Goal: Check status: Check status

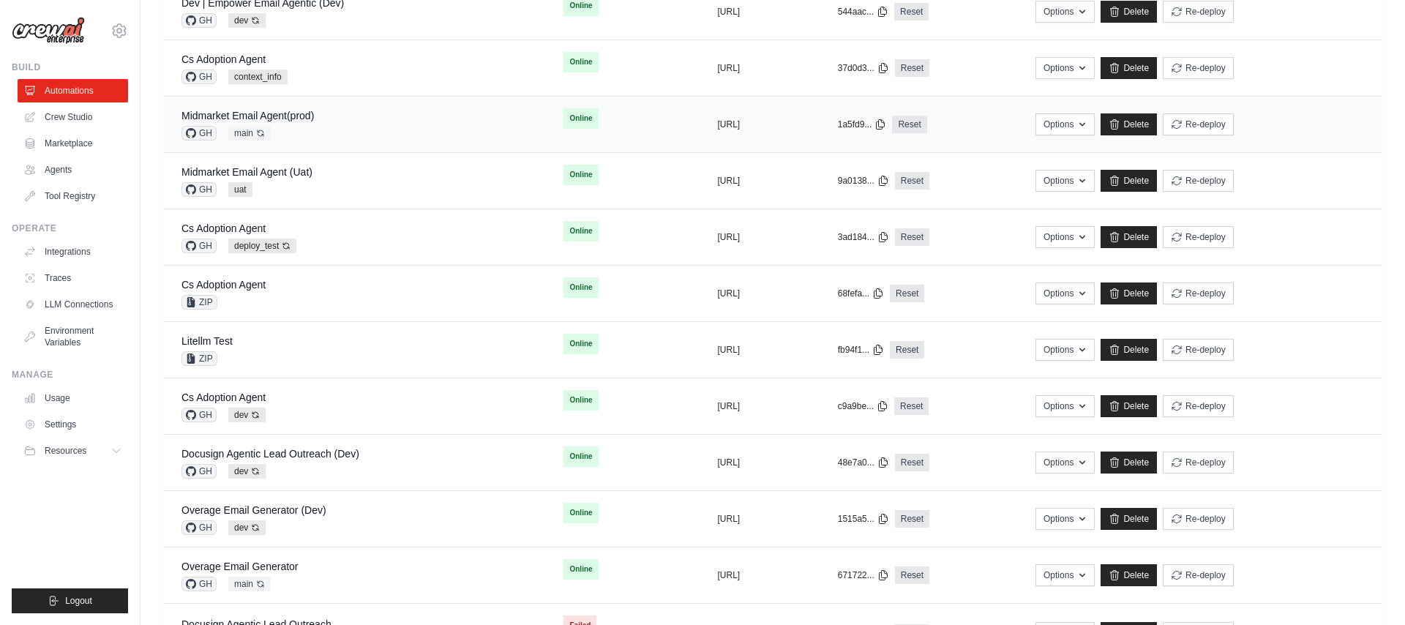
scroll to position [311, 0]
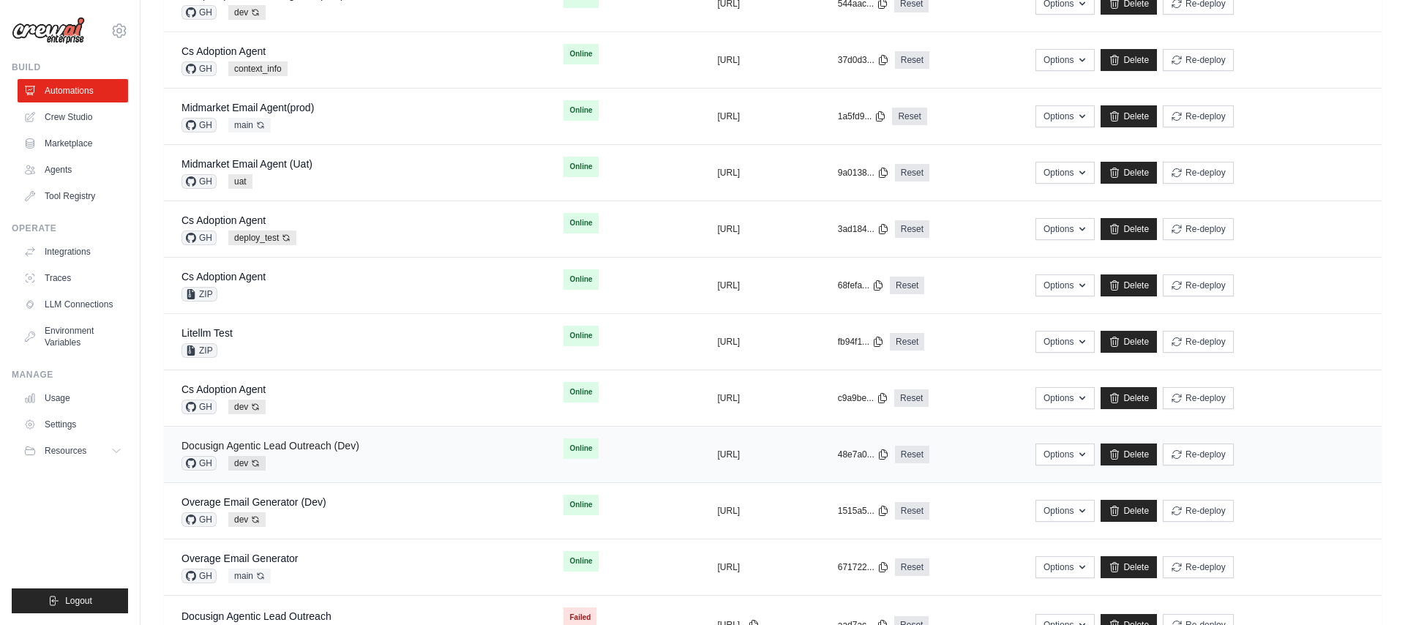
click at [335, 449] on link "Docusign Agentic Lead Outreach (Dev)" at bounding box center [271, 446] width 178 height 12
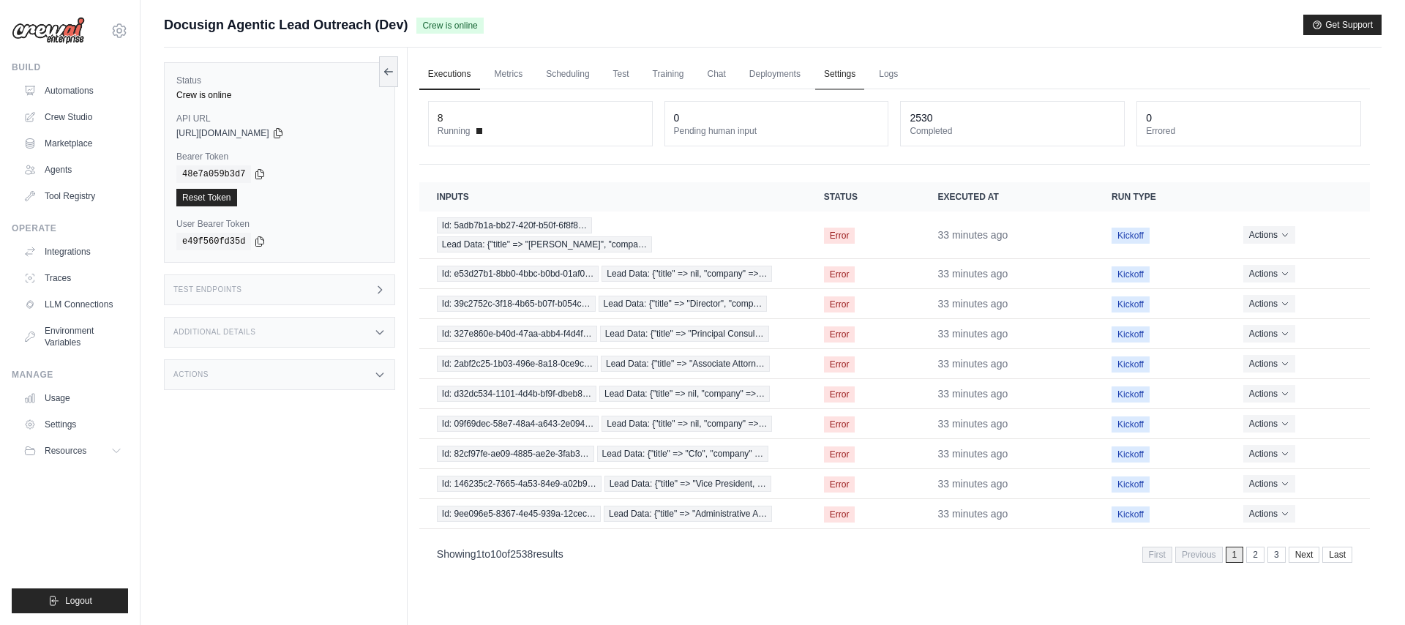
click at [839, 73] on link "Settings" at bounding box center [839, 74] width 49 height 31
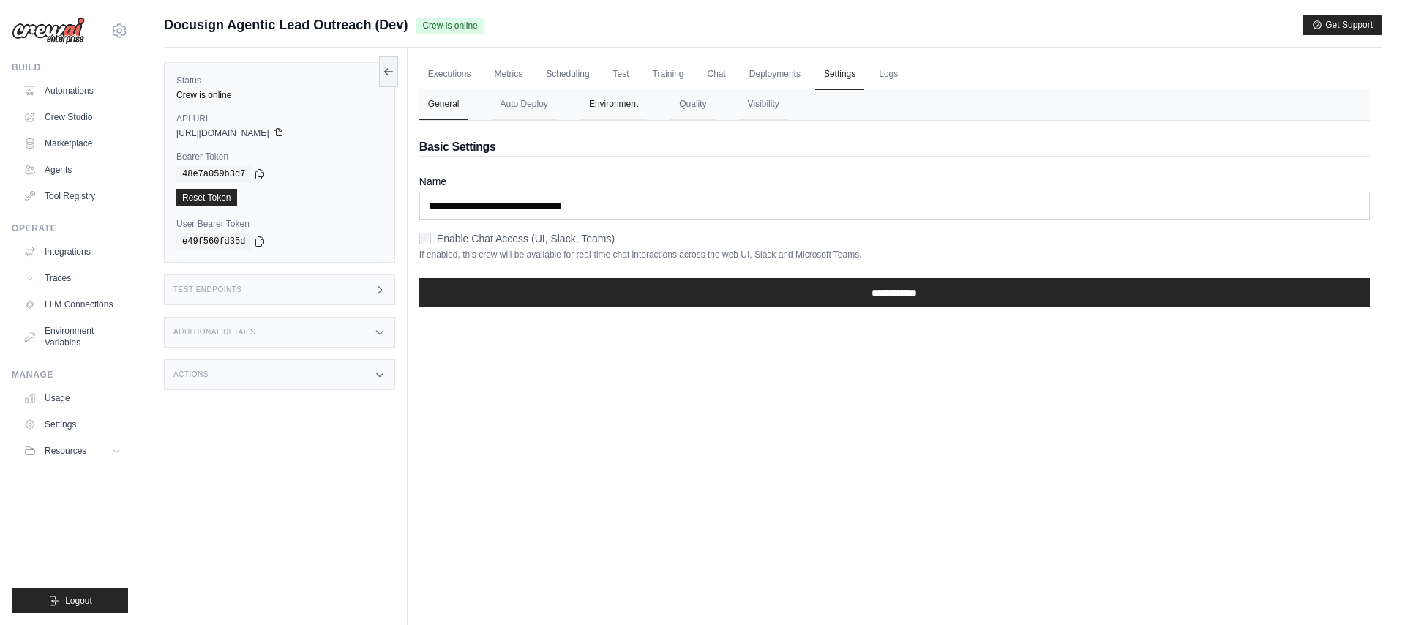
click at [625, 101] on button "Environment" at bounding box center [613, 104] width 67 height 31
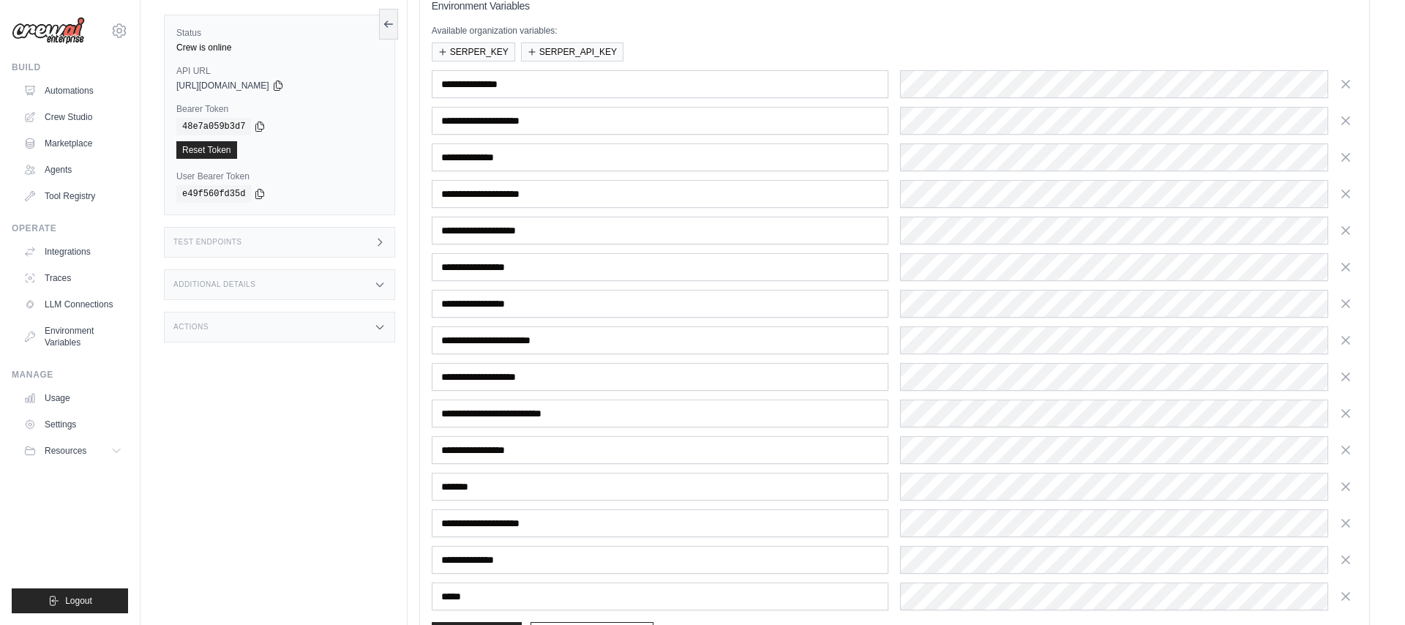
scroll to position [190, 0]
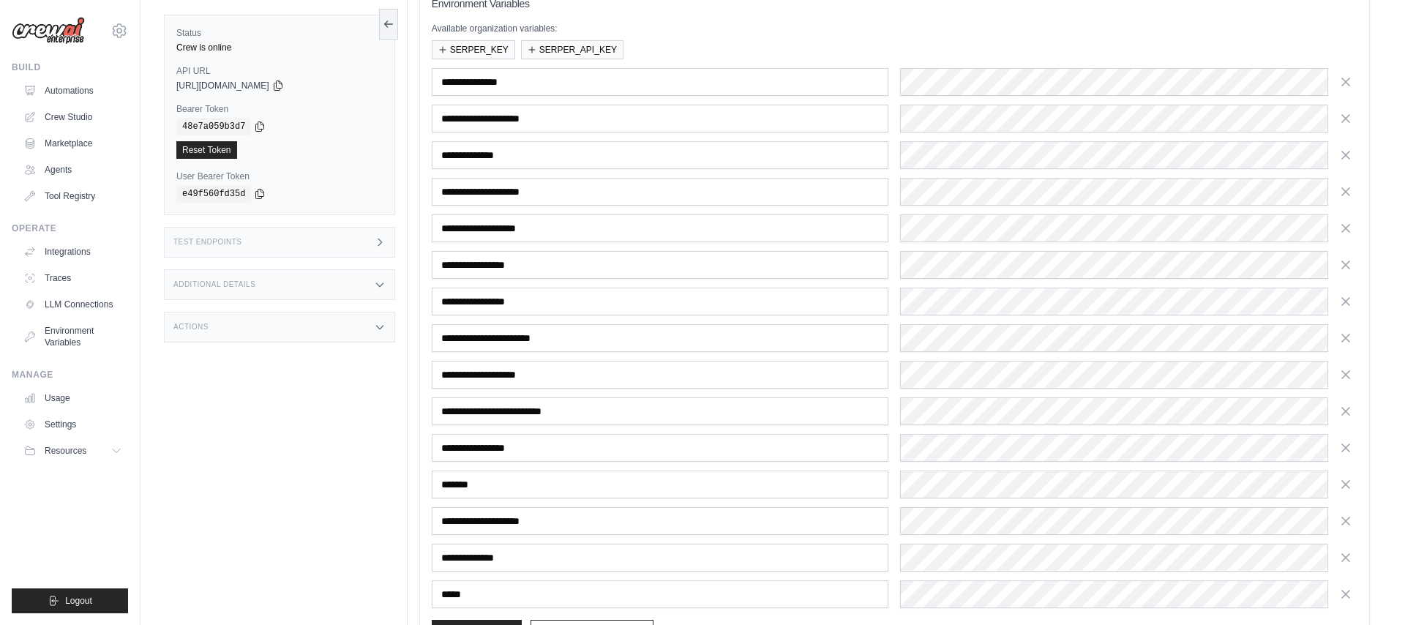
click at [344, 425] on div "Status Crew is online API URL copied https://docusign-agentic-lead-outreach-b9b…" at bounding box center [286, 312] width 244 height 625
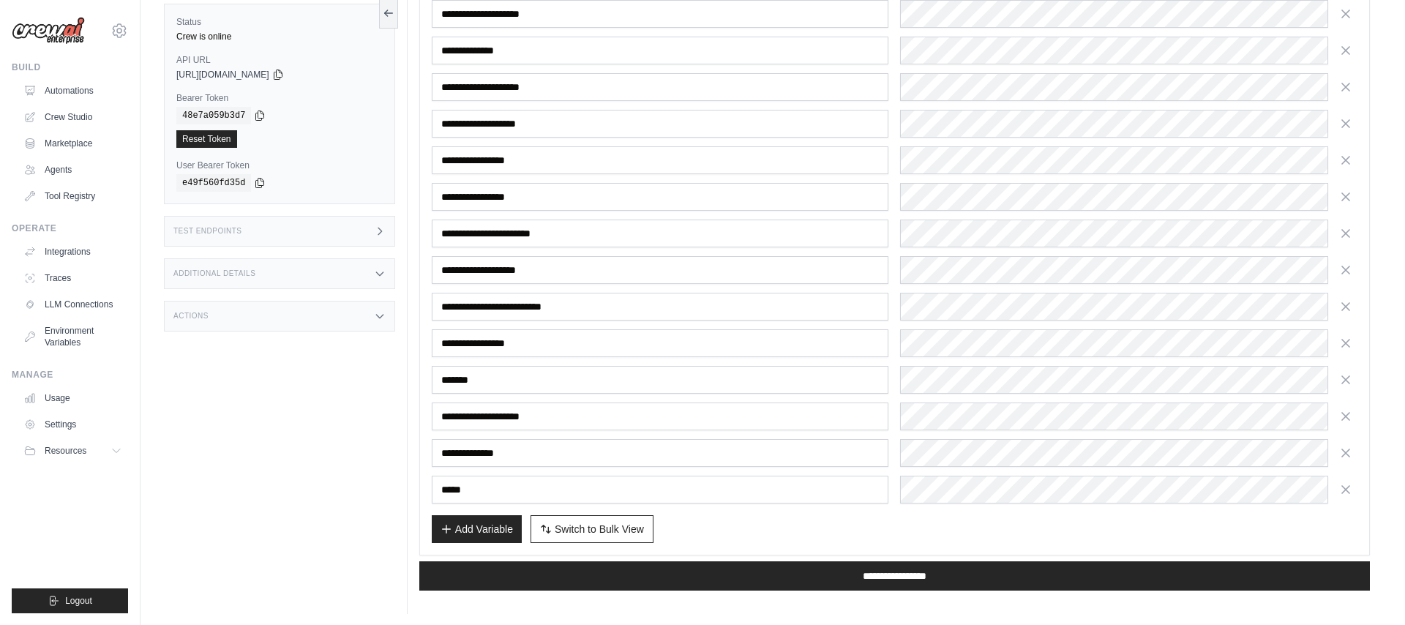
scroll to position [296, 0]
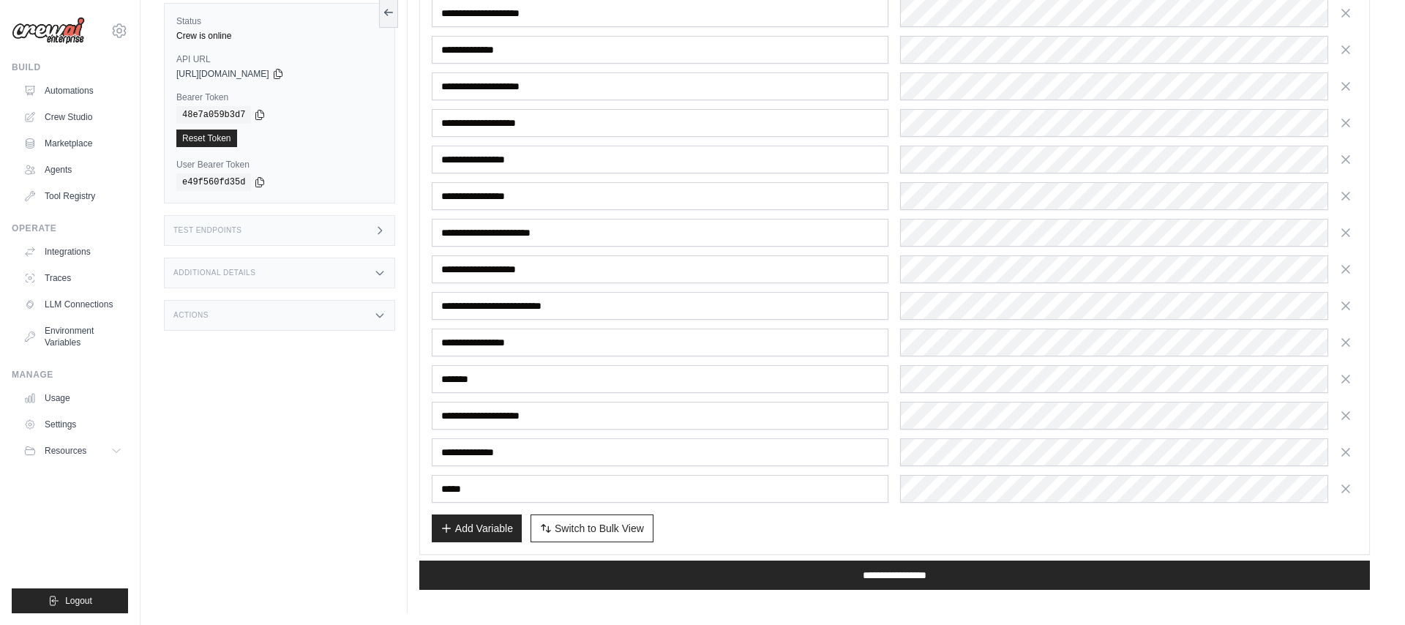
click at [885, 539] on div "Add Variable Switch to Bulk View Switch to Table View" at bounding box center [895, 529] width 926 height 28
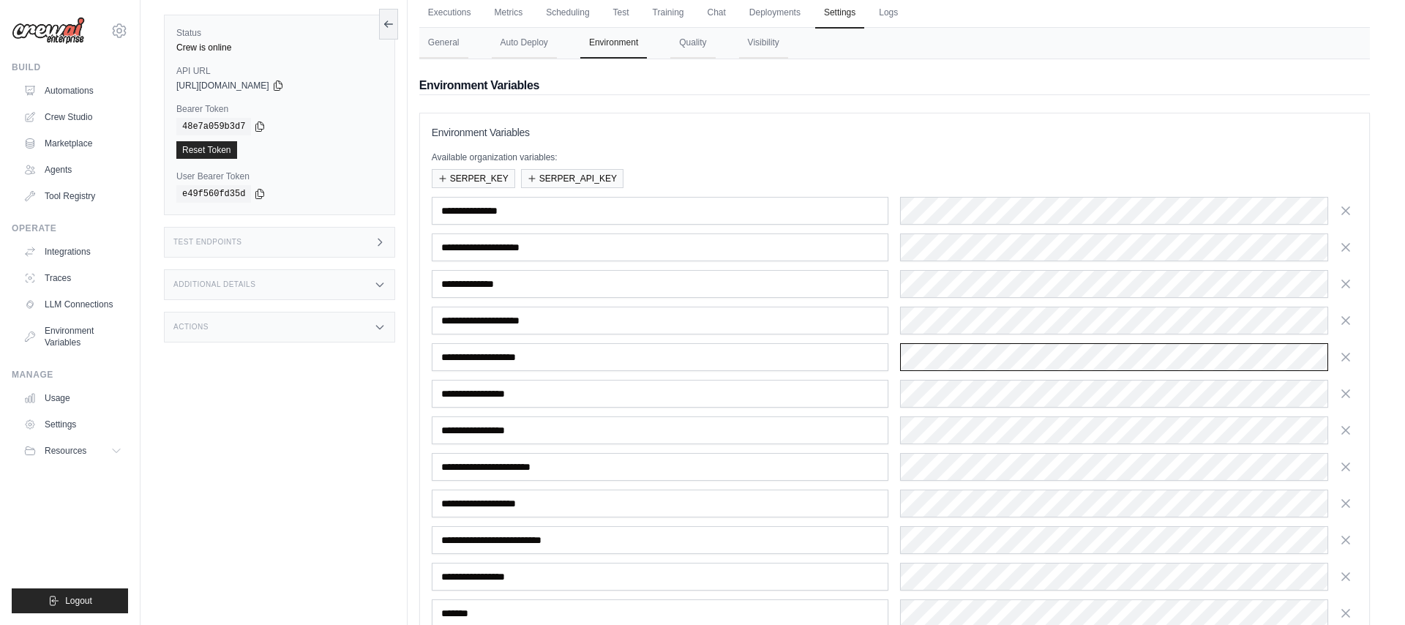
scroll to position [0, 0]
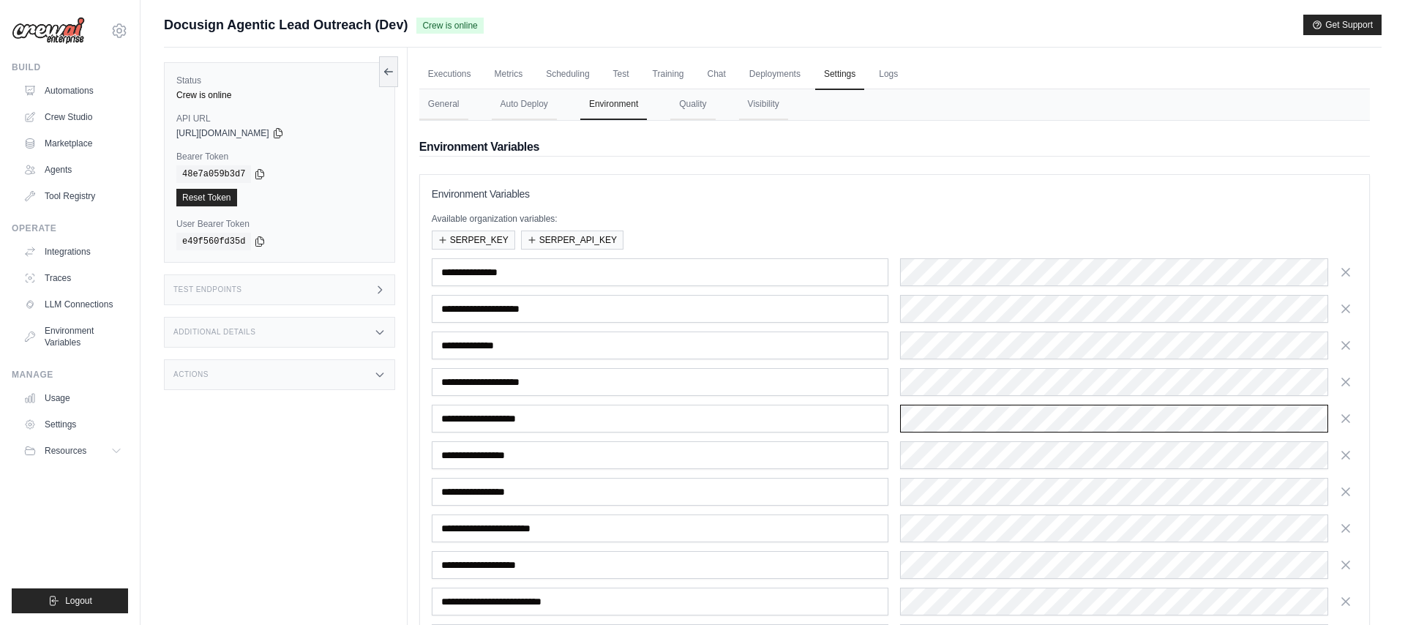
click at [897, 415] on div "**********" at bounding box center [895, 419] width 926 height 28
click at [73, 85] on link "Automations" at bounding box center [74, 90] width 111 height 23
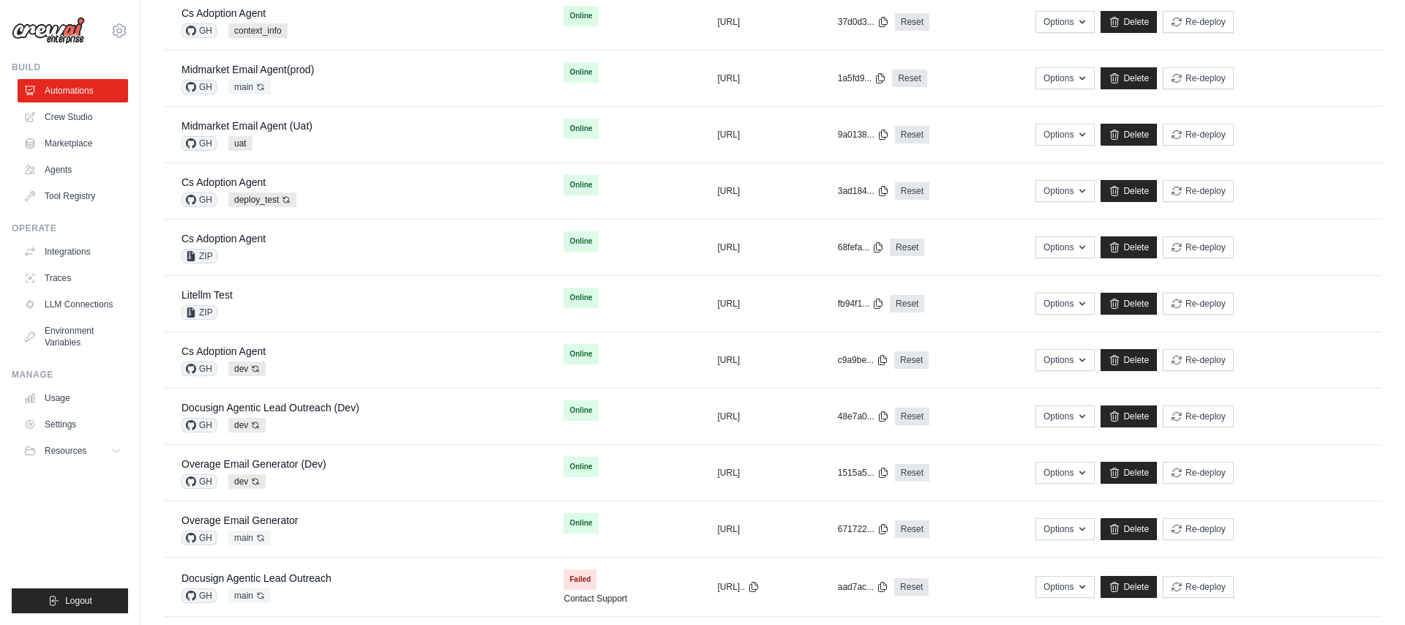
scroll to position [376, 0]
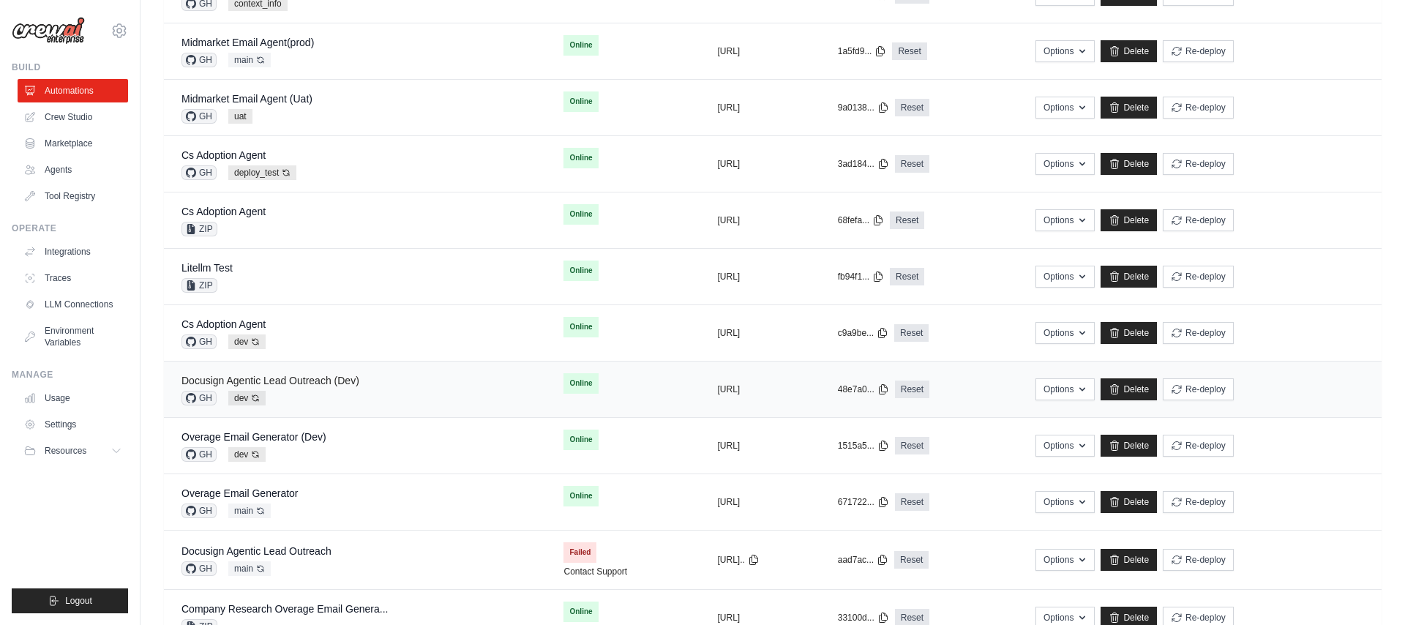
click at [331, 383] on link "Docusign Agentic Lead Outreach (Dev)" at bounding box center [271, 381] width 178 height 12
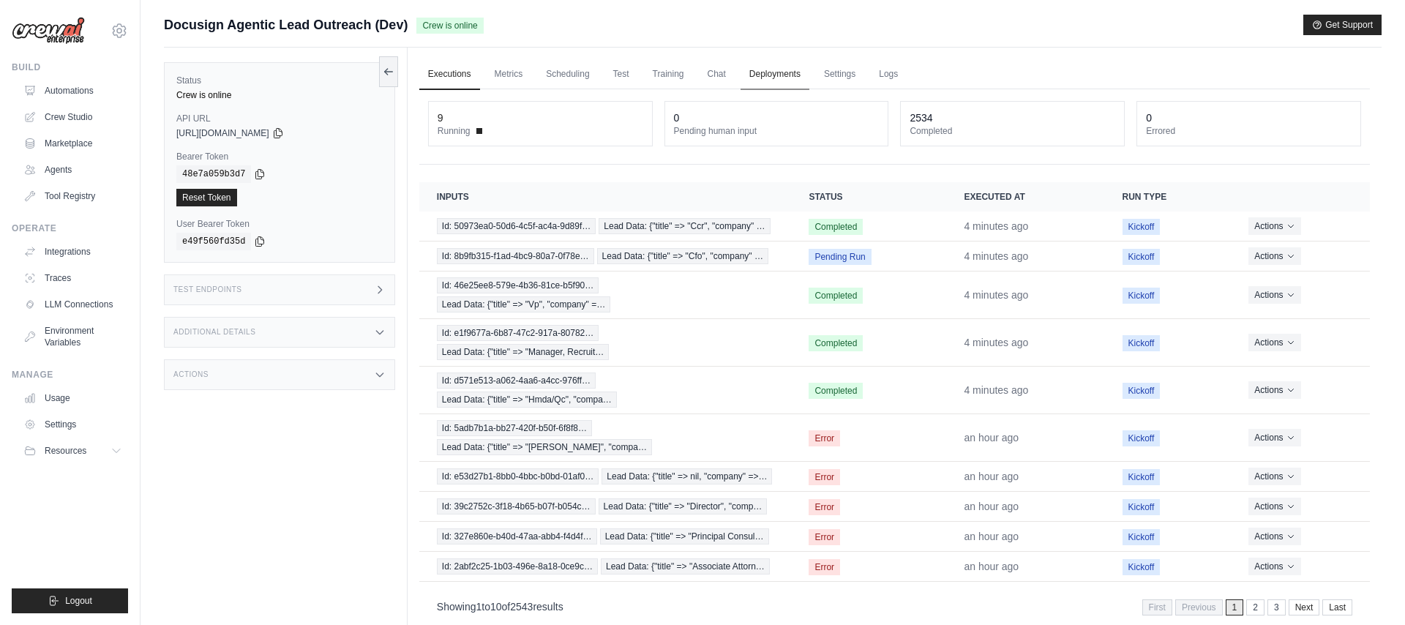
click at [772, 76] on link "Deployments" at bounding box center [775, 74] width 69 height 31
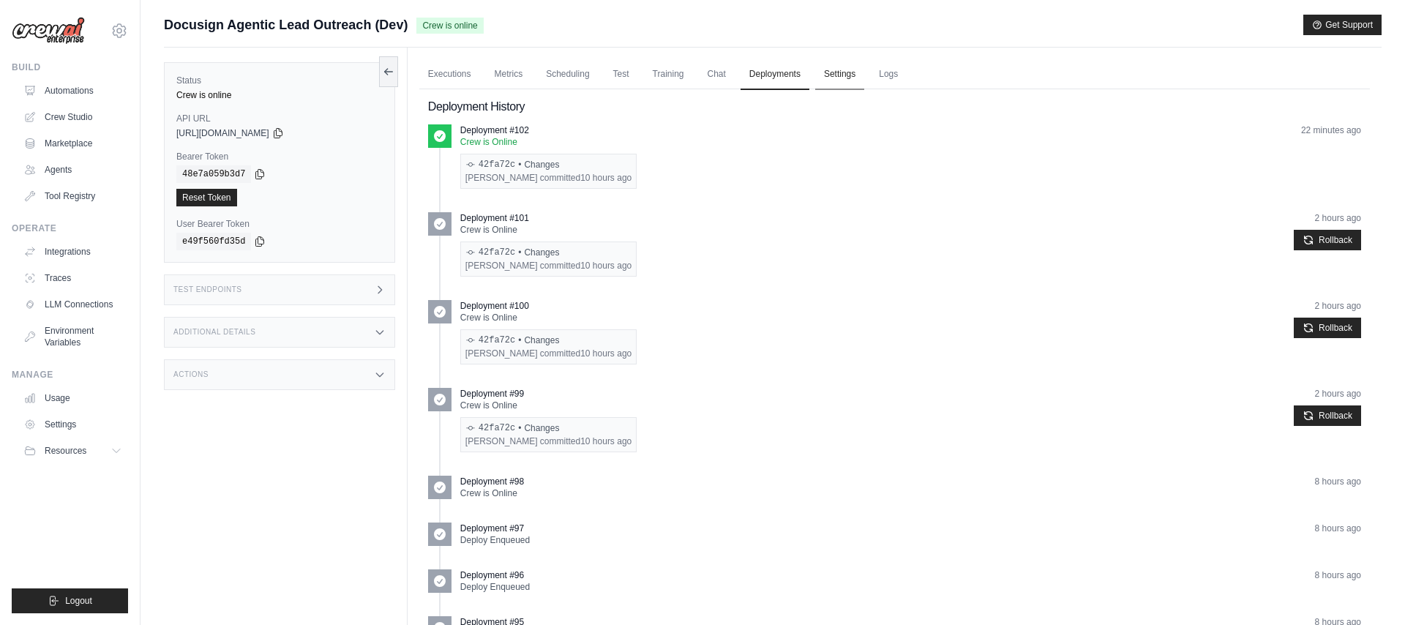
click at [832, 68] on link "Settings" at bounding box center [839, 74] width 49 height 31
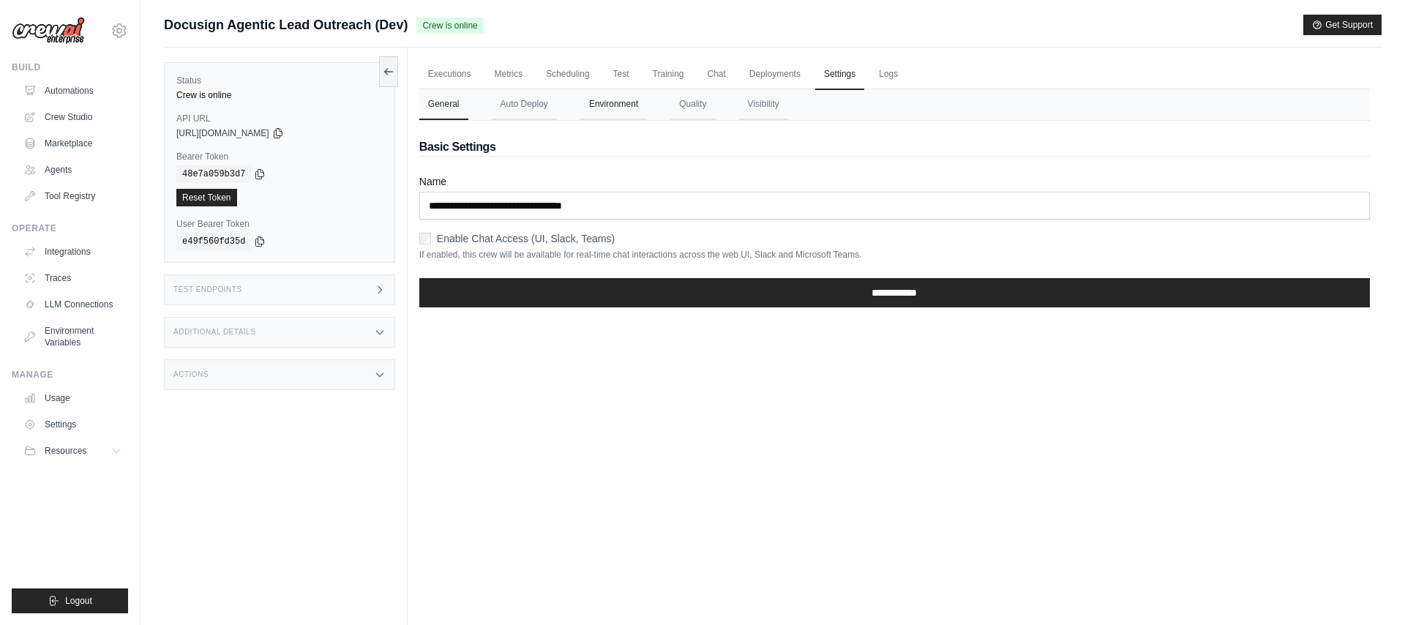
click at [591, 102] on button "Environment" at bounding box center [613, 104] width 67 height 31
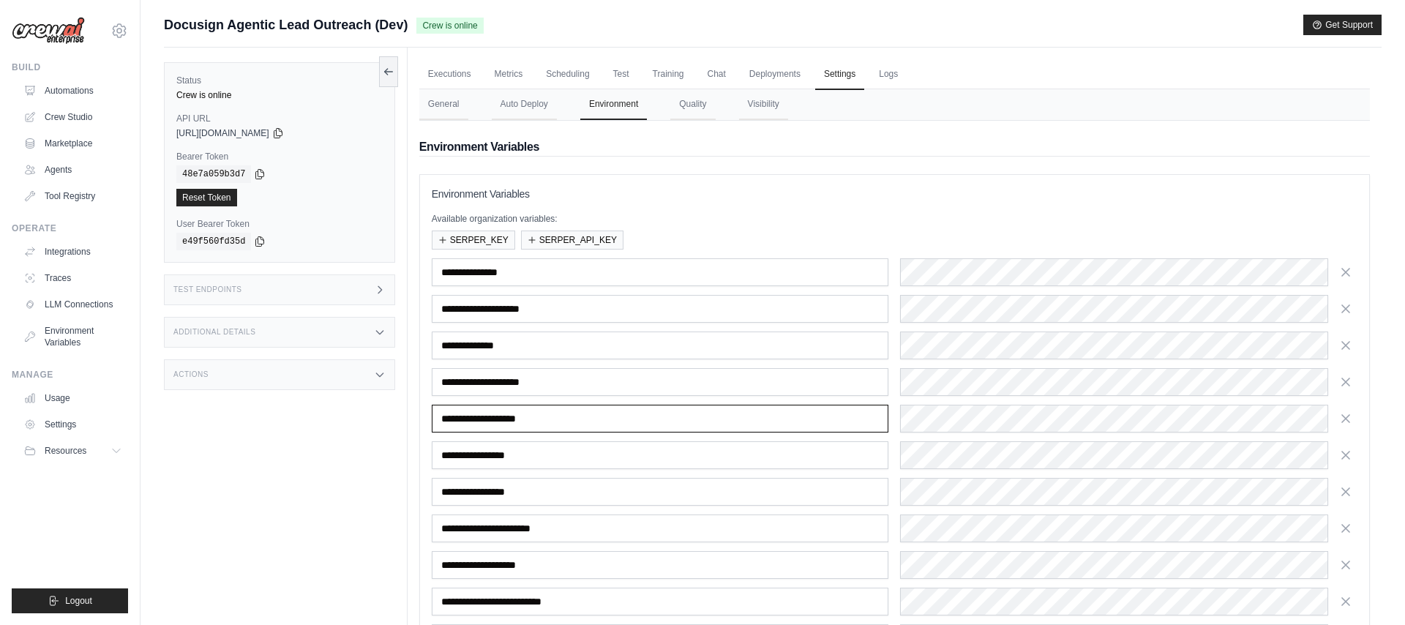
click at [747, 427] on input "**********" at bounding box center [661, 419] width 458 height 28
click at [455, 76] on link "Executions" at bounding box center [449, 74] width 61 height 31
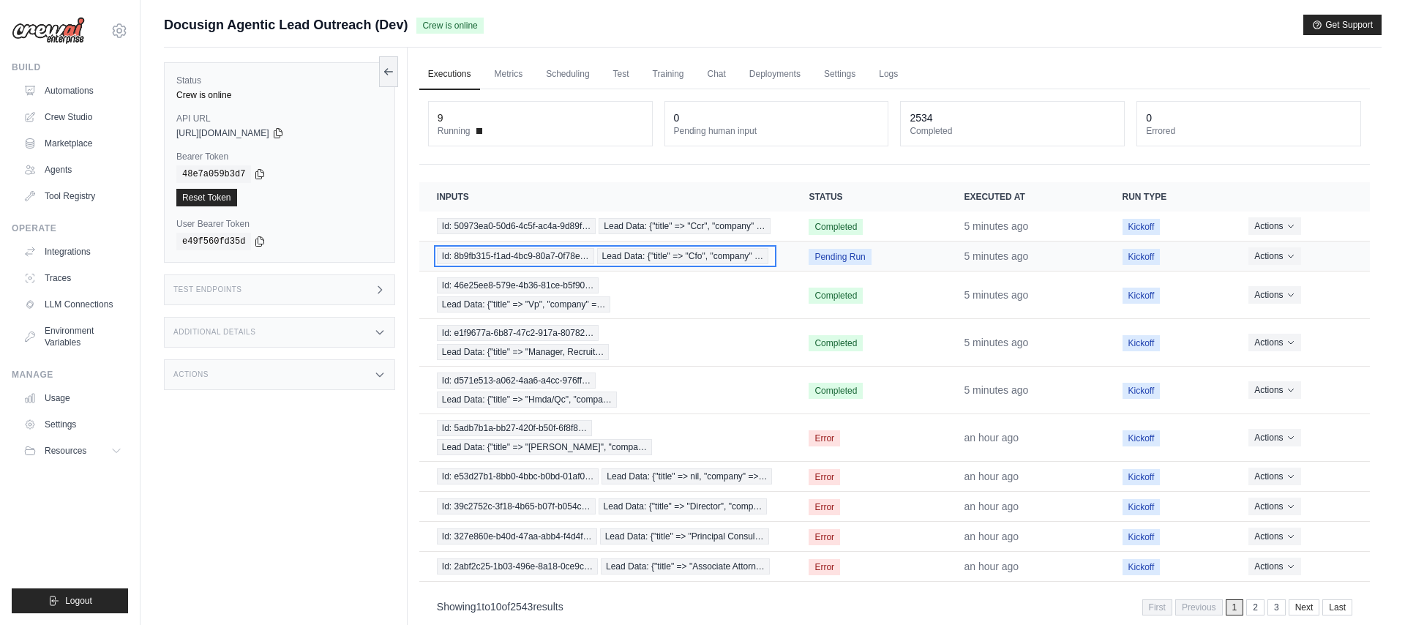
click at [571, 258] on span "Id: 8b9fb315-f1ad-4bc9-80a7-0f78e…" at bounding box center [515, 256] width 157 height 16
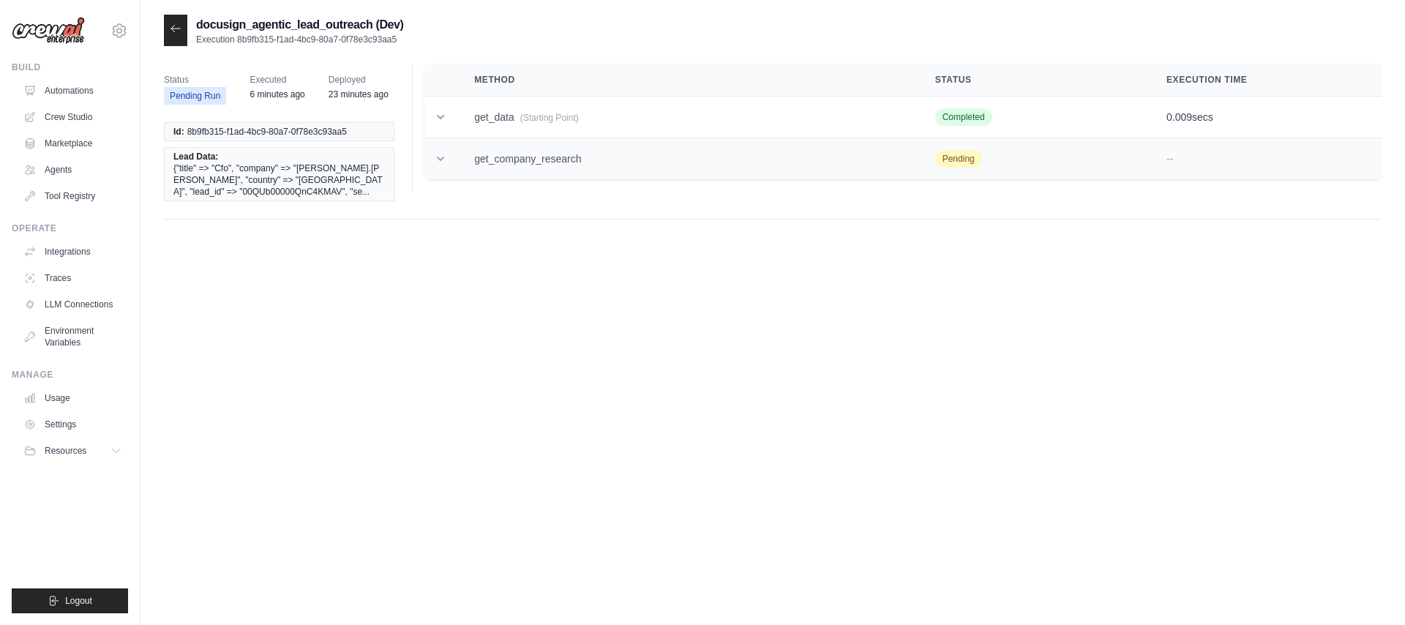
click at [442, 158] on icon at bounding box center [440, 159] width 7 height 4
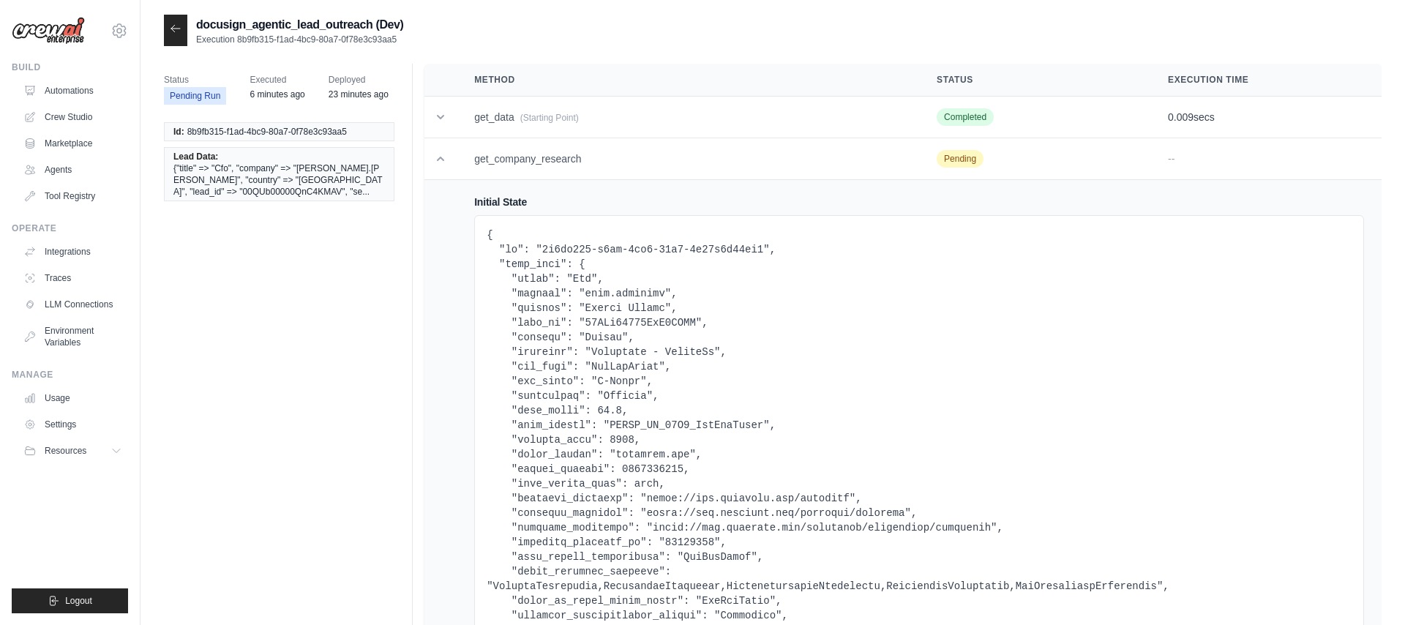
click at [181, 31] on icon at bounding box center [176, 29] width 12 height 12
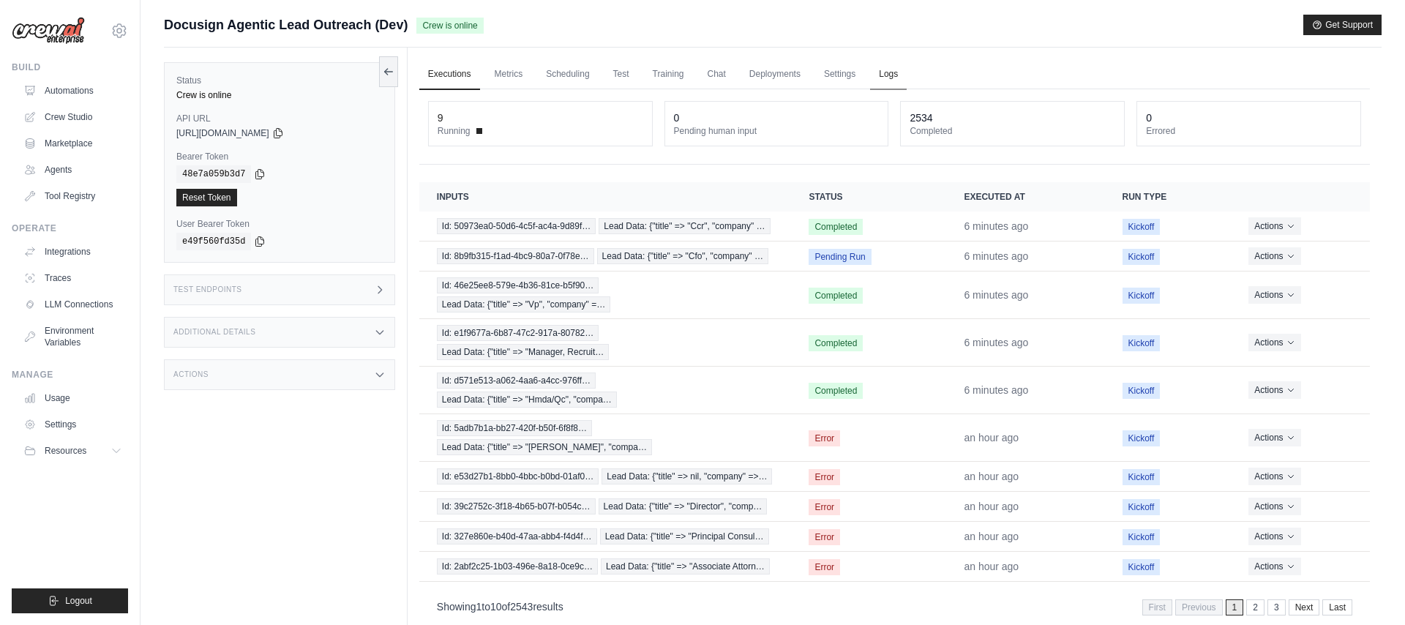
click at [878, 73] on link "Logs" at bounding box center [888, 74] width 37 height 31
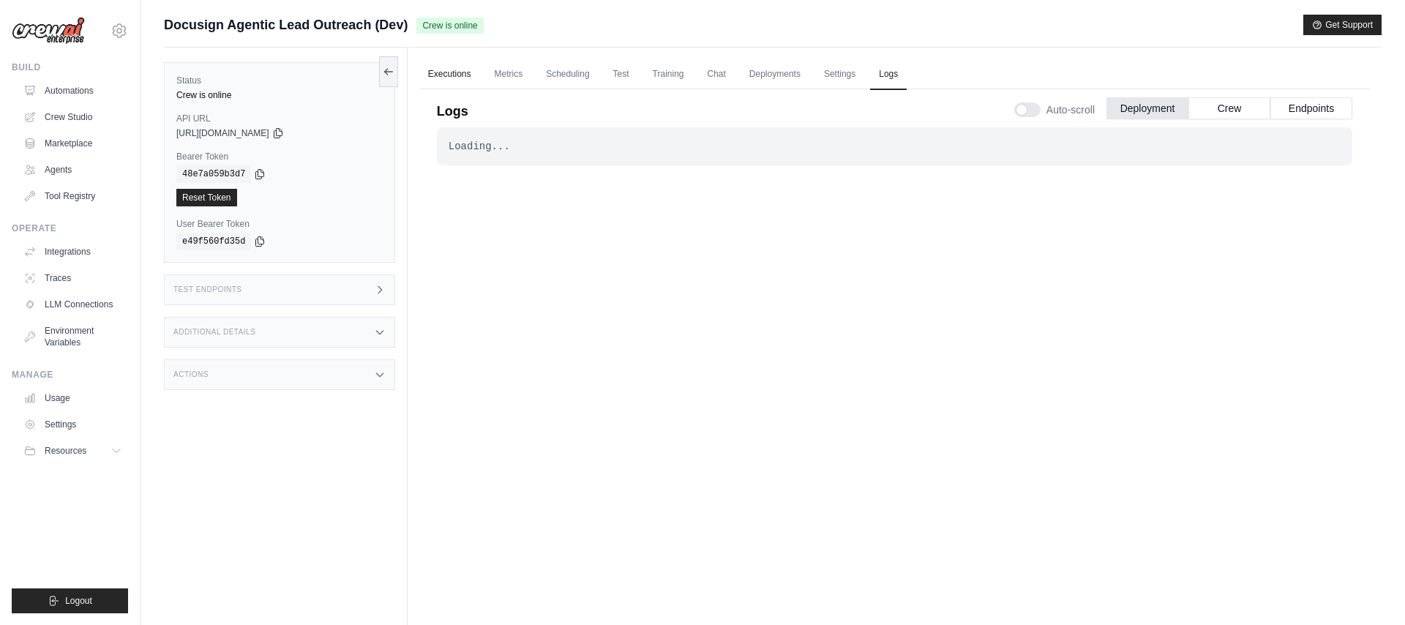
click at [458, 75] on link "Executions" at bounding box center [449, 74] width 61 height 31
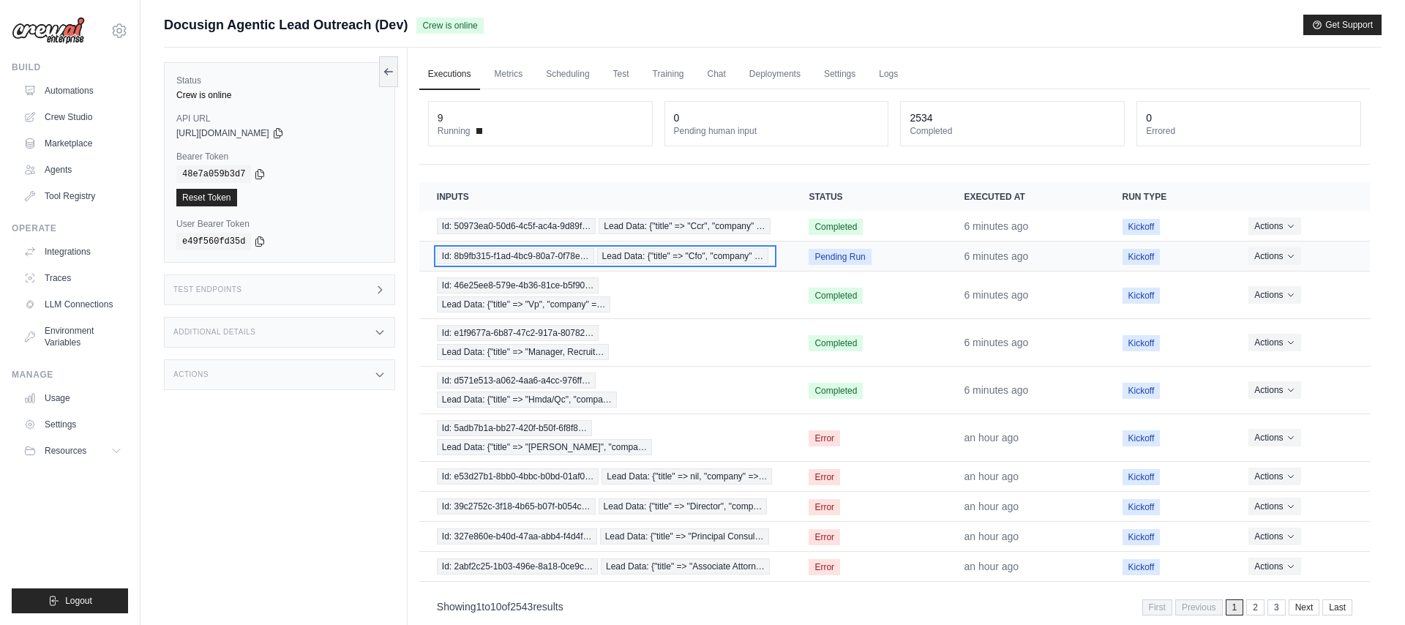
click at [556, 253] on span "Id: 8b9fb315-f1ad-4bc9-80a7-0f78e…" at bounding box center [515, 256] width 157 height 16
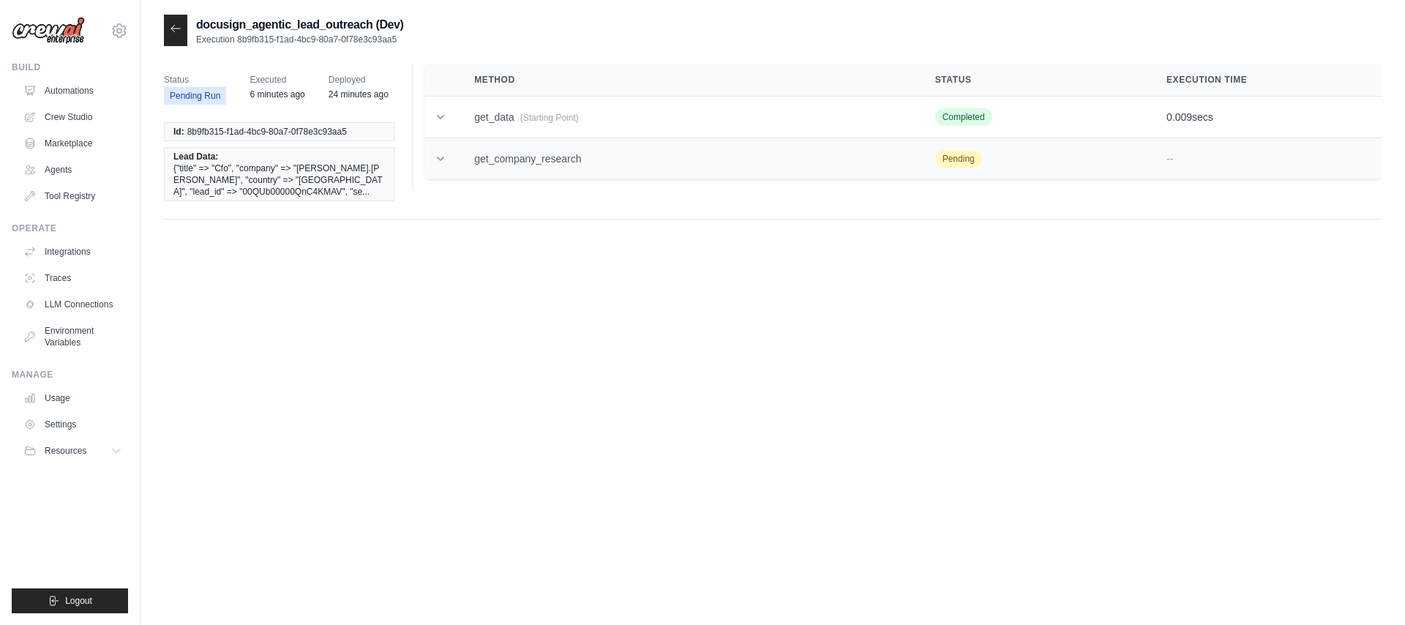
click at [521, 155] on td "get_company_research" at bounding box center [687, 159] width 461 height 42
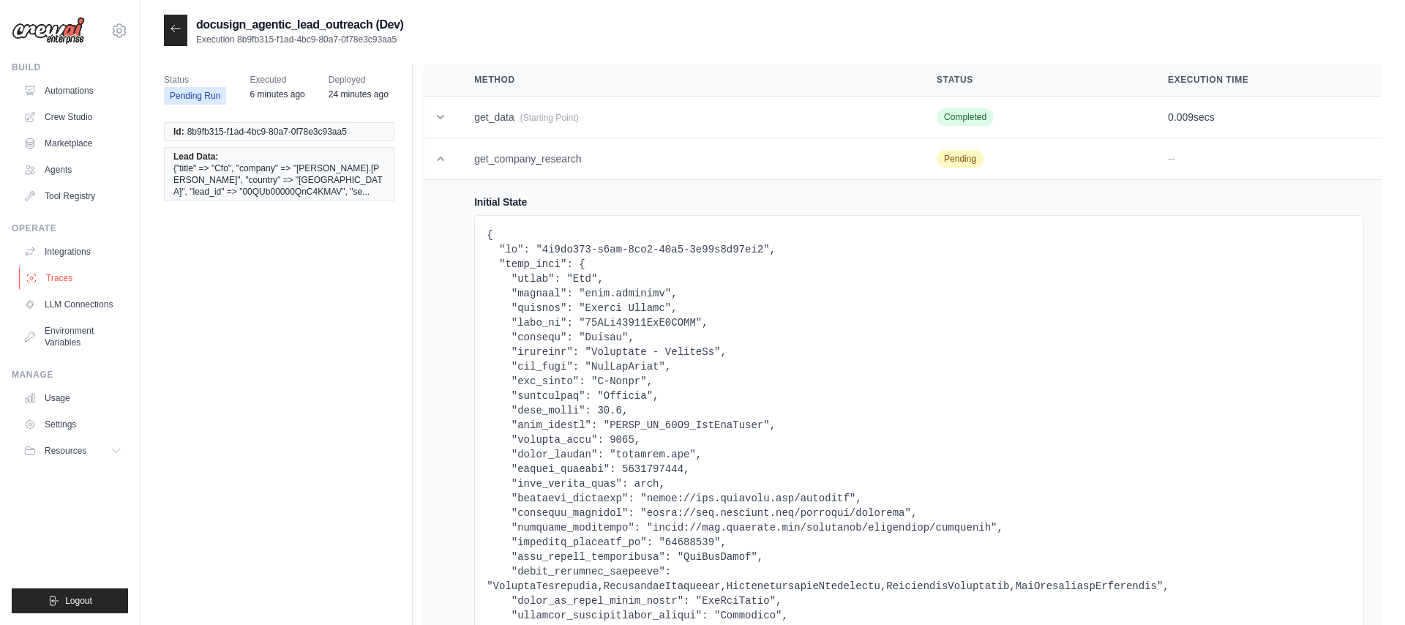
click at [81, 280] on link "Traces" at bounding box center [74, 277] width 111 height 23
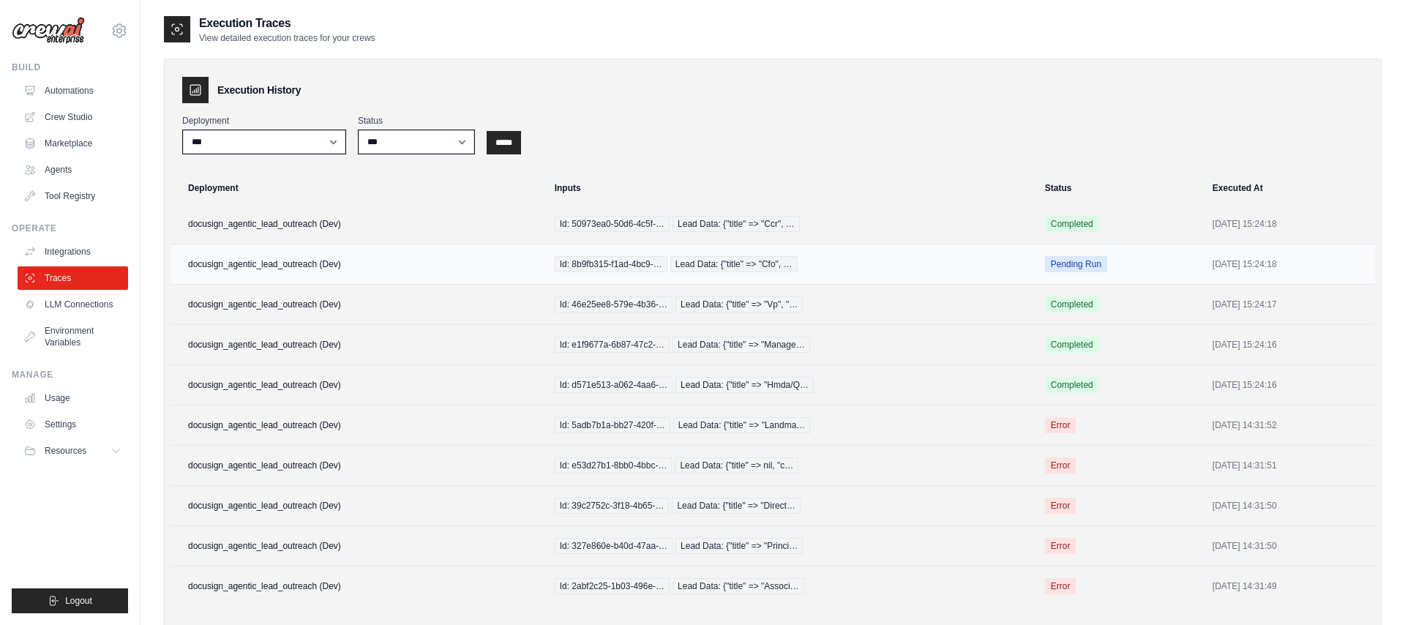
click at [302, 259] on td "docusign_agentic_lead_outreach (Dev)" at bounding box center [359, 264] width 376 height 40
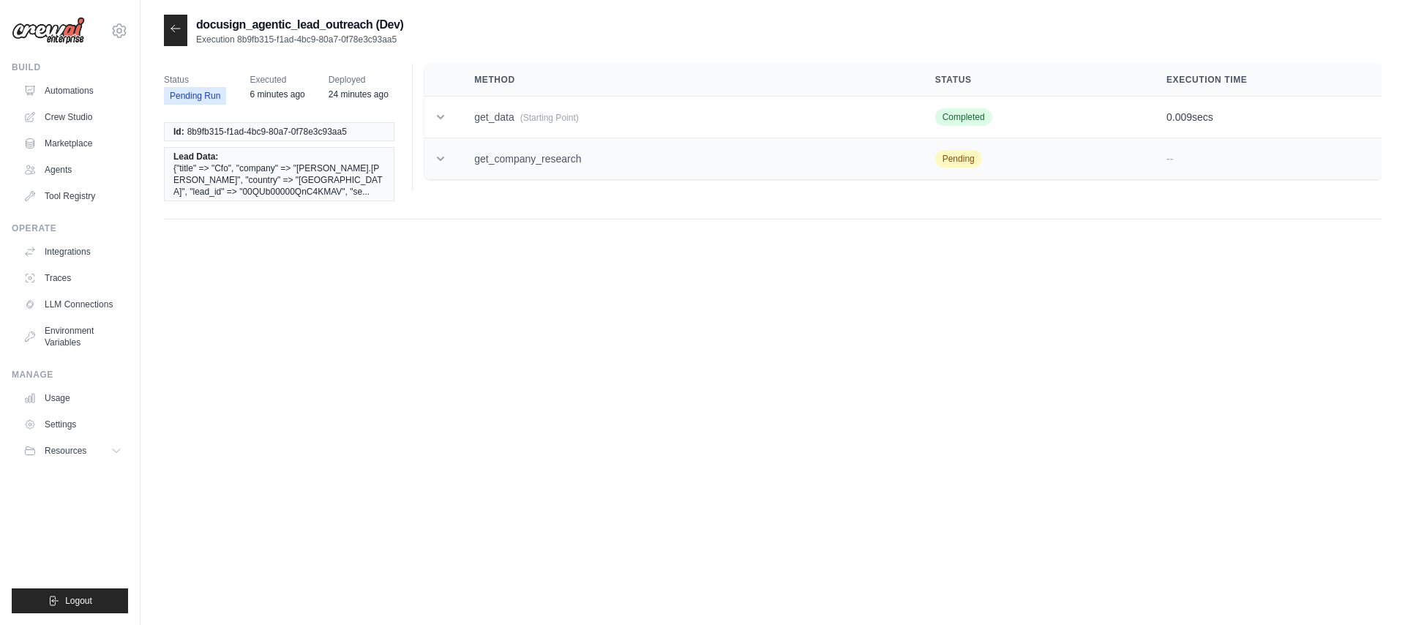
click at [602, 165] on td "get_company_research" at bounding box center [687, 159] width 461 height 42
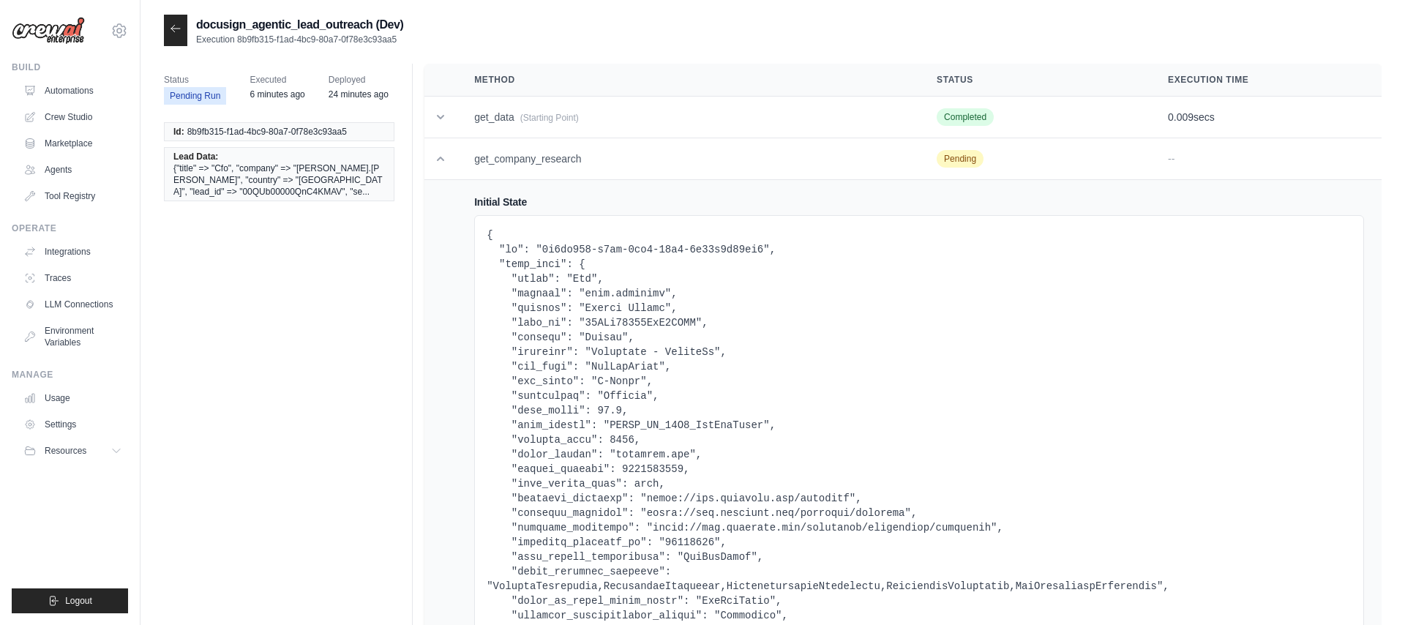
click at [171, 30] on icon at bounding box center [175, 28] width 9 height 7
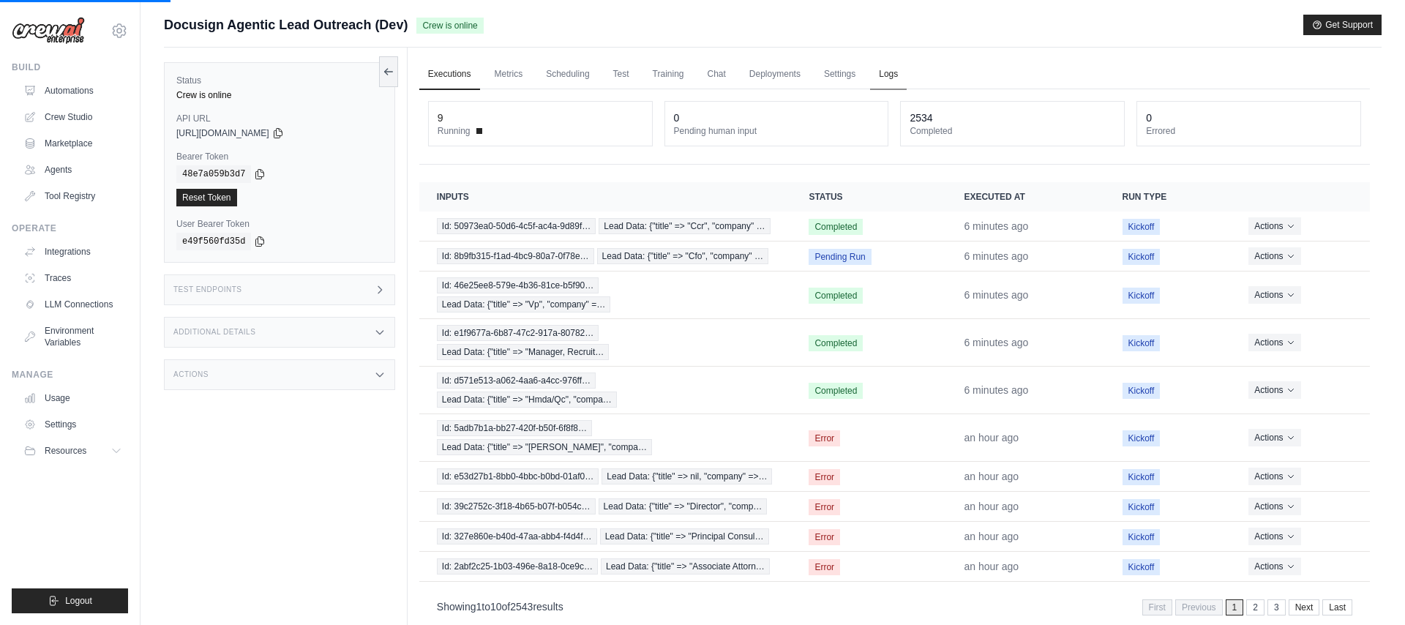
click at [894, 73] on link "Logs" at bounding box center [888, 74] width 37 height 31
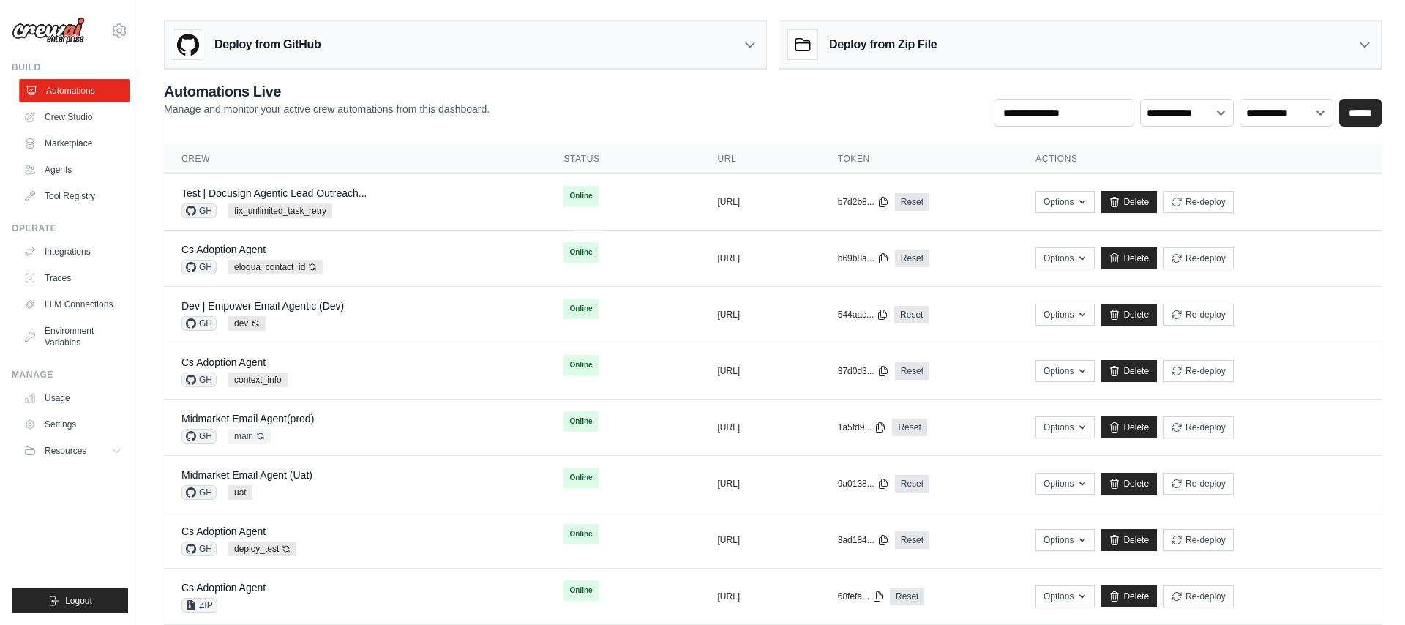
click at [108, 89] on link "Automations" at bounding box center [74, 90] width 111 height 23
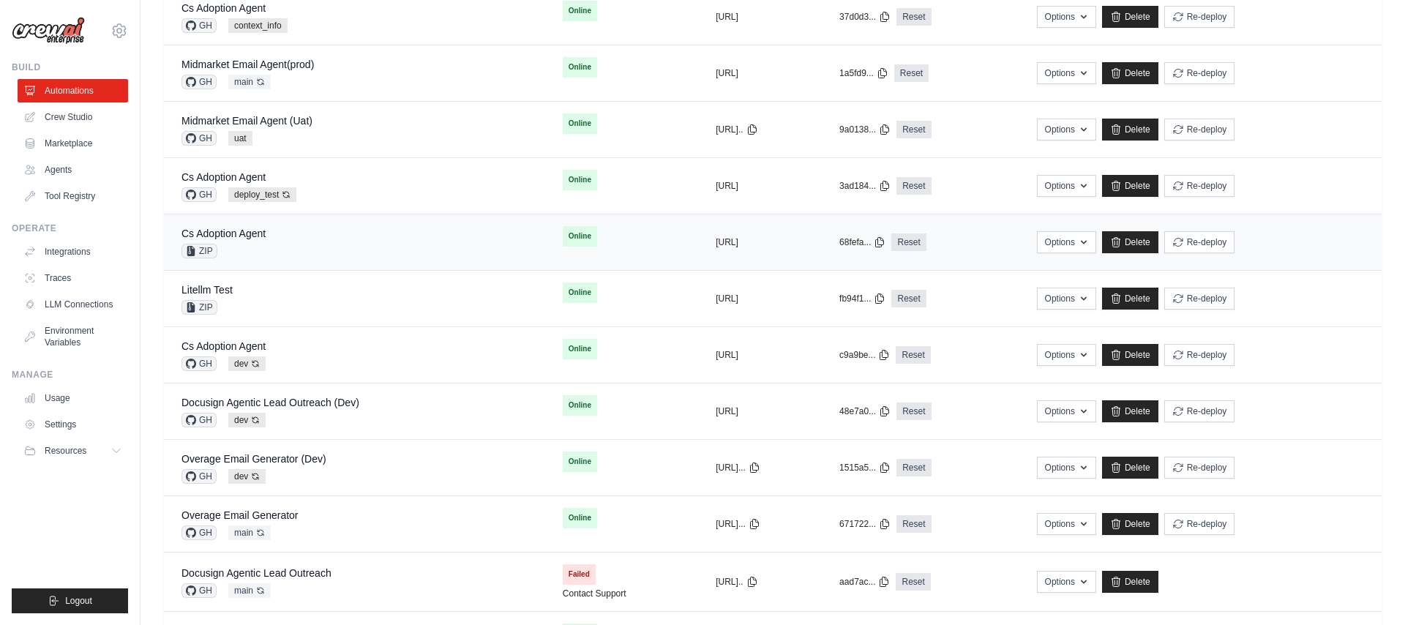
scroll to position [387, 0]
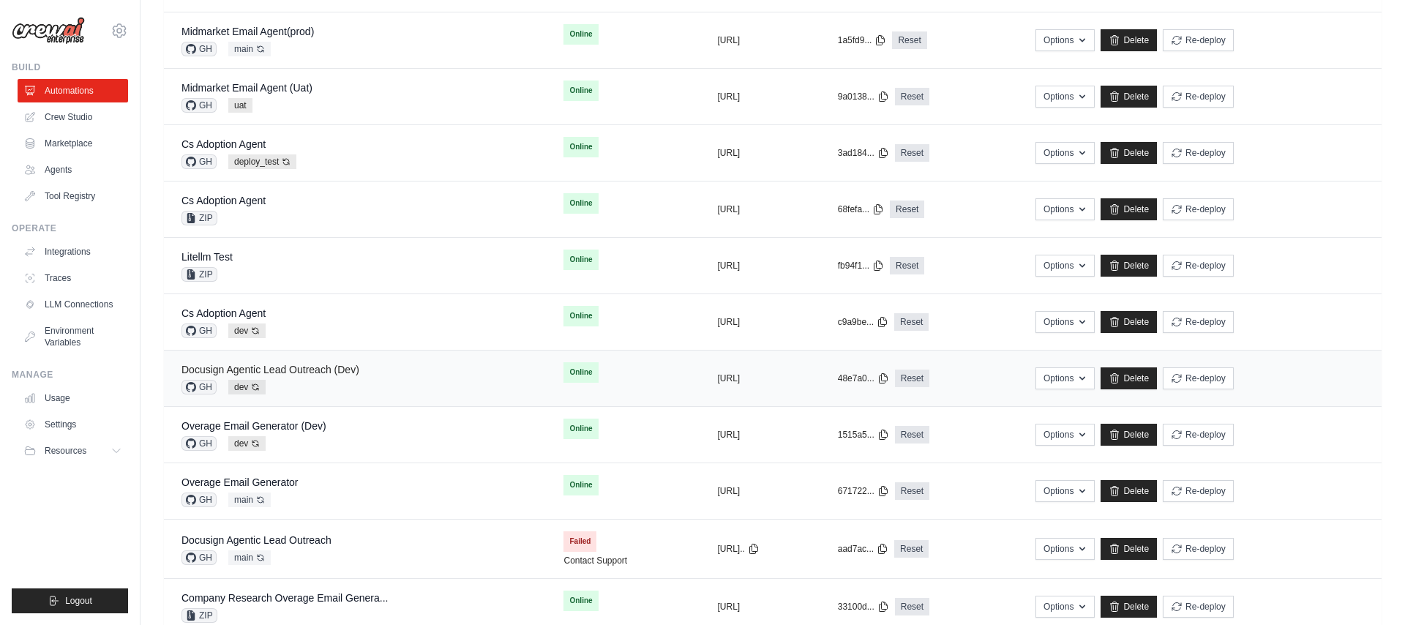
click at [347, 365] on link "Docusign Agentic Lead Outreach (Dev)" at bounding box center [271, 370] width 178 height 12
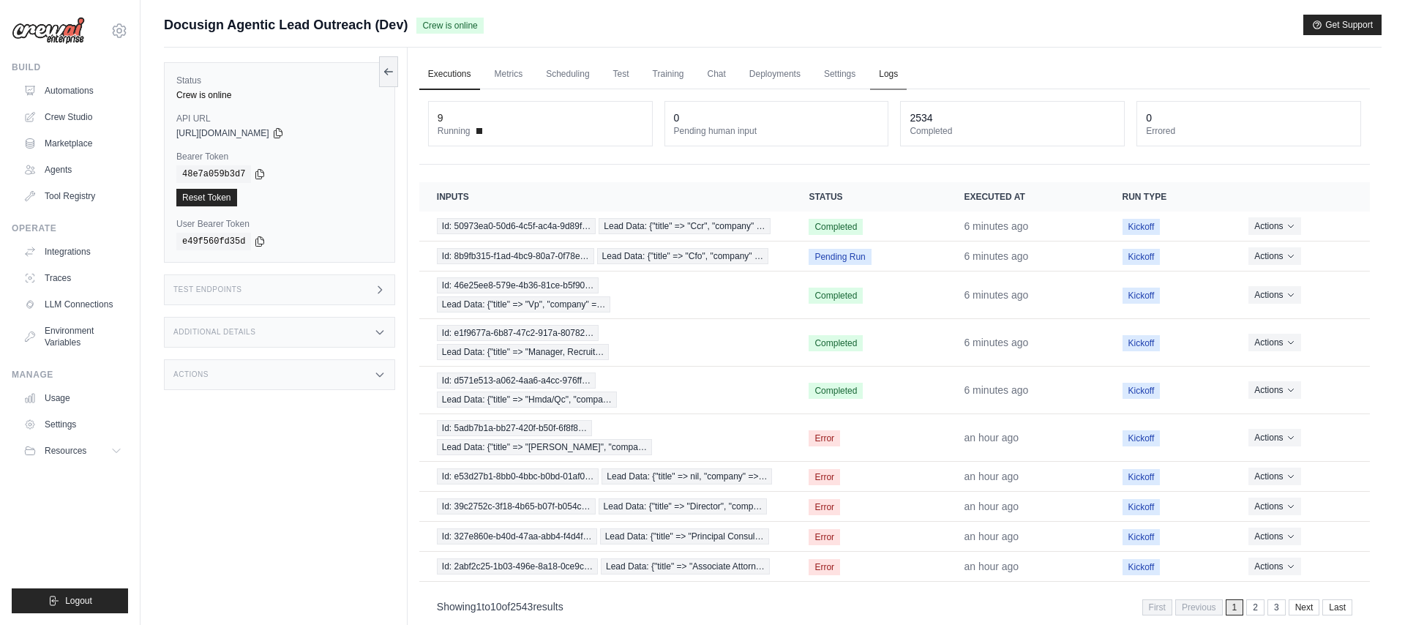
click at [885, 76] on link "Logs" at bounding box center [888, 74] width 37 height 31
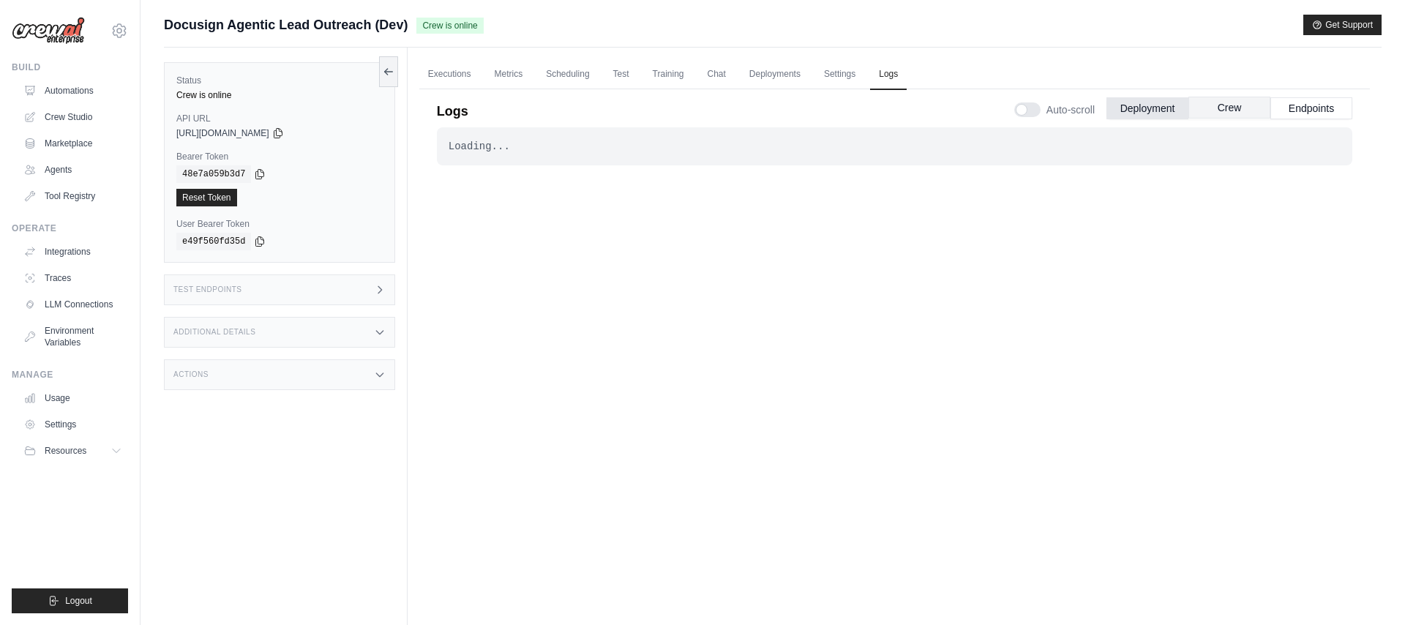
click at [1241, 106] on button "Crew" at bounding box center [1230, 108] width 82 height 22
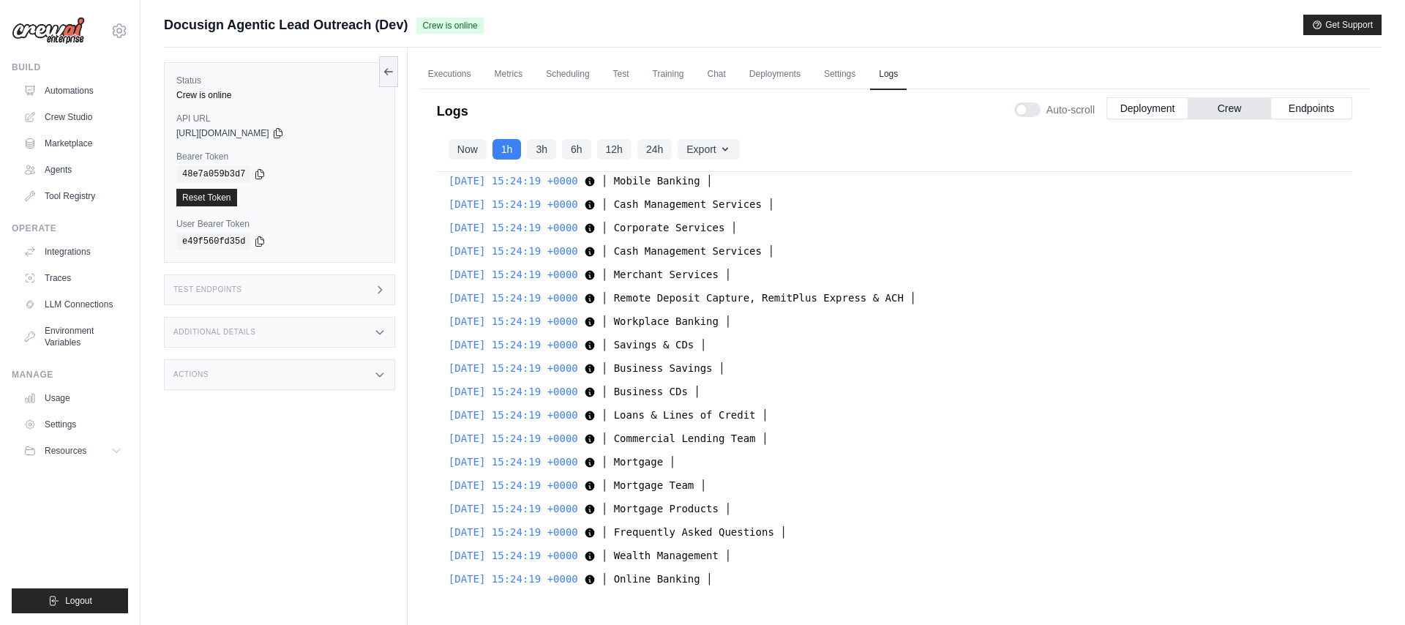
scroll to position [19424, 0]
drag, startPoint x: 767, startPoint y: 314, endPoint x: 930, endPoint y: 315, distance: 162.5
click span "│ "{\"website_url\": \"https://southatlantic.bank\"}" │"
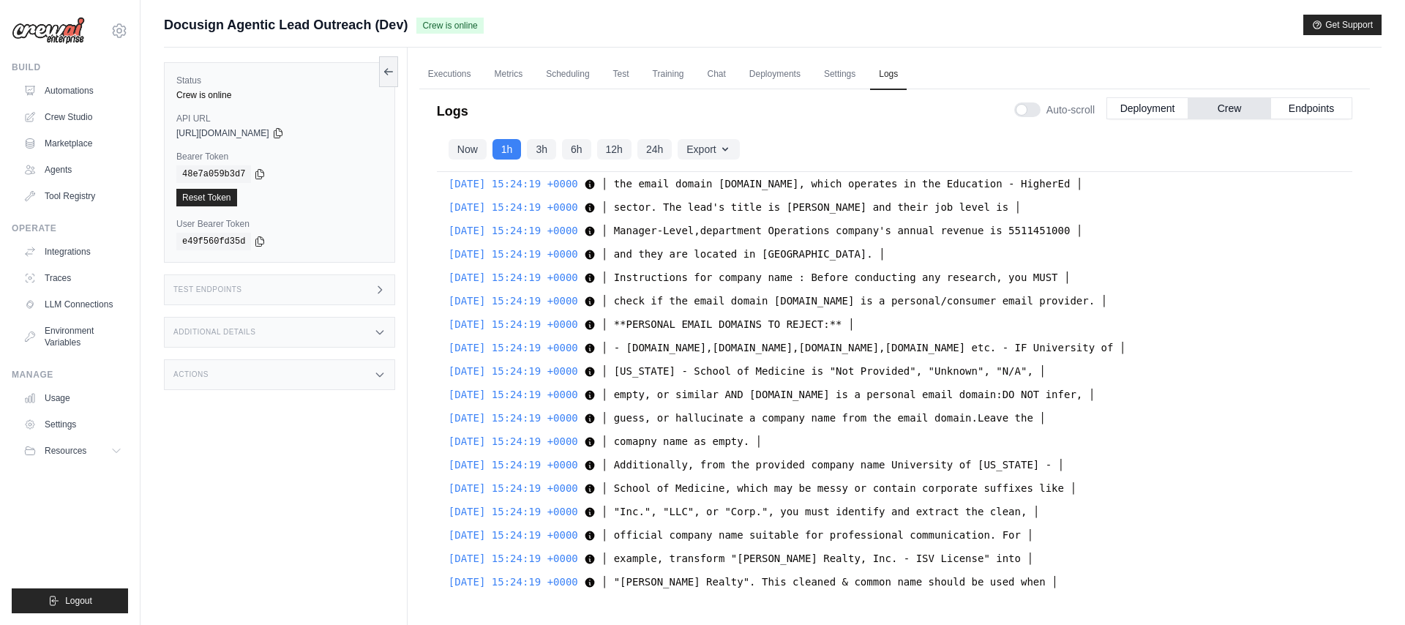
scroll to position [15529, 0]
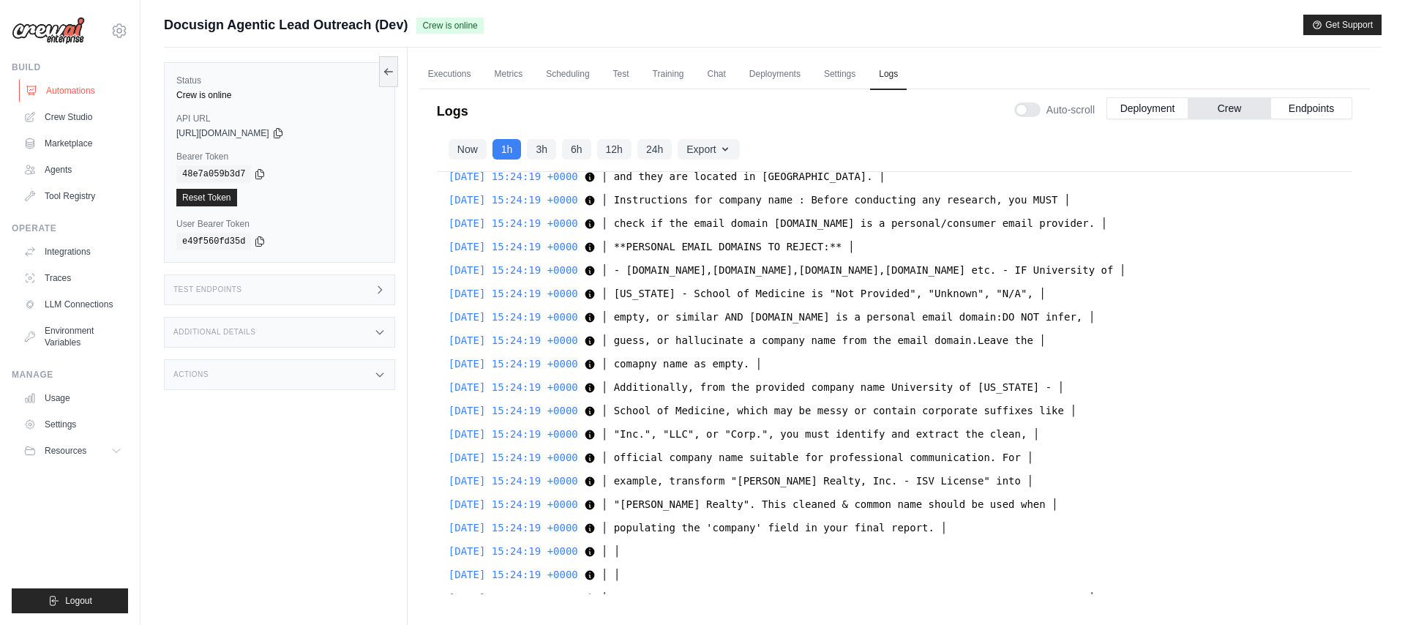
click link "Automations"
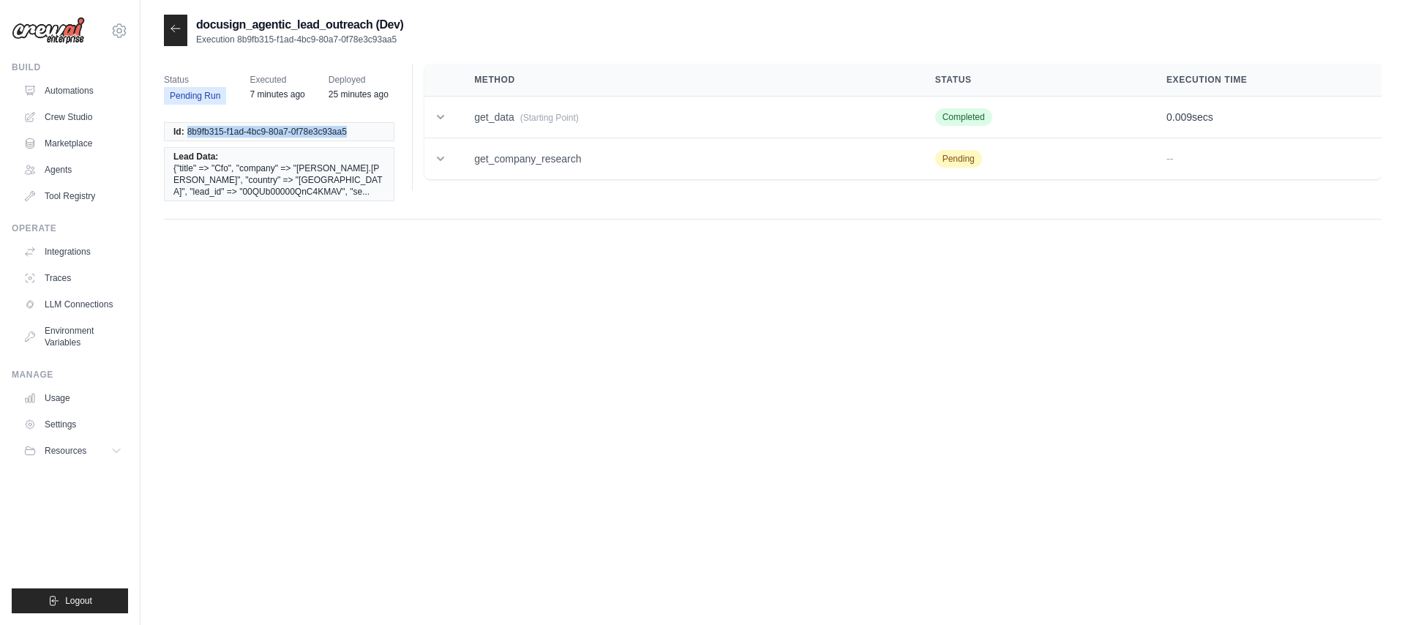
drag, startPoint x: 187, startPoint y: 131, endPoint x: 366, endPoint y: 131, distance: 178.6
click at [366, 131] on li "Id: 8b9fb315-f1ad-4bc9-80a7-0f78e3c93aa5" at bounding box center [279, 131] width 231 height 19
copy span "8b9fb315-f1ad-4bc9-80a7-0f78e3c93aa5"
click at [187, 31] on div "docusign_agentic_lead_outreach (Dev) Execution 8b9fb315-f1ad-4bc9-80a7-0f78e3c9…" at bounding box center [283, 30] width 239 height 31
click at [177, 31] on icon at bounding box center [176, 29] width 12 height 12
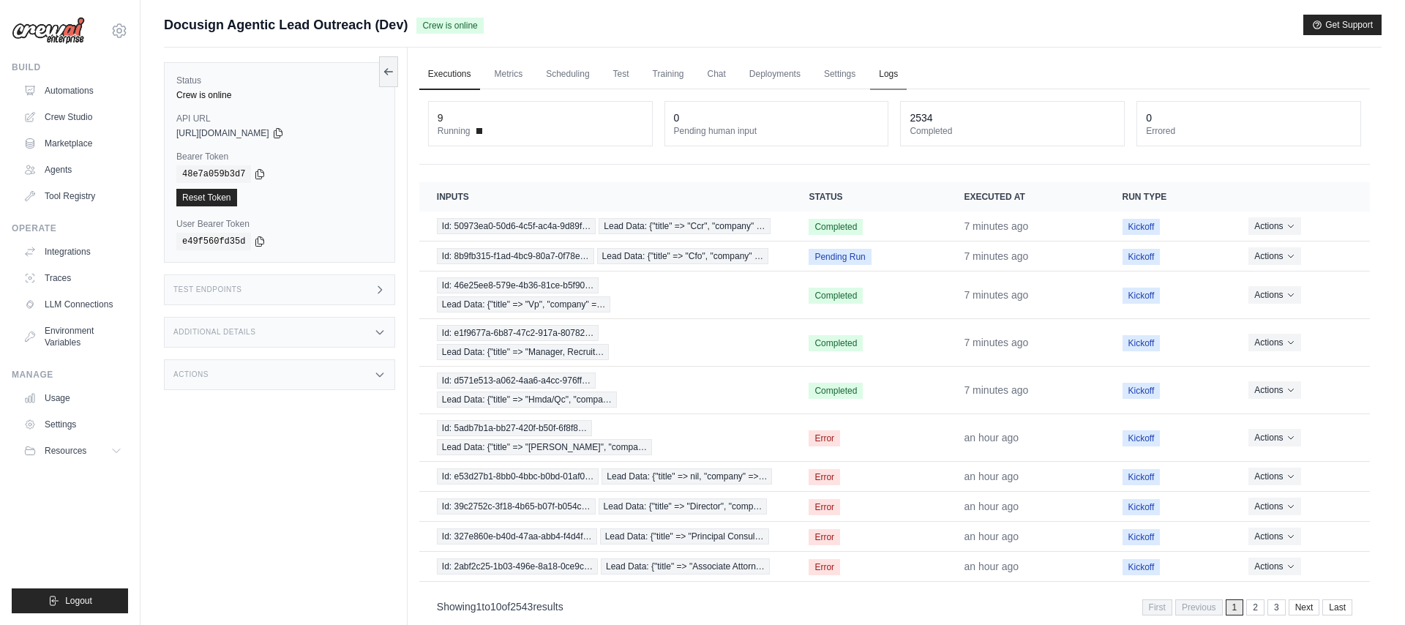
click at [888, 75] on link "Logs" at bounding box center [888, 74] width 37 height 31
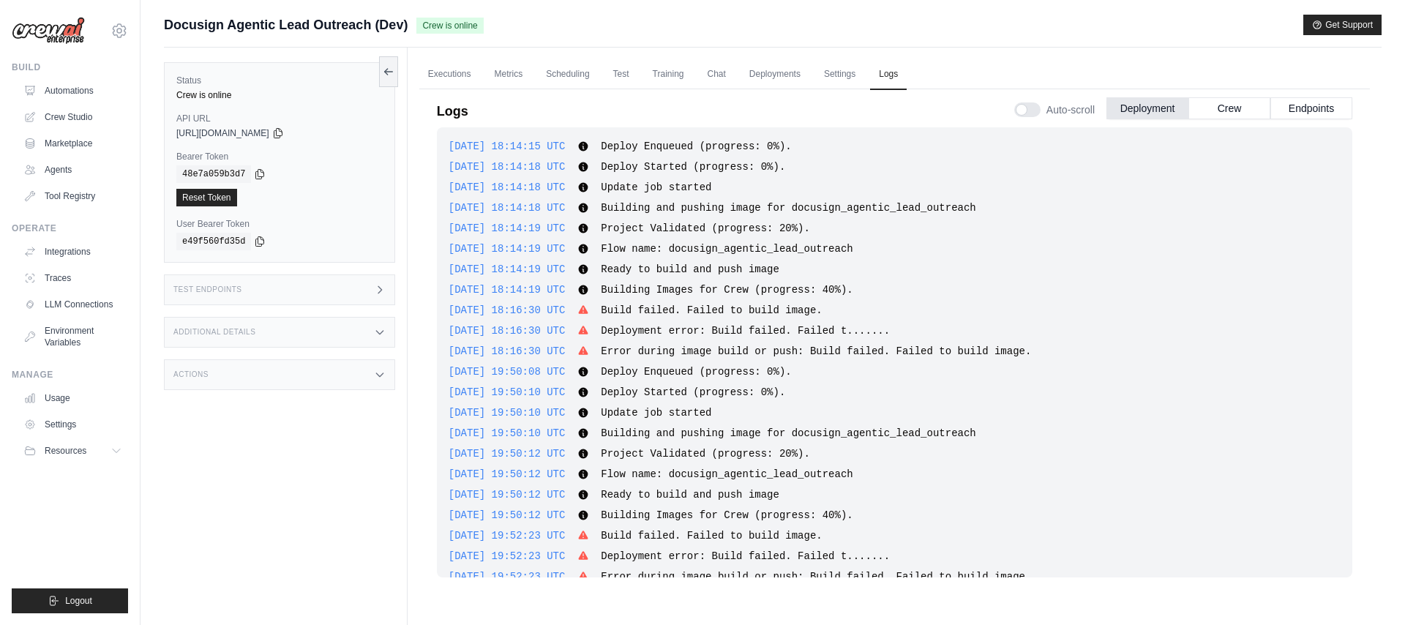
scroll to position [5948, 0]
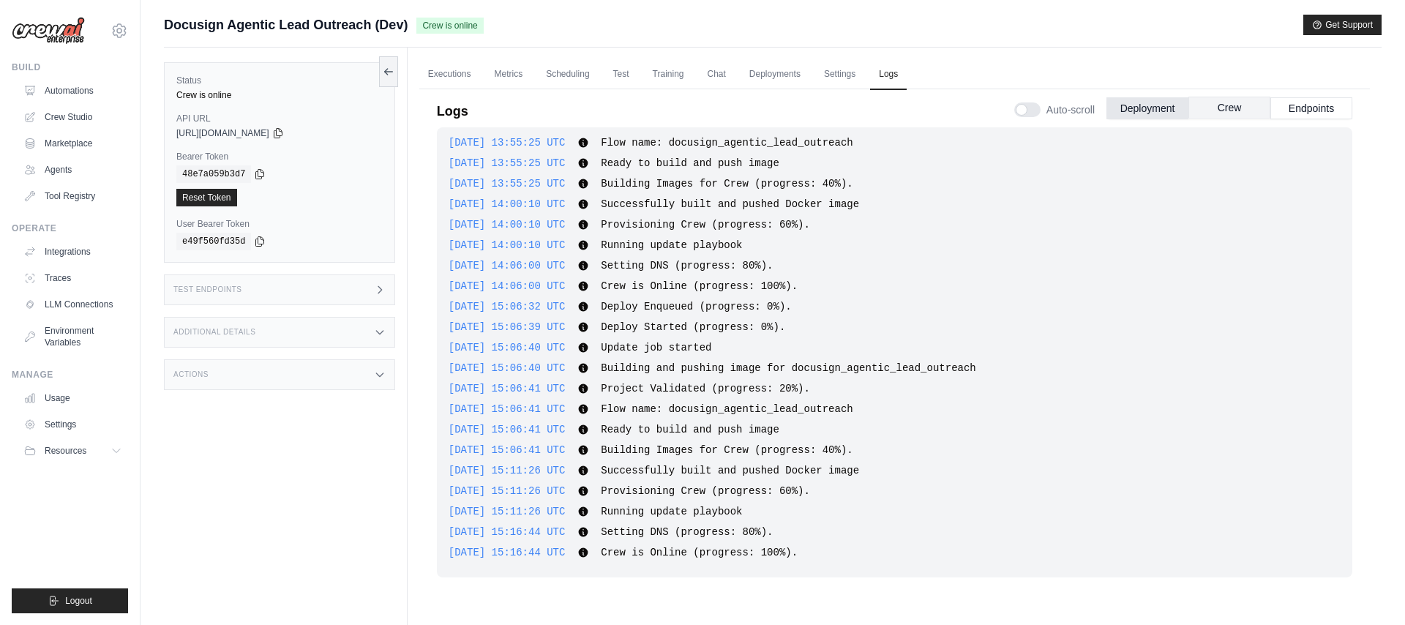
click at [1232, 111] on button "Crew" at bounding box center [1230, 108] width 82 height 22
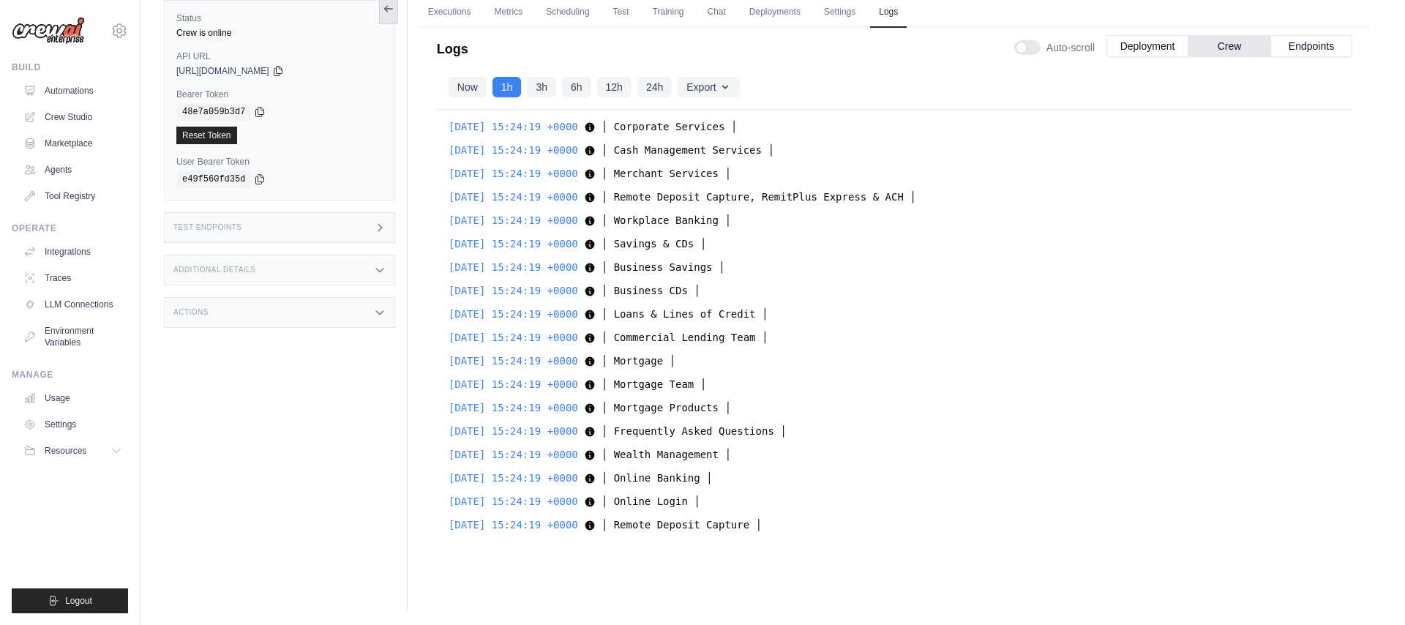
scroll to position [19441, 0]
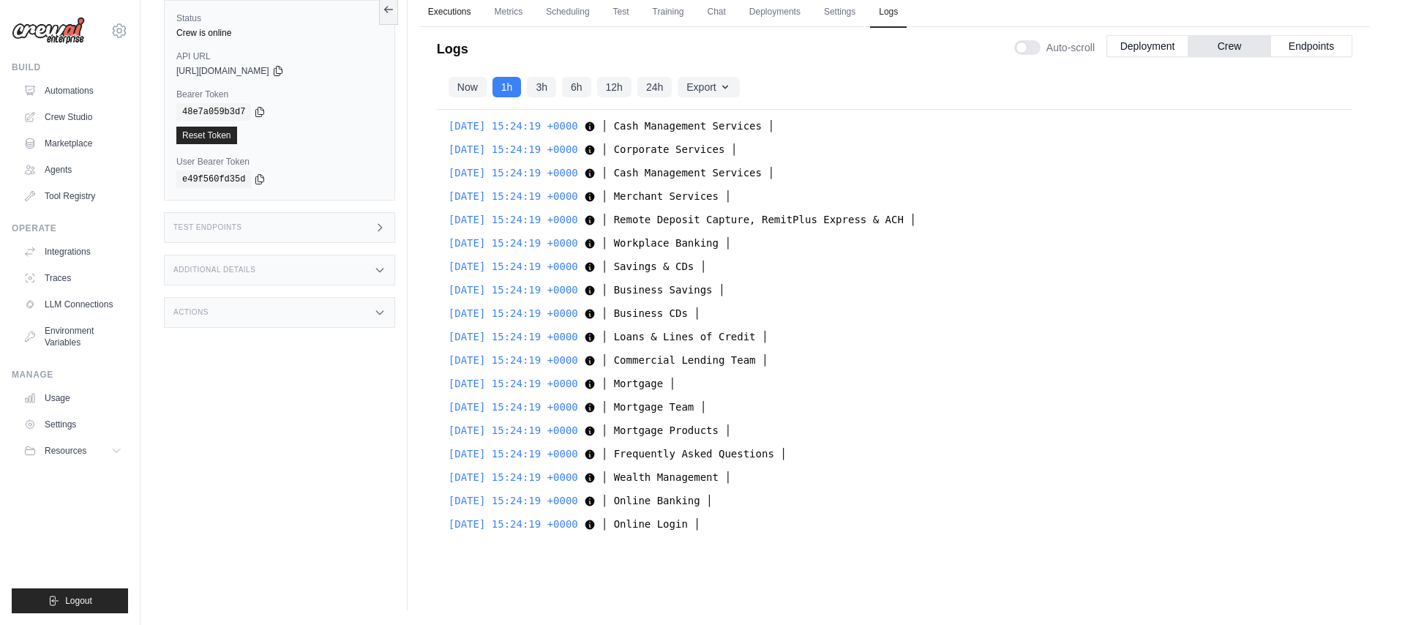
click at [433, 13] on link "Executions" at bounding box center [449, 12] width 61 height 31
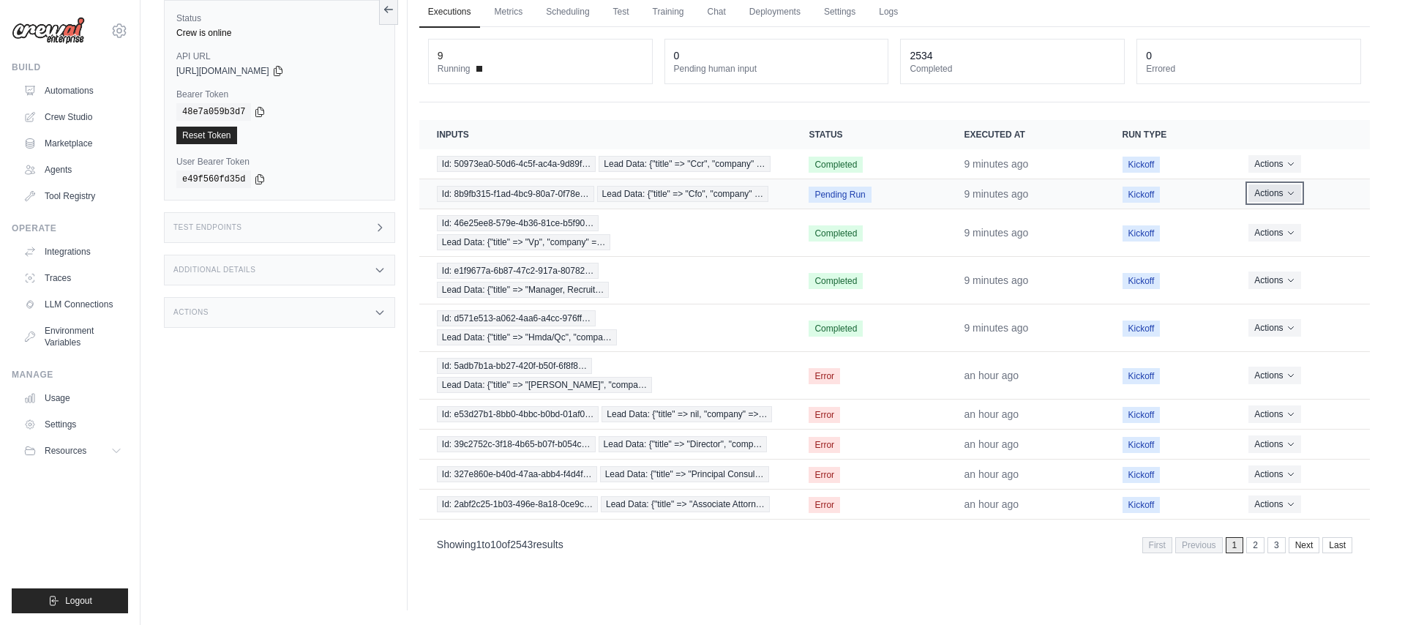
click at [1270, 198] on button "Actions" at bounding box center [1275, 193] width 52 height 18
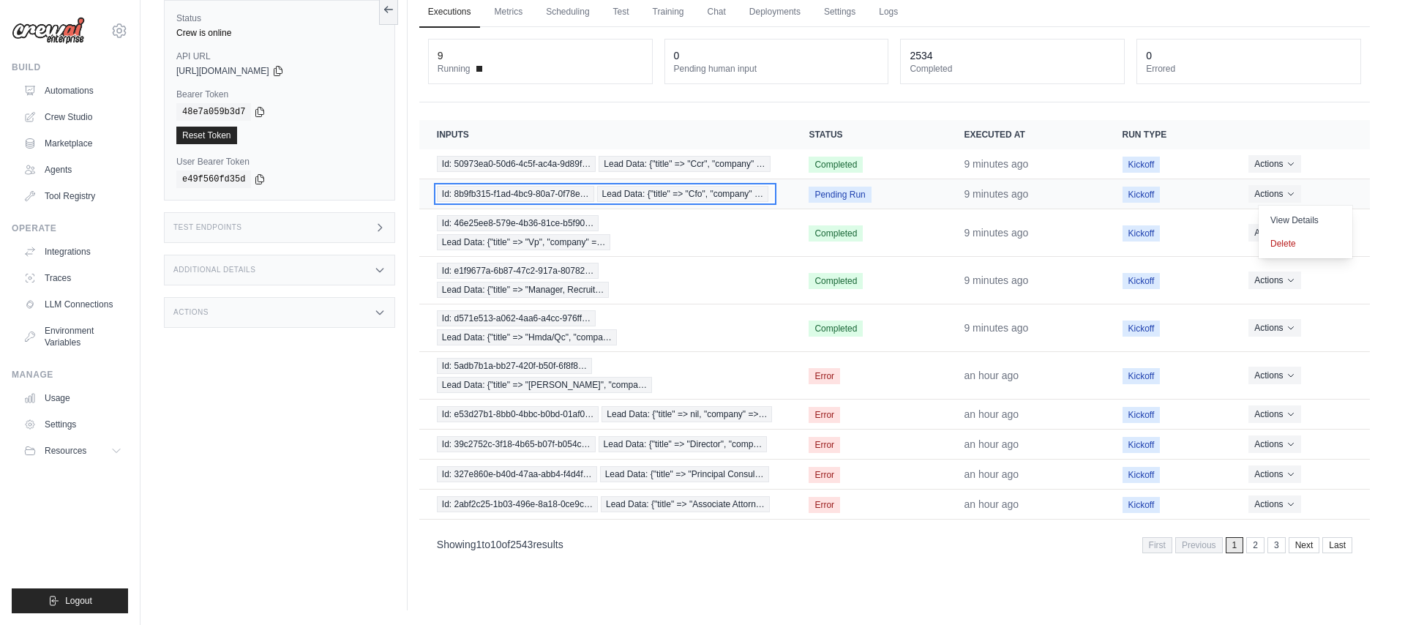
click at [705, 197] on span "Lead Data: {"title" => "Cfo", "company" …" at bounding box center [682, 194] width 171 height 16
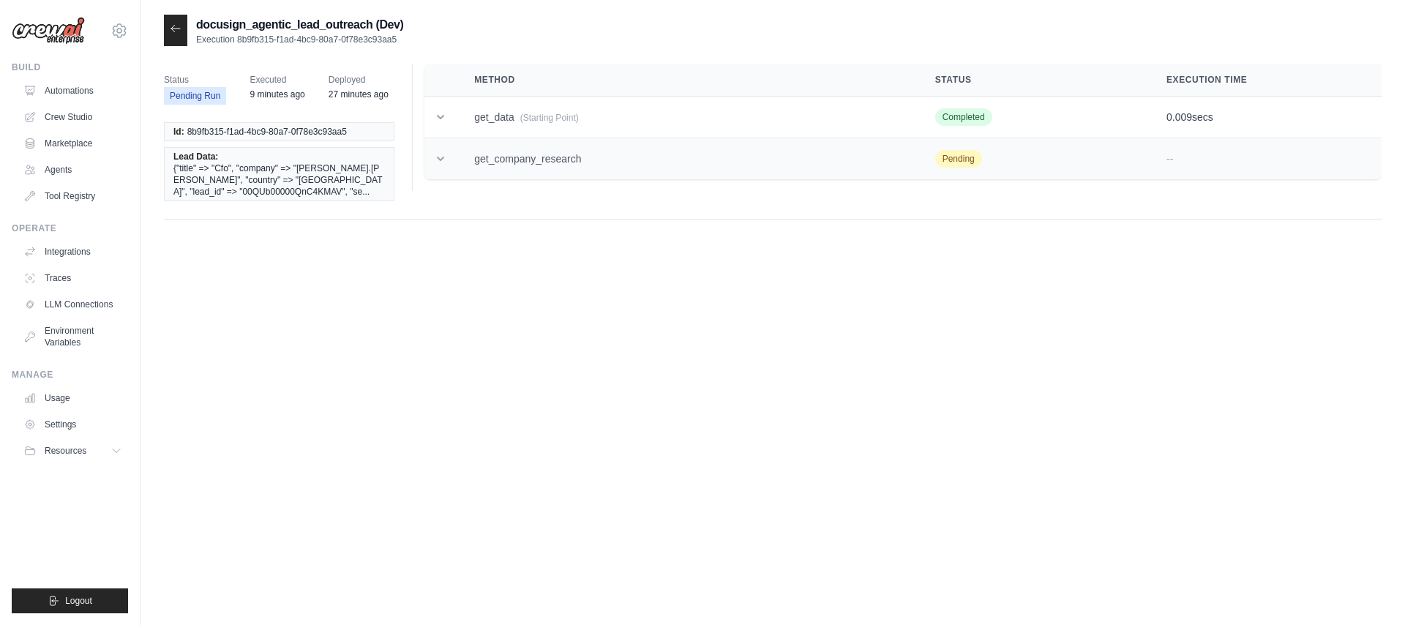
click at [535, 162] on td "get_company_research" at bounding box center [687, 159] width 461 height 42
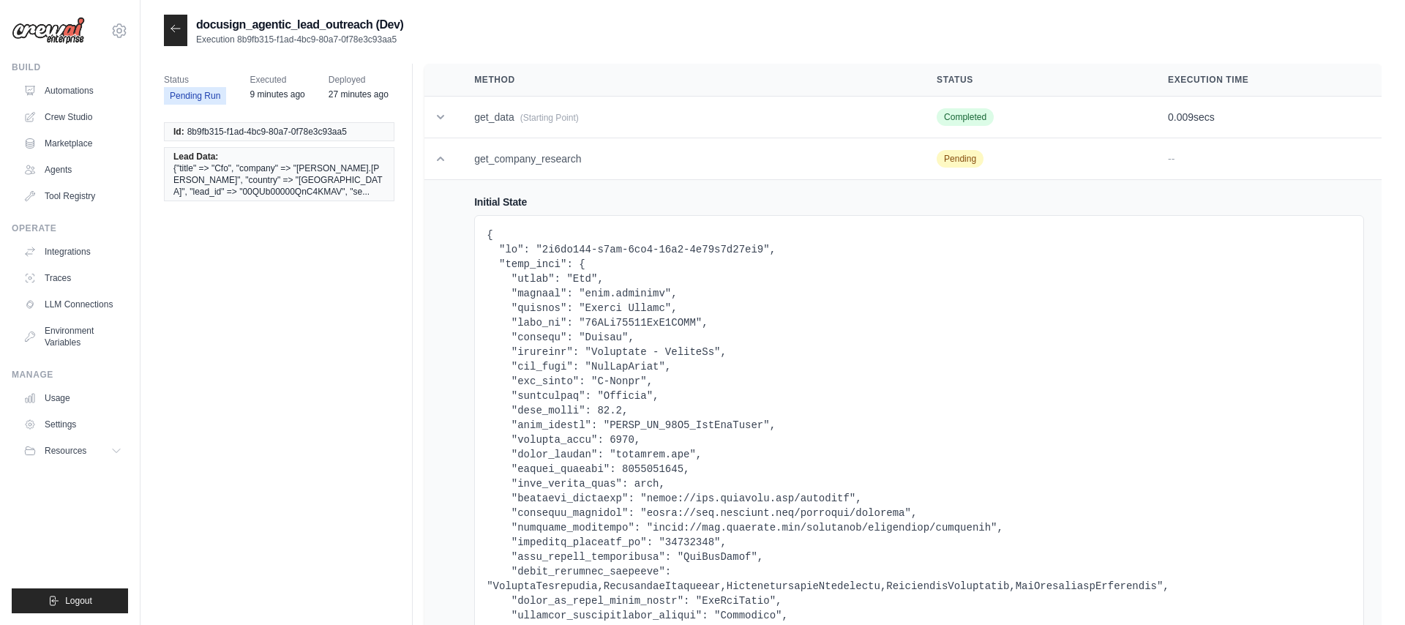
click at [184, 31] on div at bounding box center [175, 30] width 23 height 31
click at [177, 27] on icon at bounding box center [176, 29] width 12 height 12
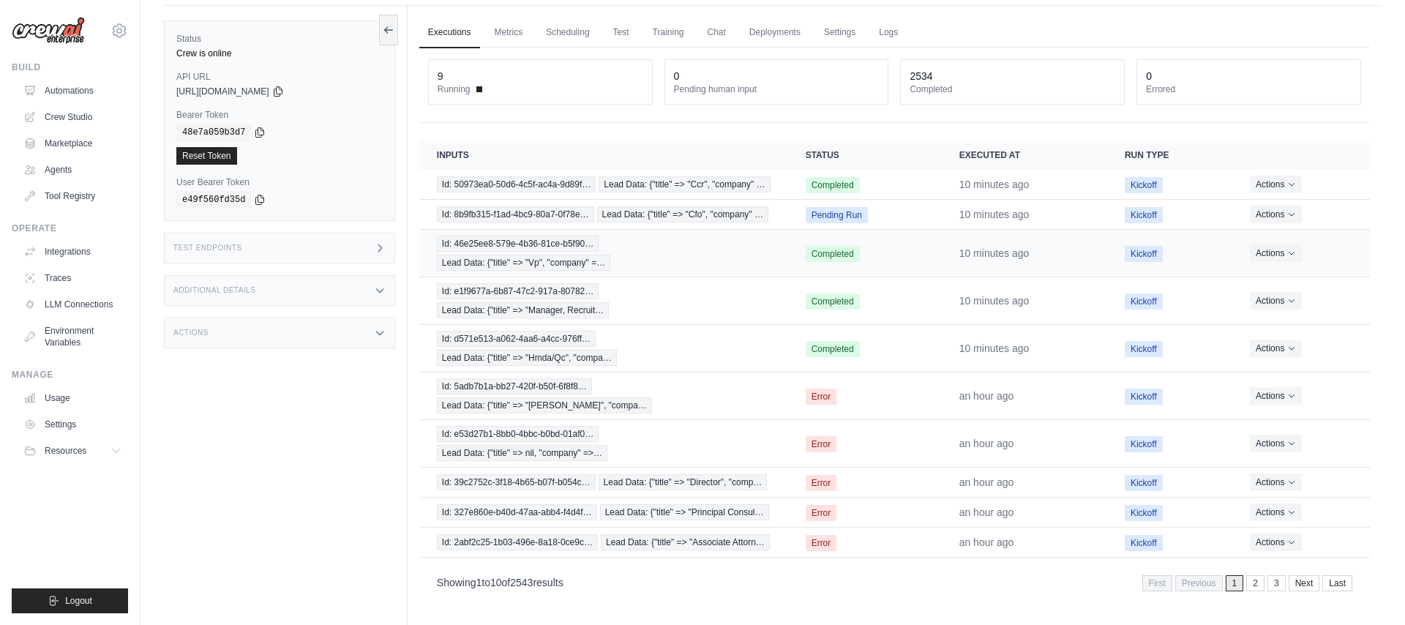
scroll to position [42, 0]
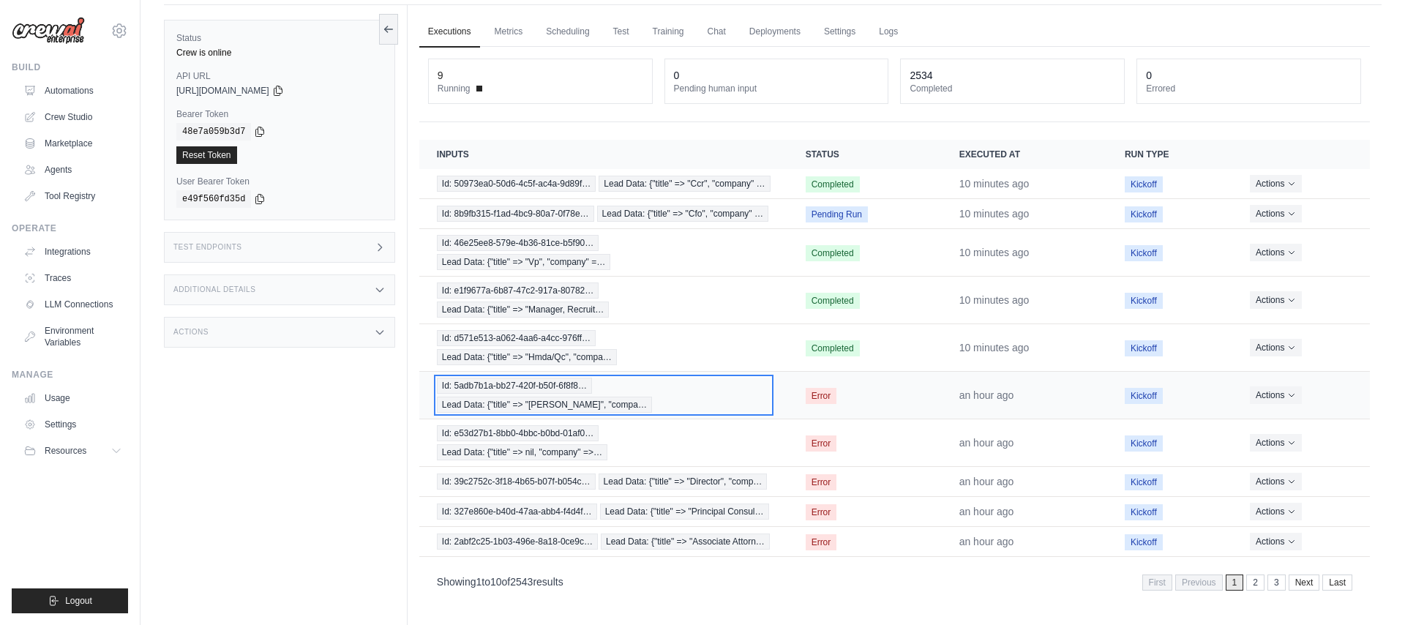
click at [555, 392] on span "Id: 5adb7b1a-bb27-420f-b50f-6f8f8…" at bounding box center [514, 386] width 155 height 16
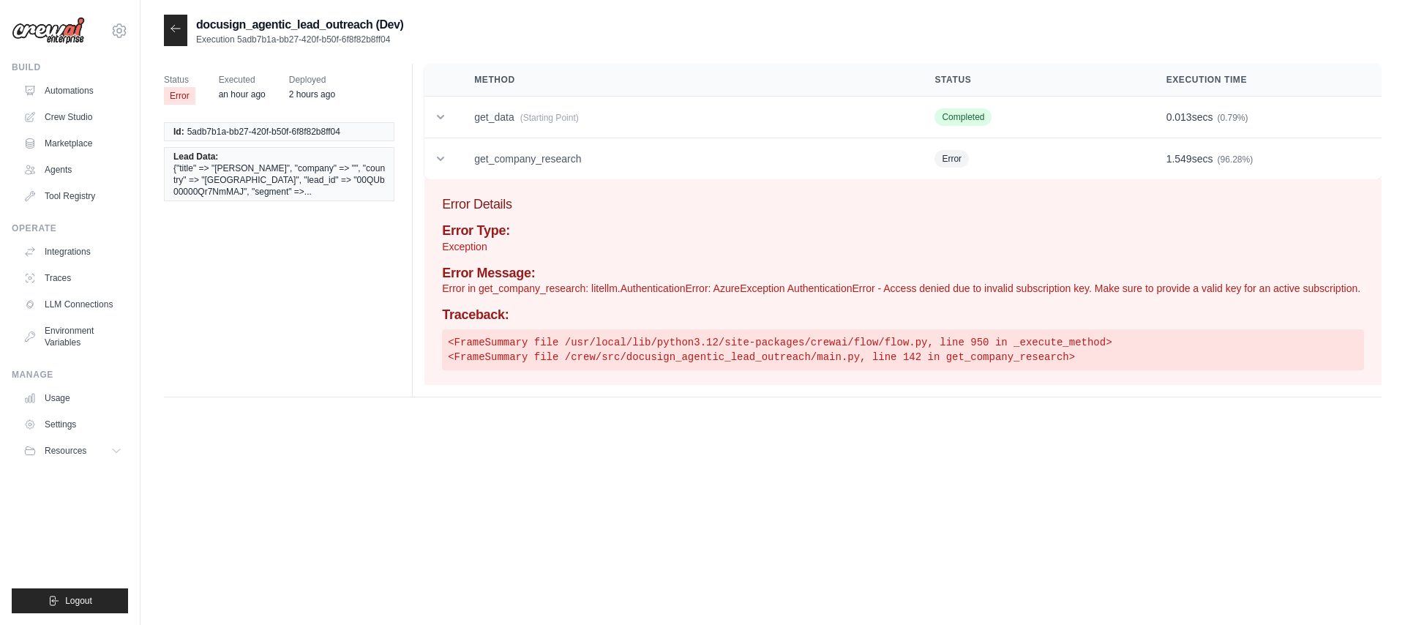
click at [174, 23] on icon at bounding box center [176, 29] width 12 height 12
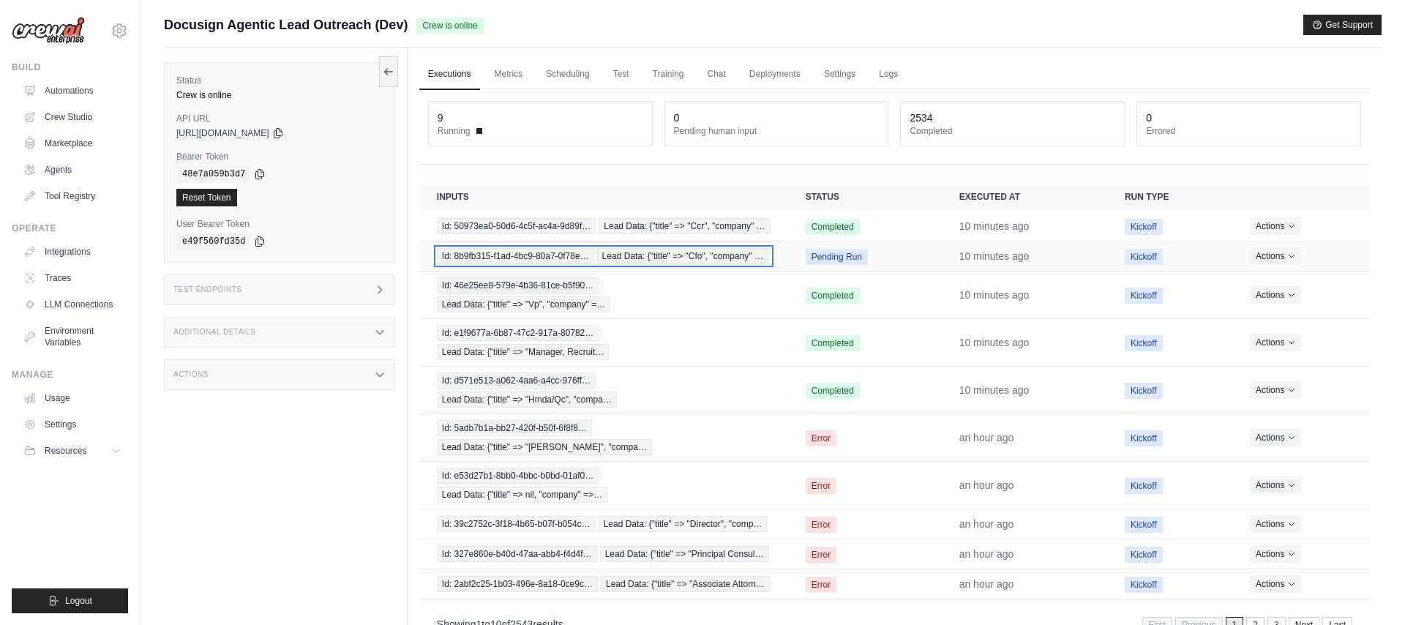
click at [649, 258] on span "Lead Data: {"title" => "Cfo", "company" …" at bounding box center [682, 256] width 171 height 16
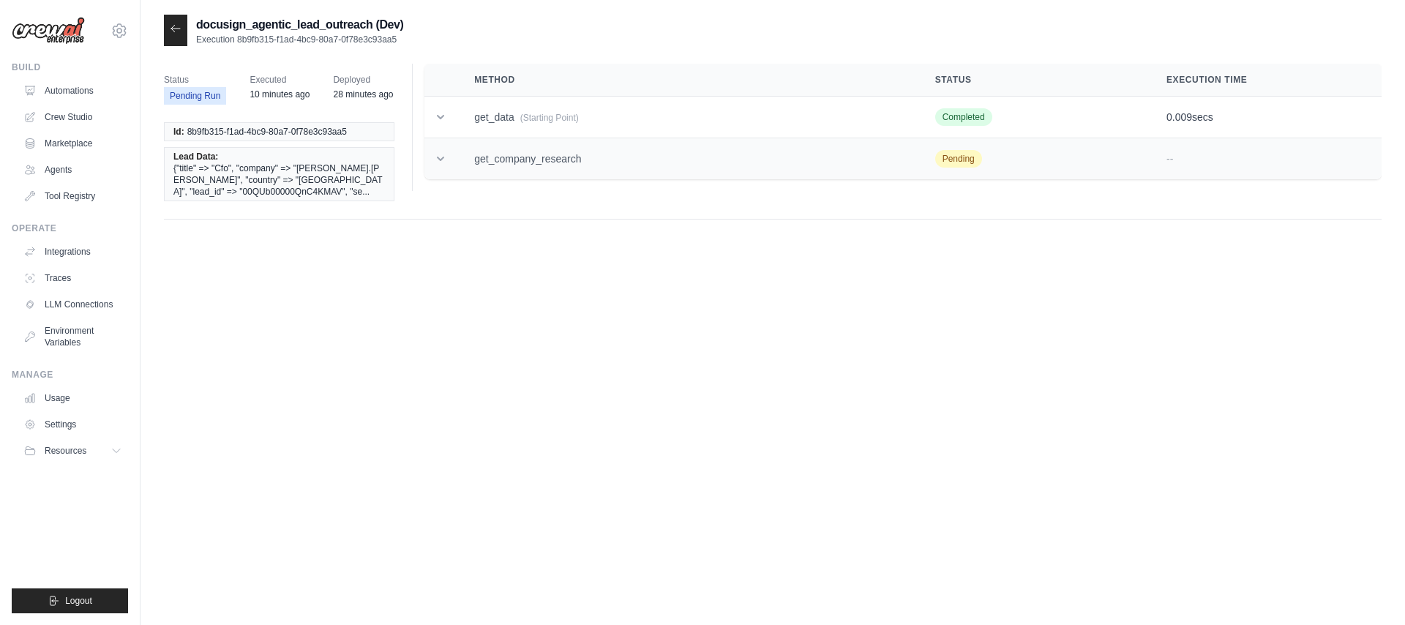
click at [559, 162] on td "get_company_research" at bounding box center [687, 159] width 461 height 42
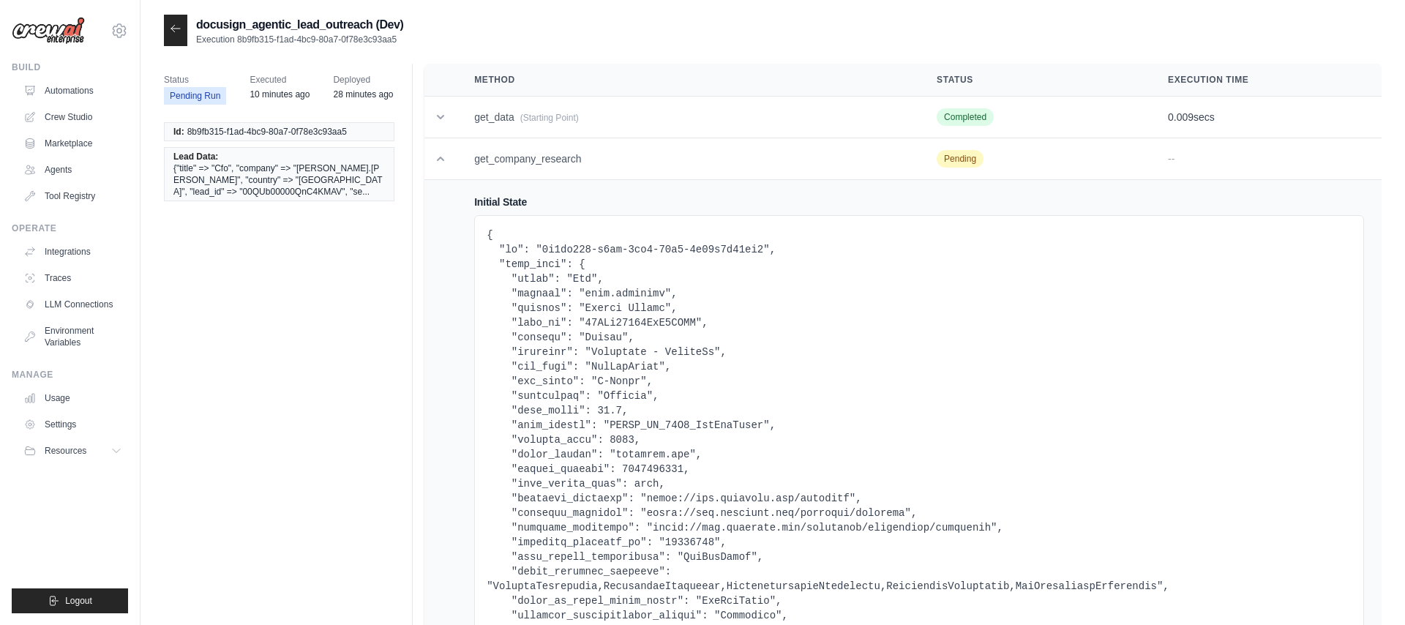
click at [183, 33] on div at bounding box center [175, 30] width 23 height 31
click at [180, 32] on icon at bounding box center [176, 29] width 12 height 12
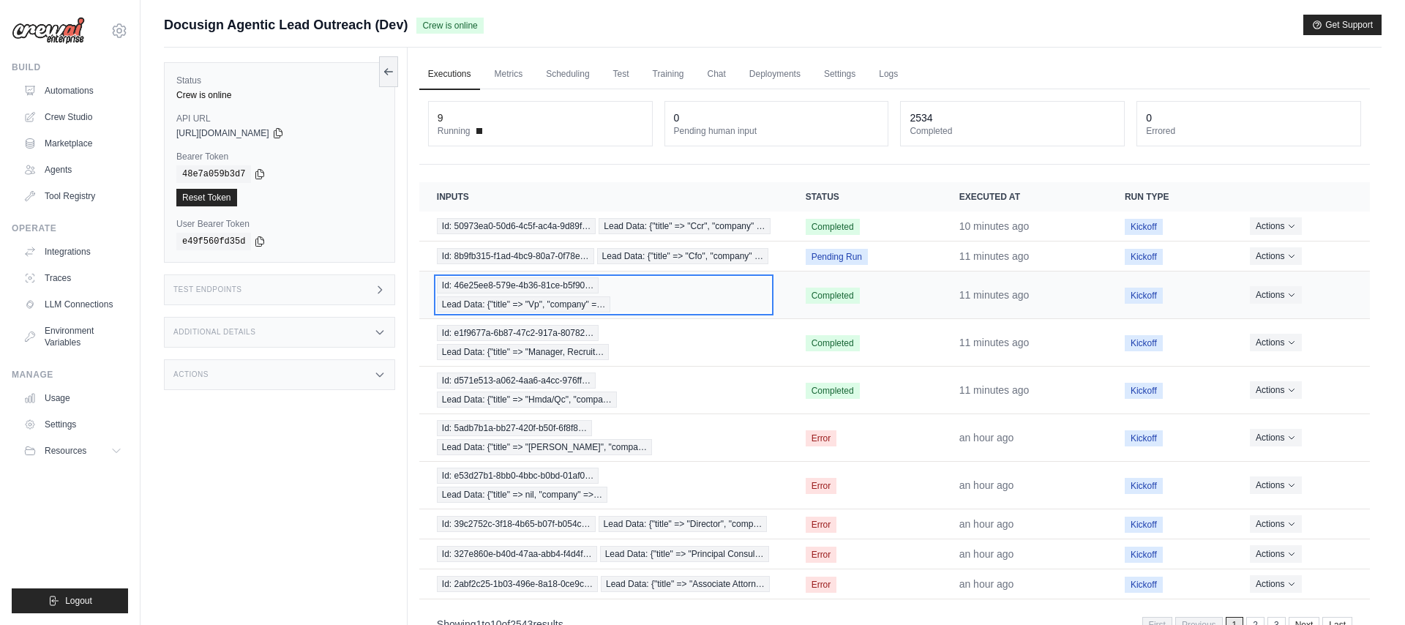
click at [494, 288] on span "Id: 46e25ee8-579e-4b36-81ce-b5f90…" at bounding box center [518, 285] width 163 height 16
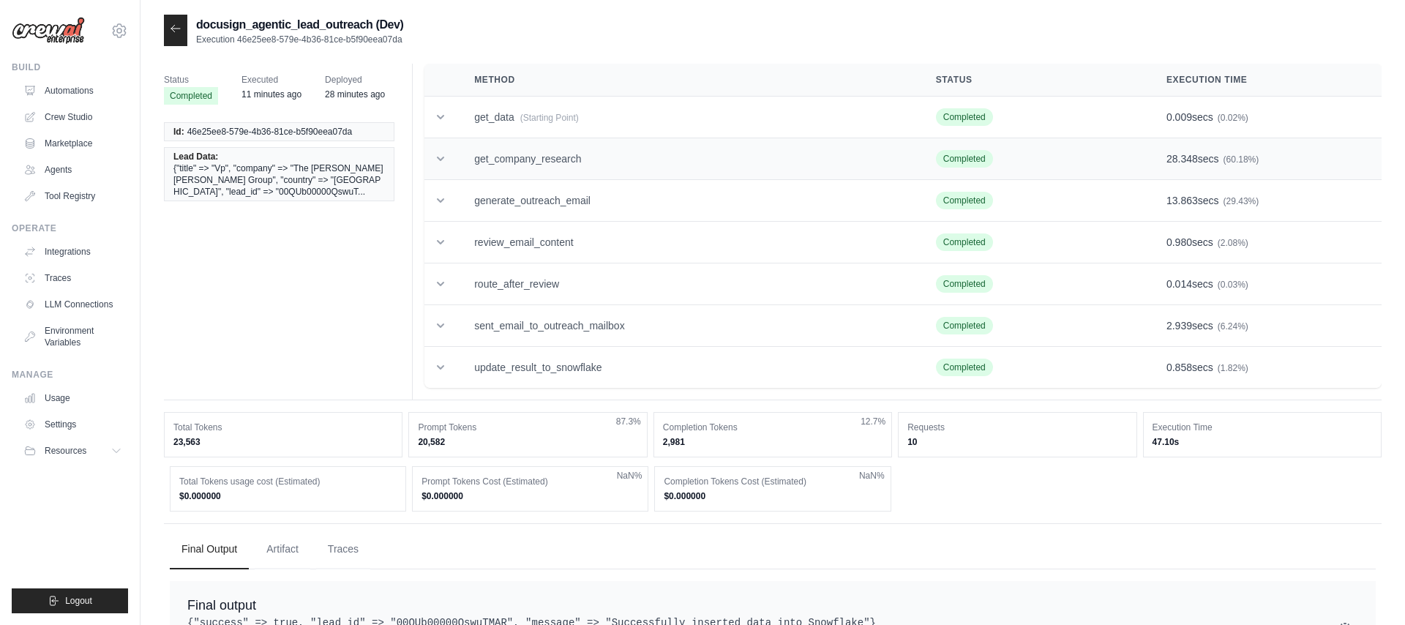
click at [442, 160] on icon at bounding box center [440, 159] width 15 height 15
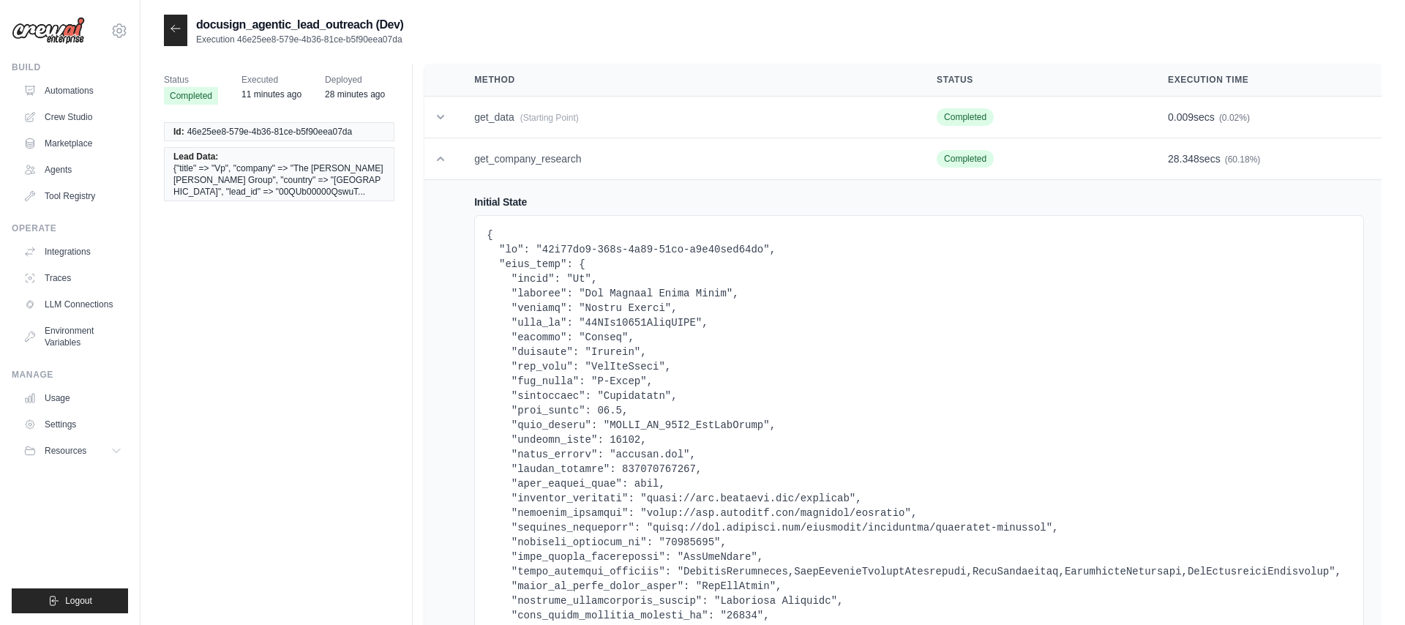
click at [171, 23] on icon at bounding box center [176, 29] width 12 height 12
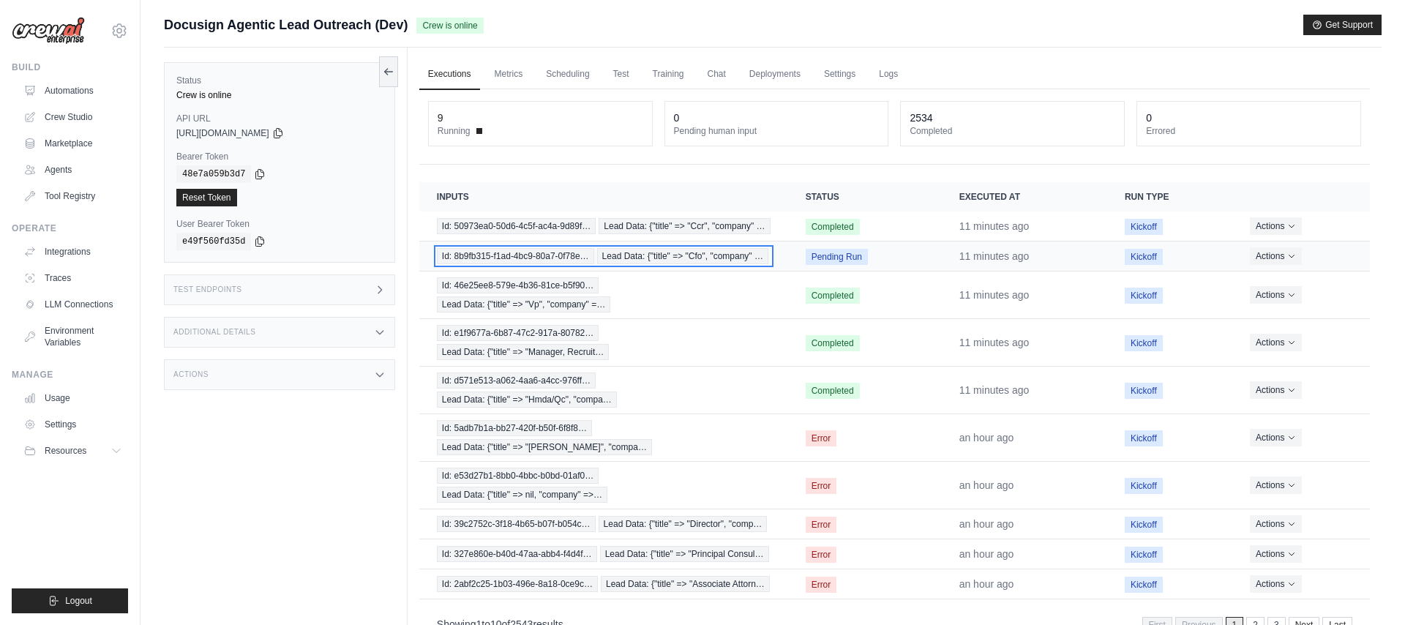
click at [548, 255] on span "Id: 8b9fb315-f1ad-4bc9-80a7-0f78e…" at bounding box center [515, 256] width 157 height 16
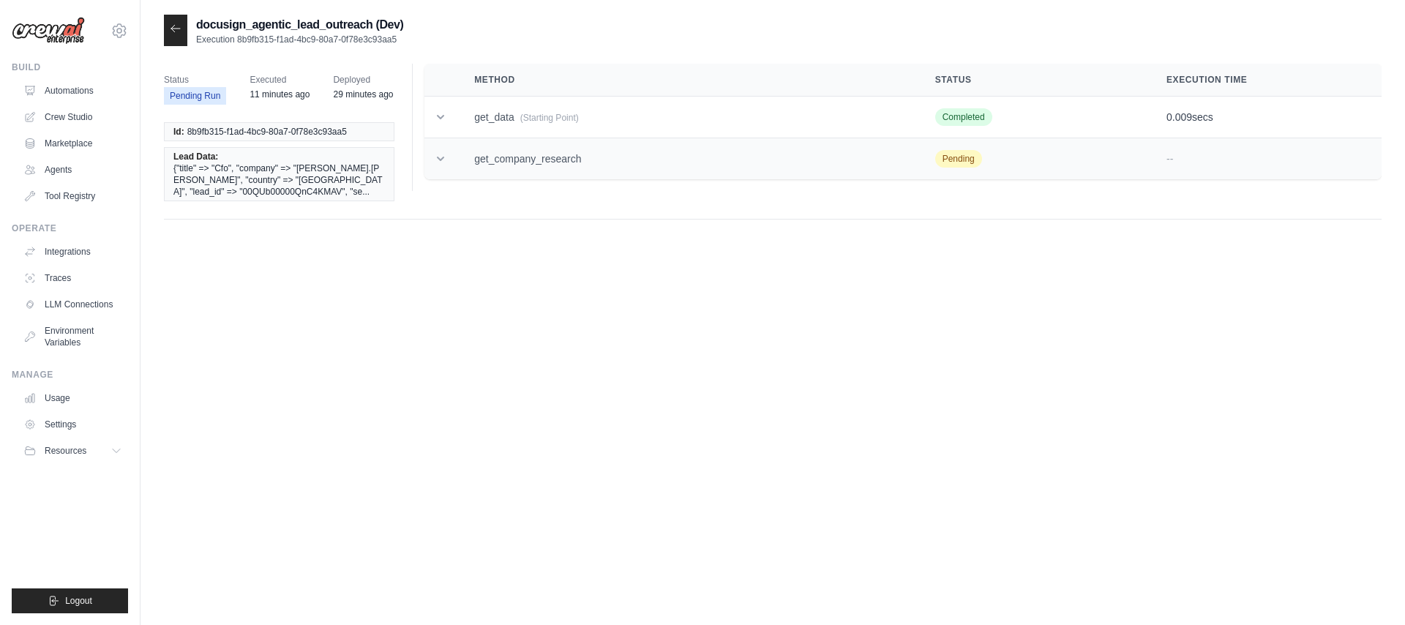
click at [529, 167] on td "get_company_research" at bounding box center [687, 159] width 461 height 42
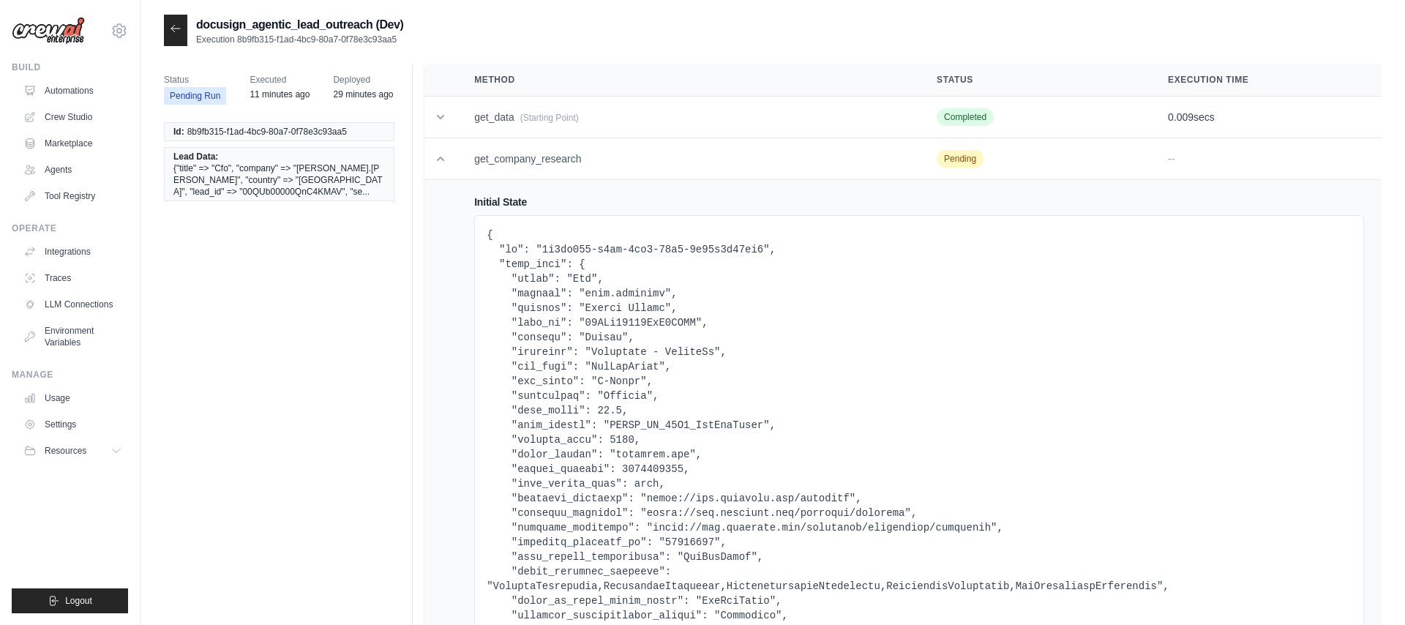
click at [176, 31] on icon at bounding box center [176, 29] width 12 height 12
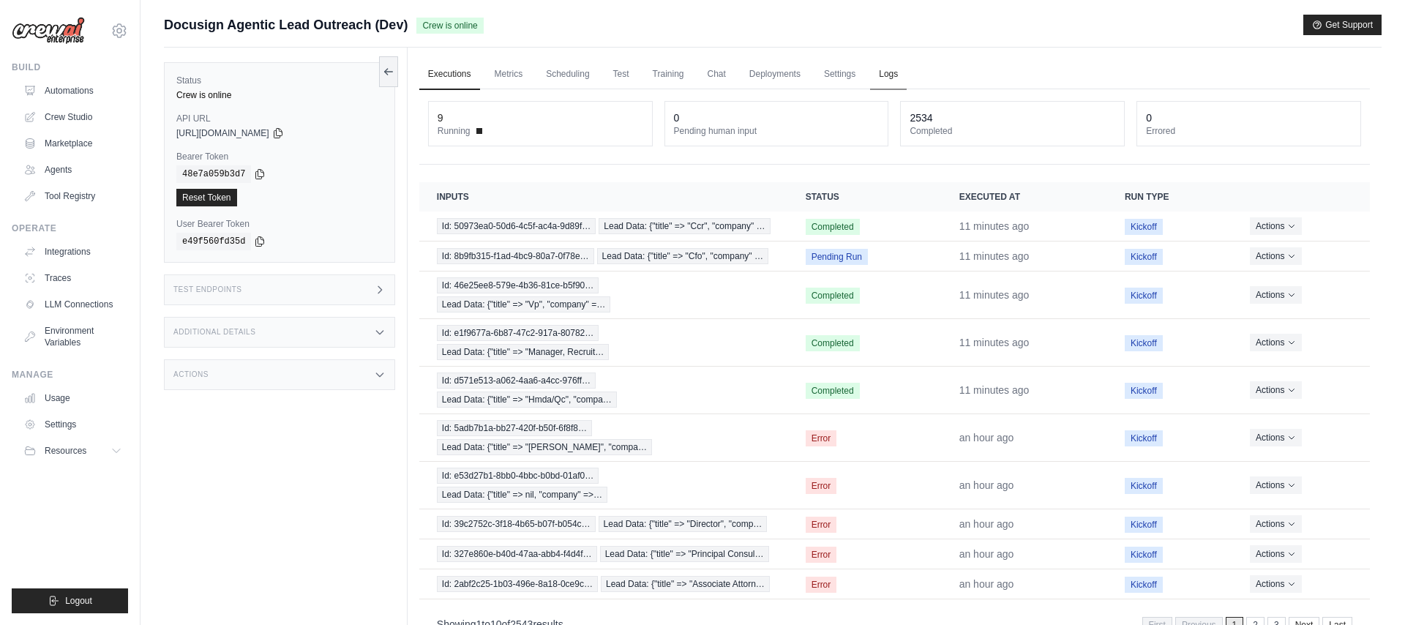
click at [898, 76] on link "Logs" at bounding box center [888, 74] width 37 height 31
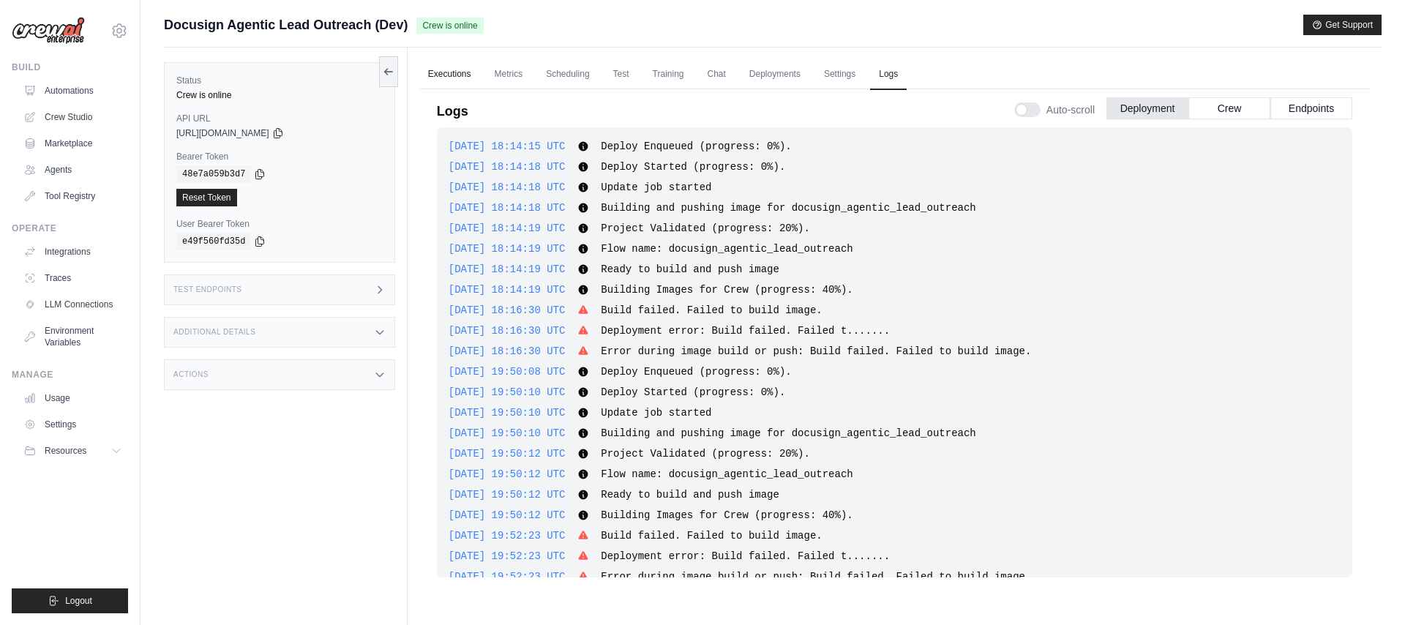
scroll to position [5948, 0]
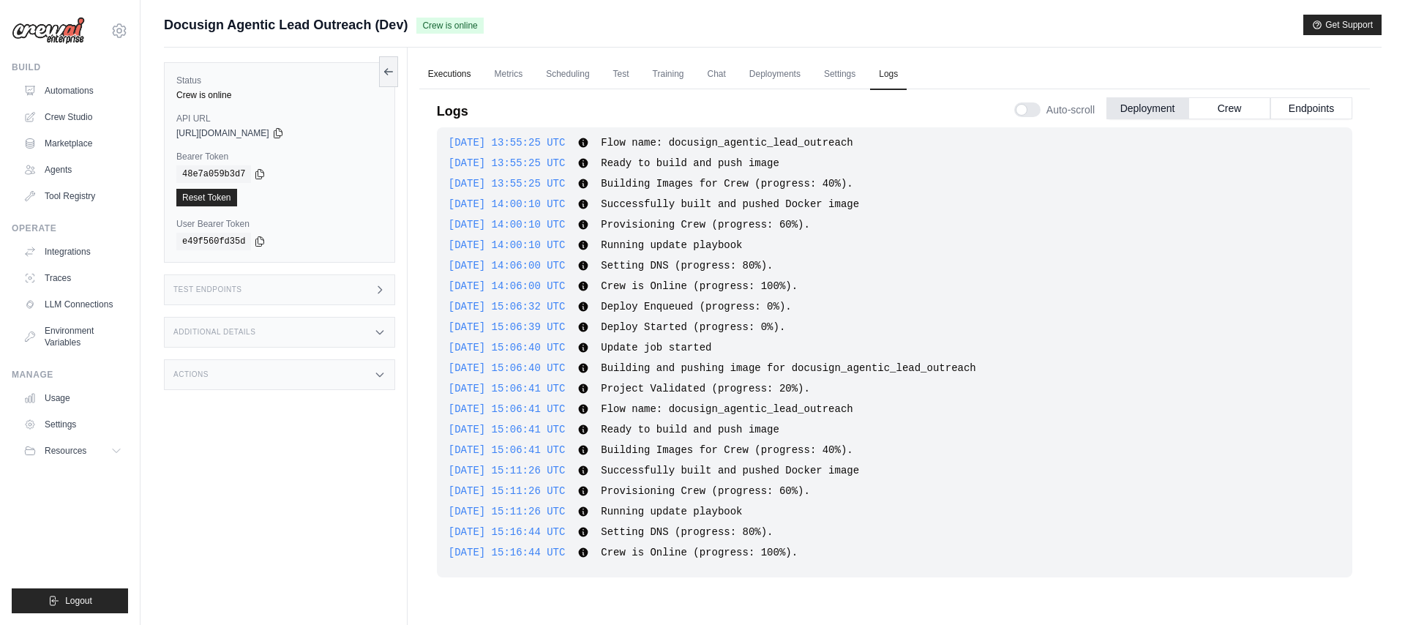
click at [449, 70] on link "Executions" at bounding box center [449, 74] width 61 height 31
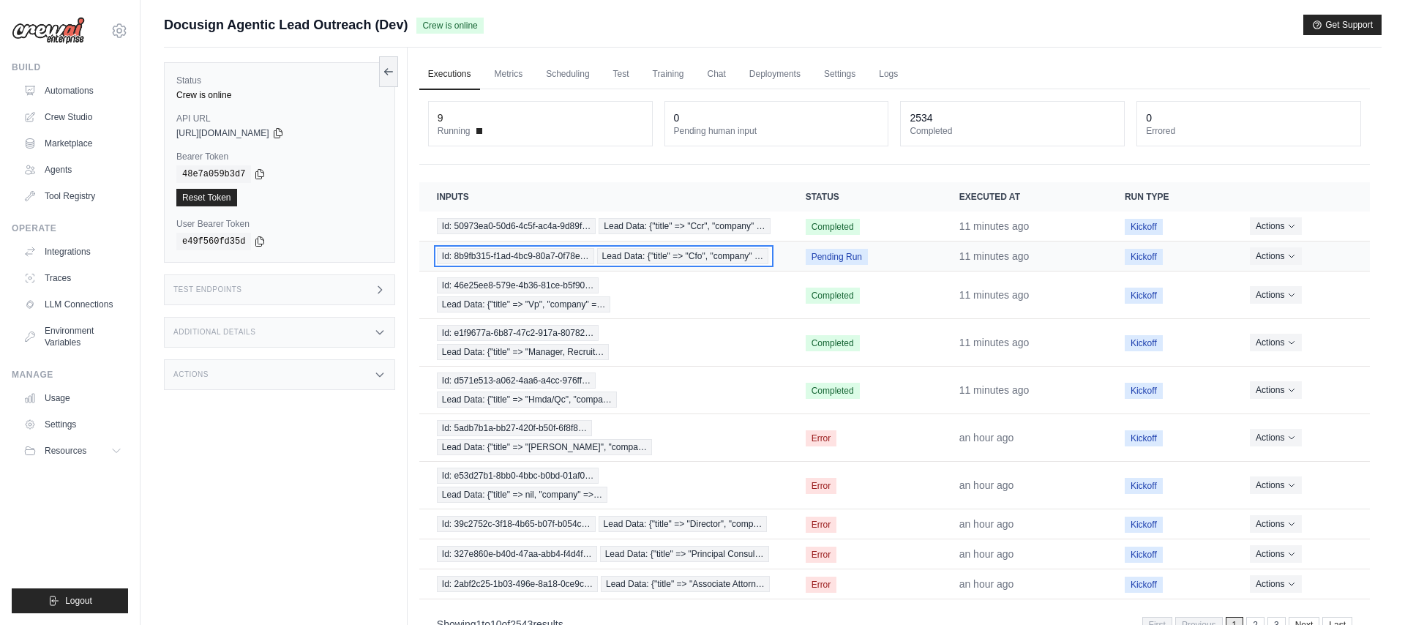
click at [591, 257] on span "Id: 8b9fb315-f1ad-4bc9-80a7-0f78e…" at bounding box center [515, 256] width 157 height 16
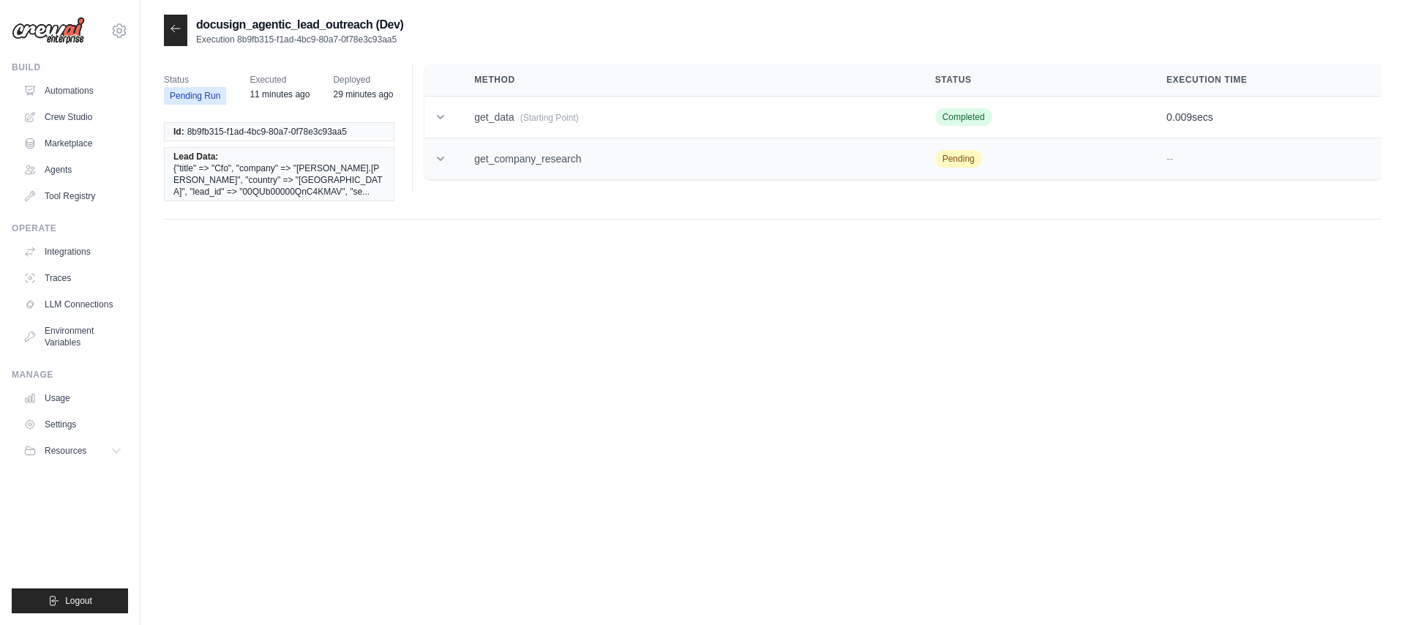
click at [500, 149] on td "get_company_research" at bounding box center [687, 159] width 461 height 42
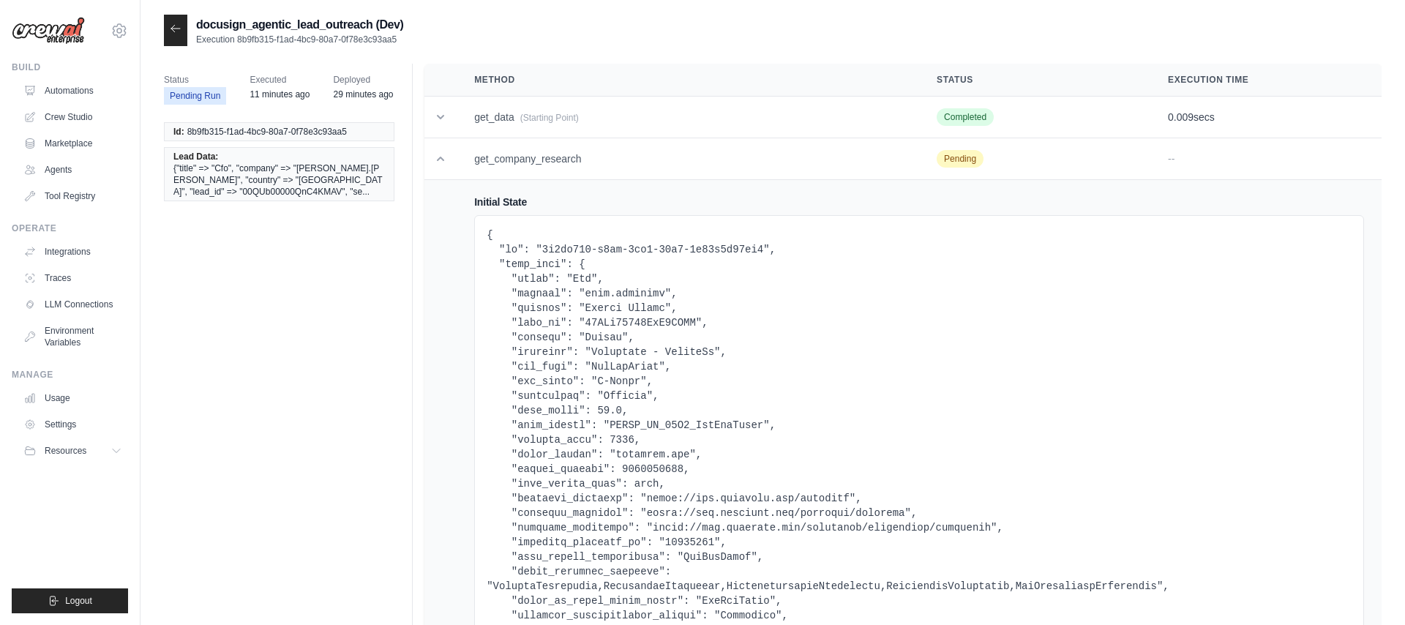
click at [175, 31] on icon at bounding box center [176, 29] width 12 height 12
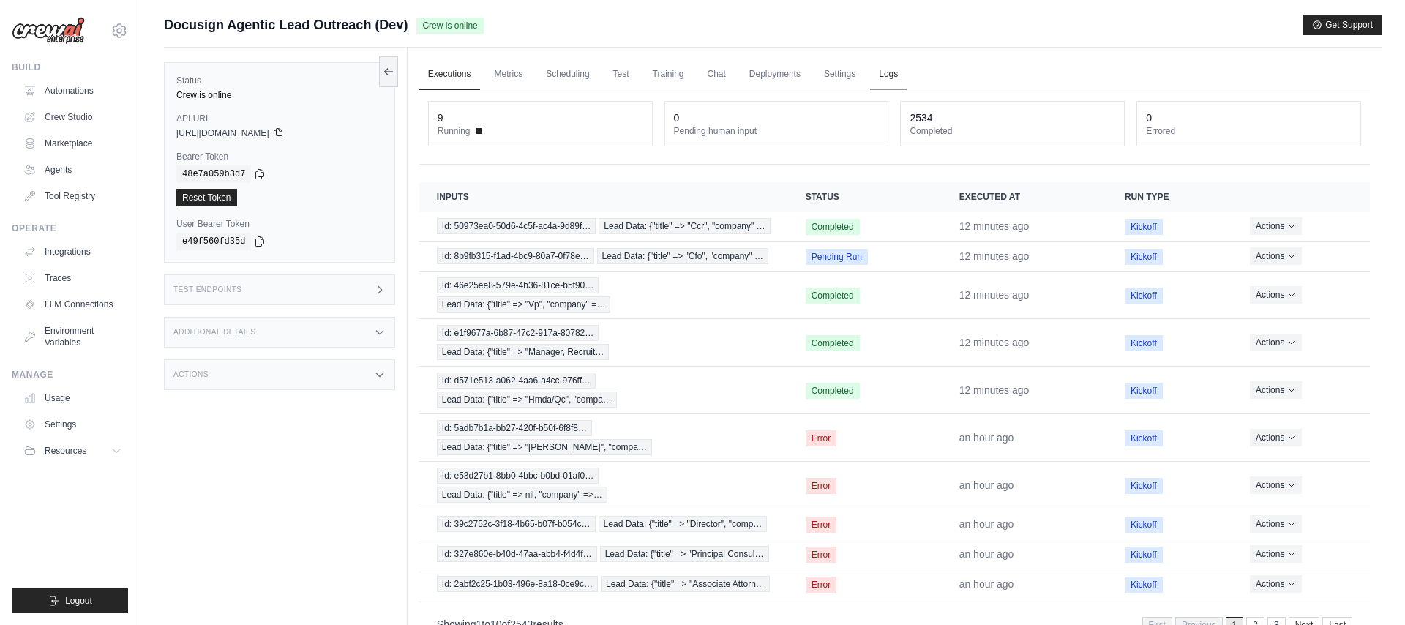
click at [886, 75] on link "Logs" at bounding box center [888, 74] width 37 height 31
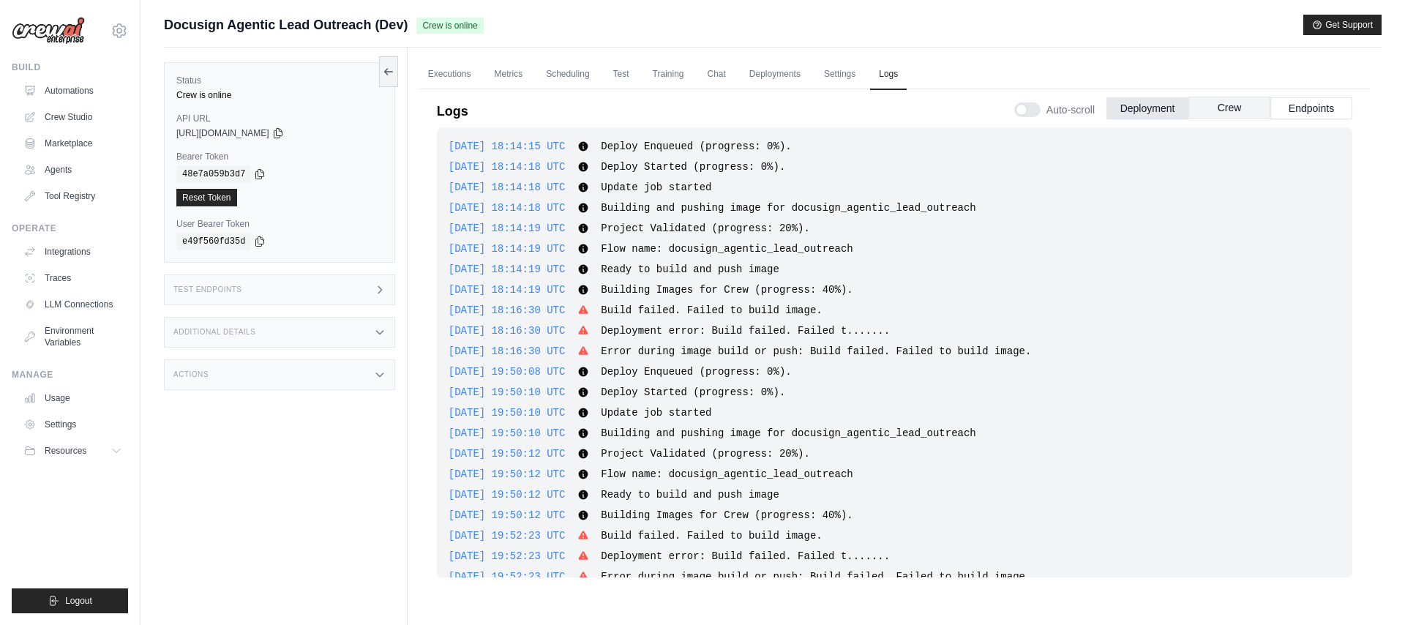
scroll to position [5948, 0]
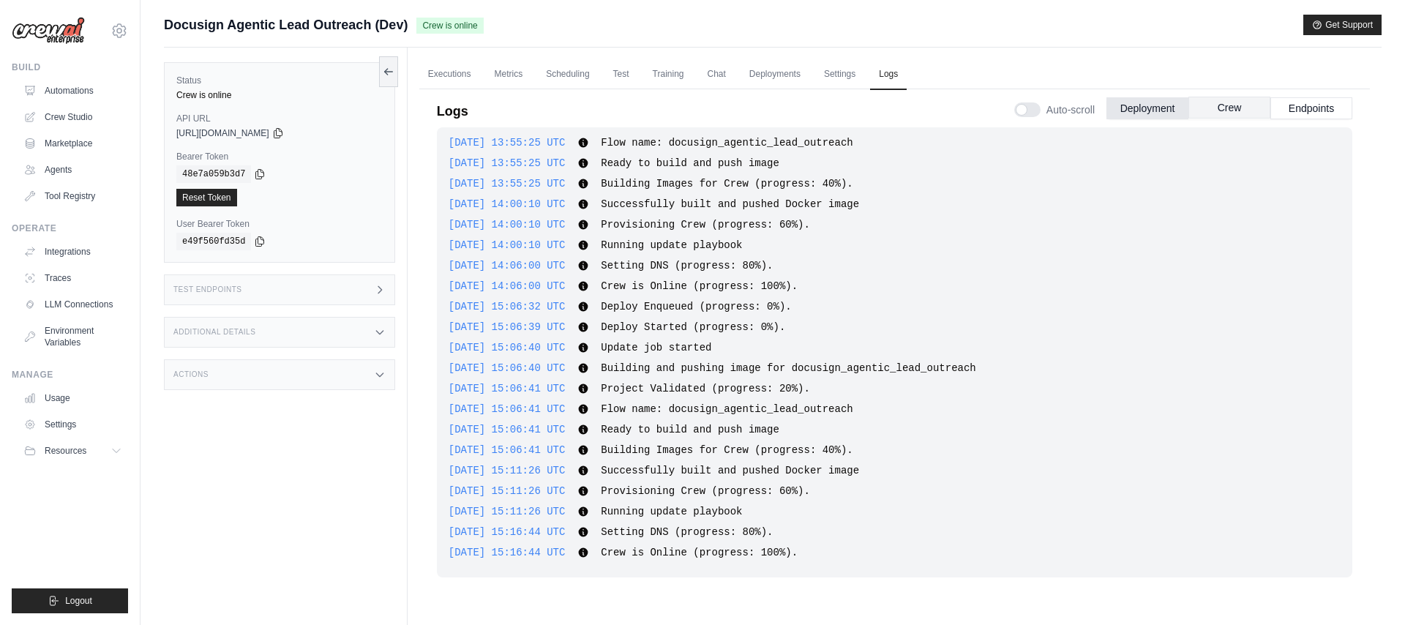
click at [1236, 109] on button "Crew" at bounding box center [1230, 108] width 82 height 22
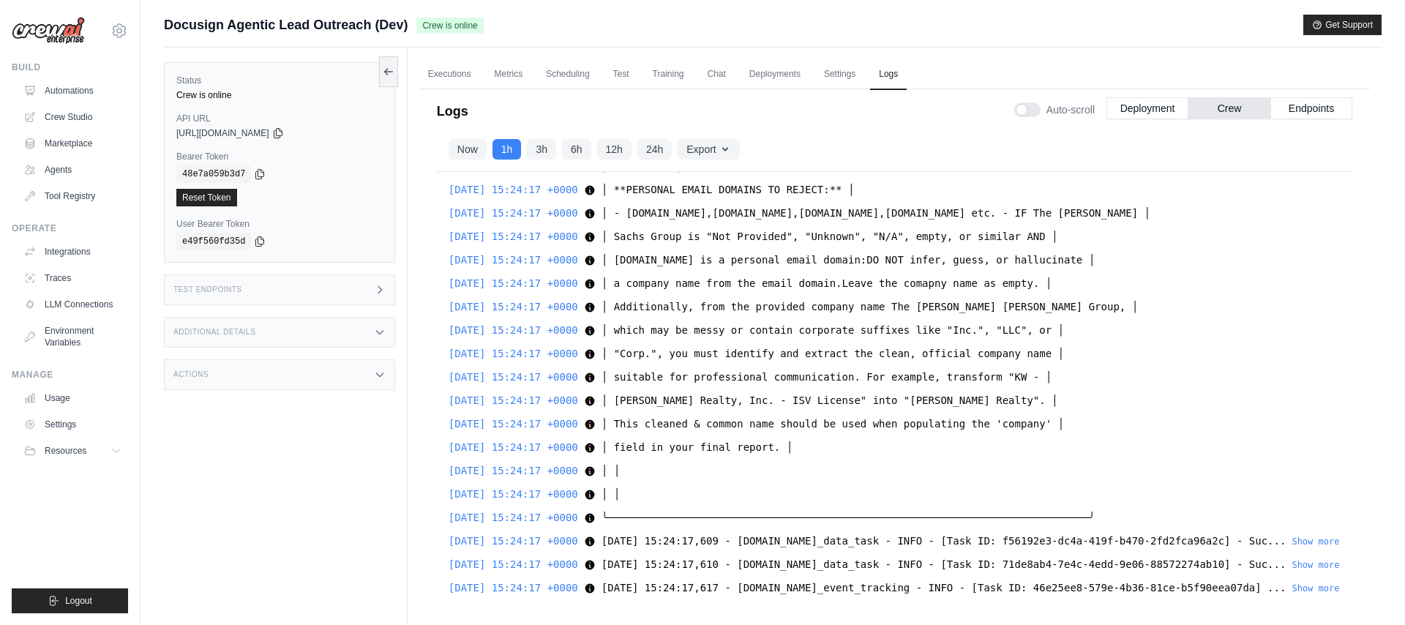
scroll to position [19217, 0]
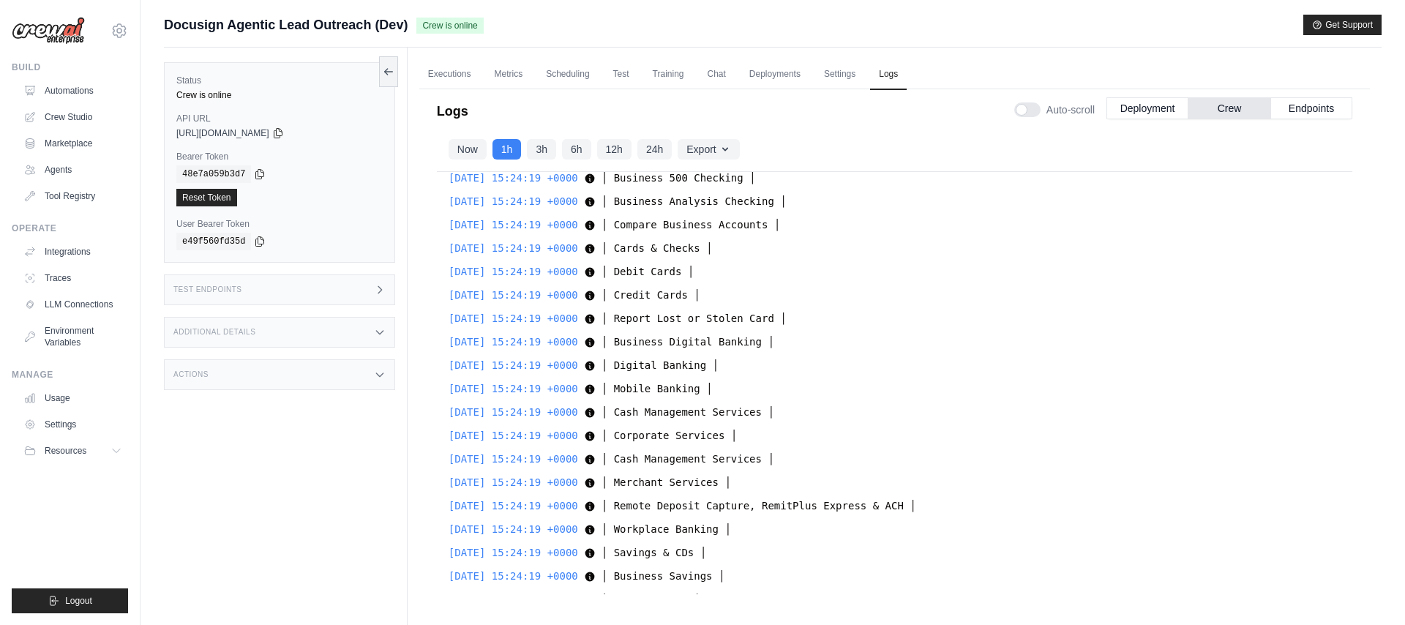
drag, startPoint x: 766, startPoint y: 521, endPoint x: 928, endPoint y: 525, distance: 161.8
copy span "[URL][DOMAIN_NAME]"
click at [390, 68] on icon at bounding box center [389, 71] width 12 height 12
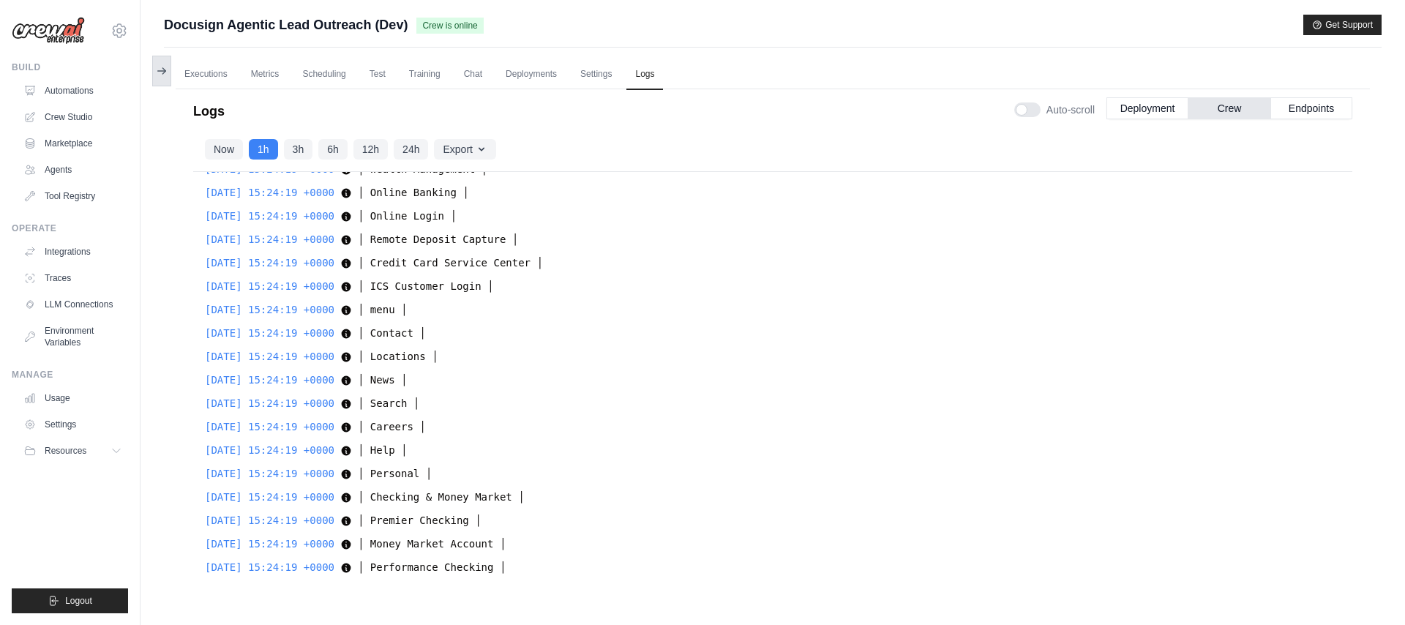
click at [165, 69] on icon at bounding box center [162, 71] width 12 height 12
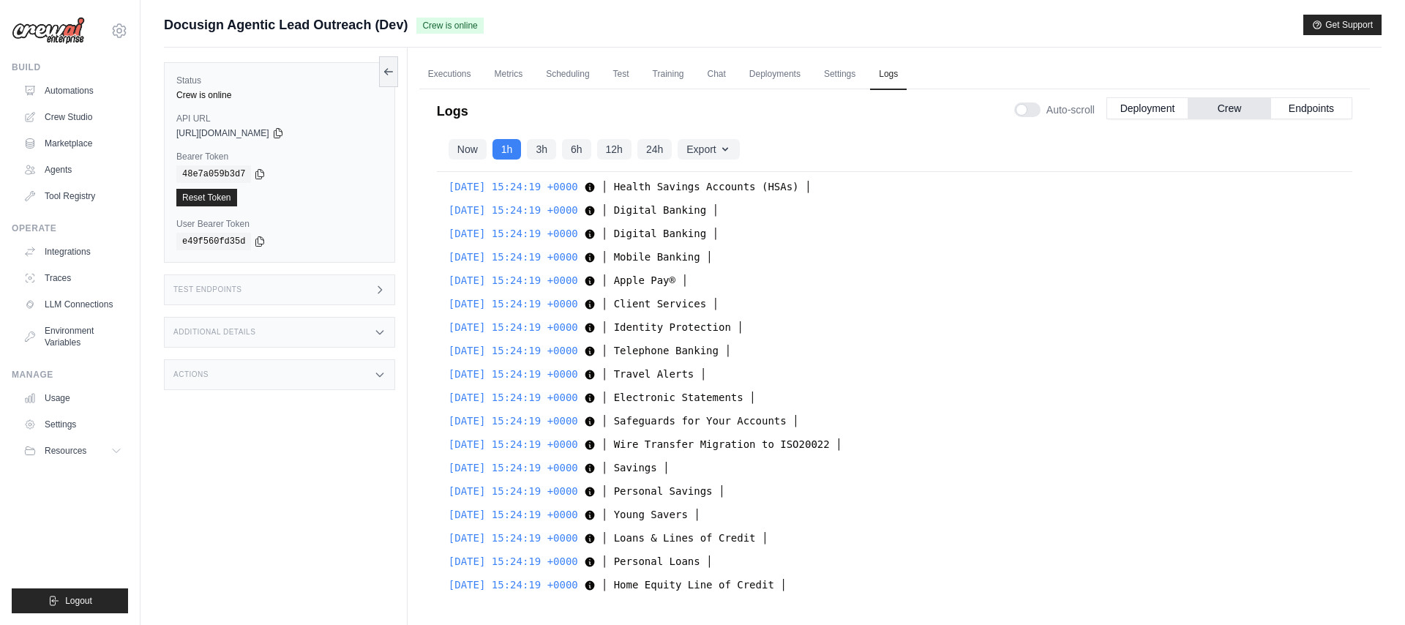
scroll to position [21375, 0]
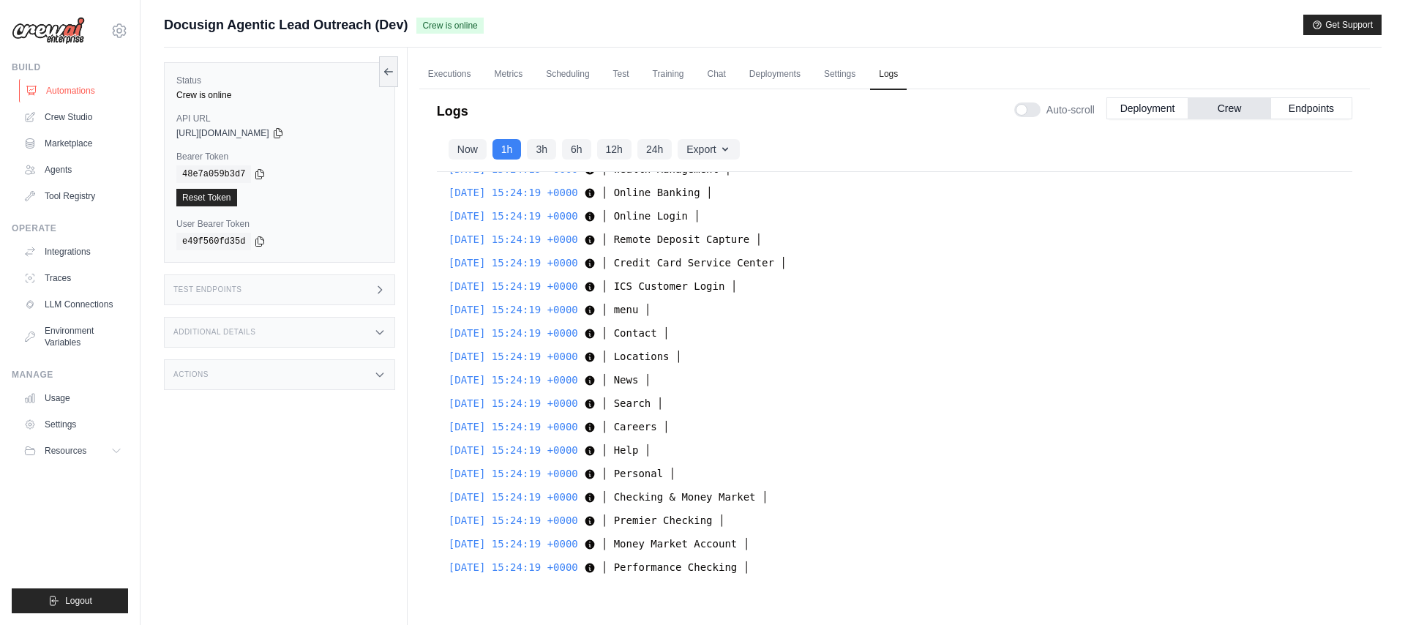
click at [67, 89] on link "Automations" at bounding box center [74, 90] width 111 height 23
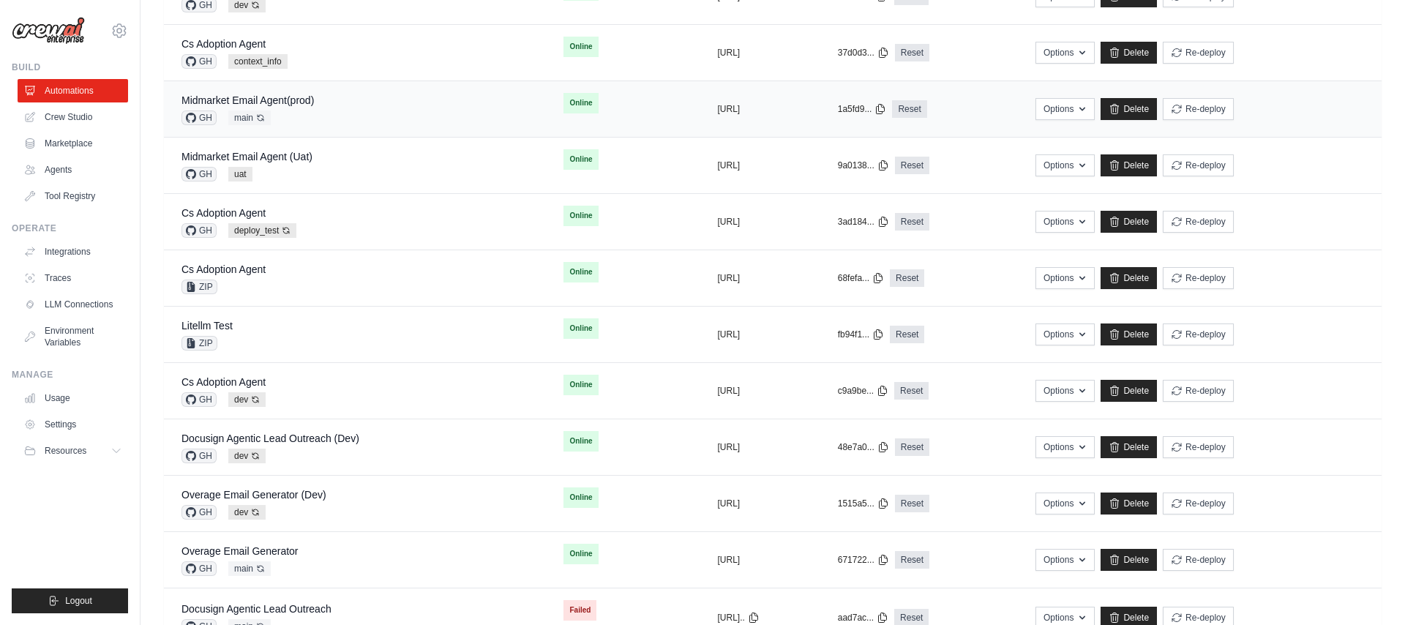
scroll to position [319, 0]
click at [344, 441] on link "Docusign Agentic Lead Outreach (Dev)" at bounding box center [271, 438] width 178 height 12
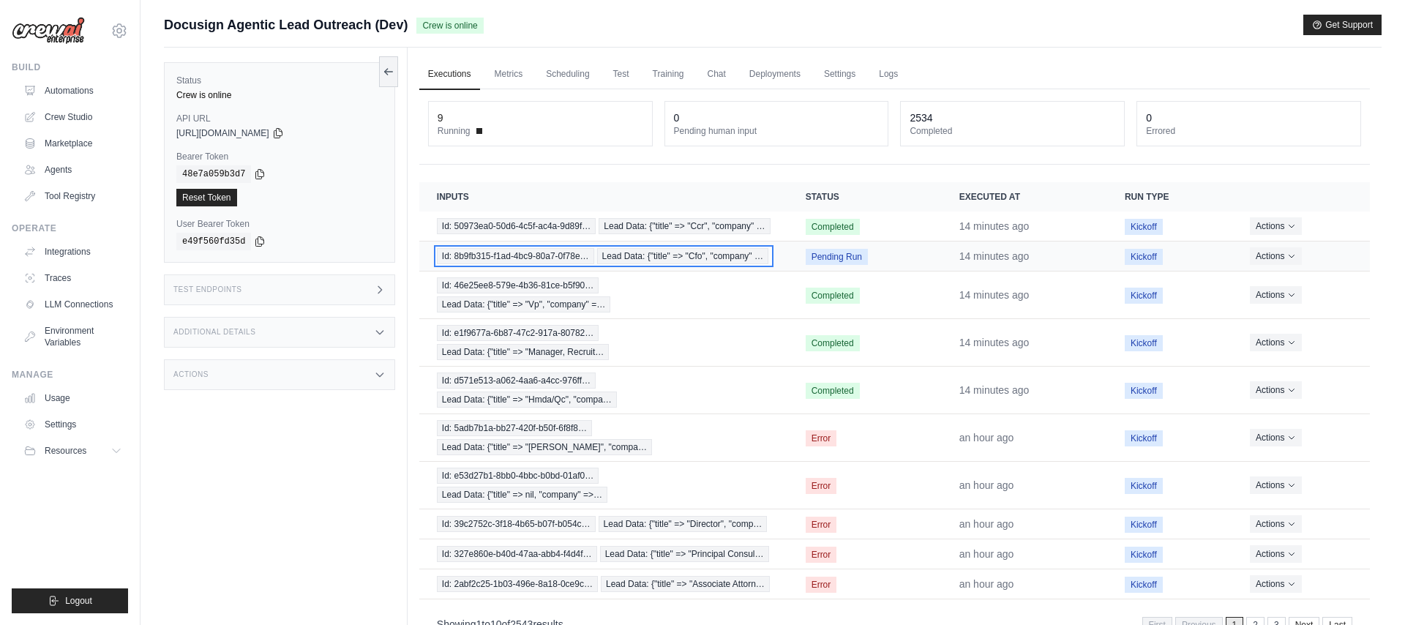
click at [546, 255] on span "Id: 8b9fb315-f1ad-4bc9-80a7-0f78e…" at bounding box center [515, 256] width 157 height 16
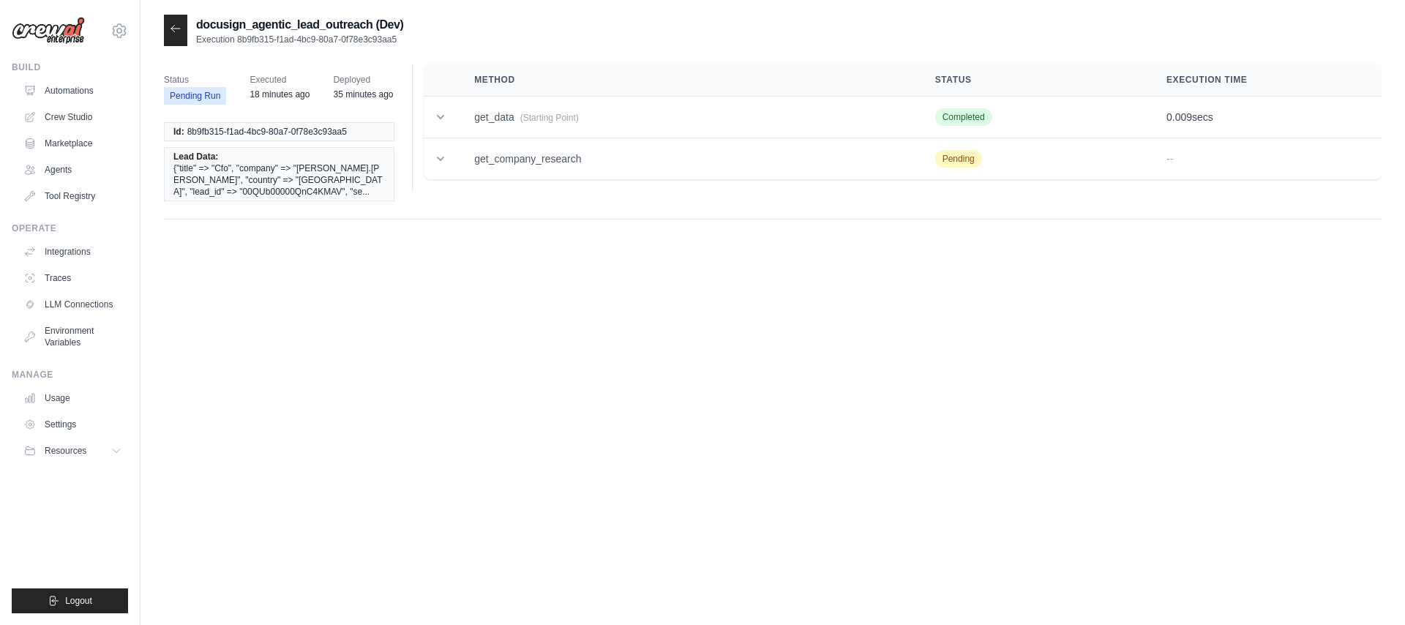
click at [177, 29] on icon at bounding box center [176, 29] width 12 height 12
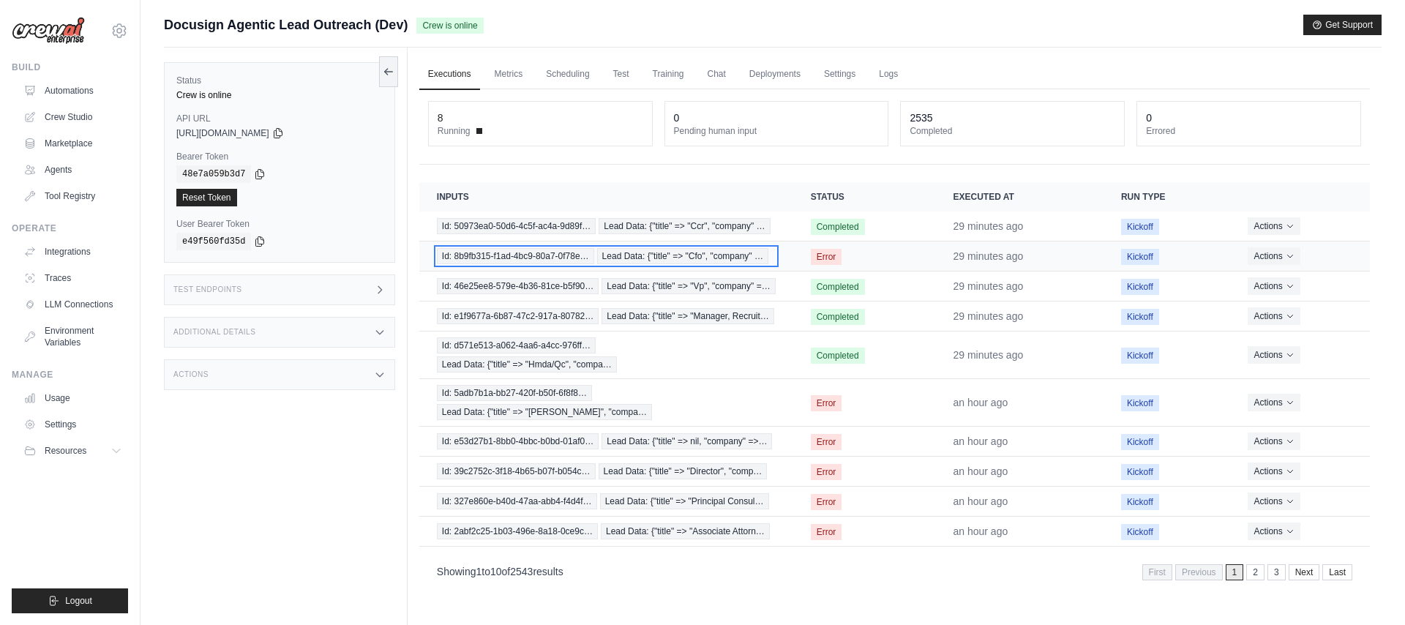
click at [531, 257] on span "Id: 8b9fb315-f1ad-4bc9-80a7-0f78e…" at bounding box center [515, 256] width 157 height 16
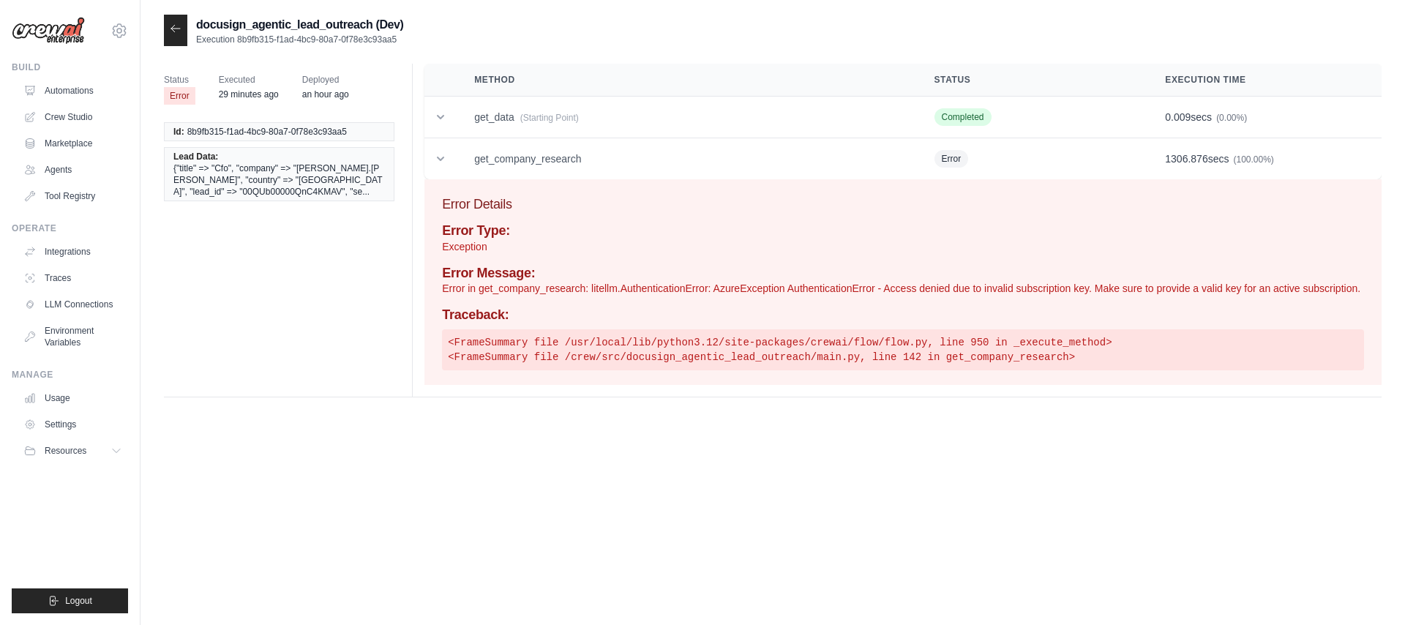
click at [224, 126] on span "8b9fb315-f1ad-4bc9-80a7-0f78e3c93aa5" at bounding box center [267, 132] width 160 height 12
click at [356, 131] on li "Id: 8b9fb315-f1ad-4bc9-80a7-0f78e3c93aa5" at bounding box center [279, 131] width 231 height 19
drag, startPoint x: 352, startPoint y: 131, endPoint x: 187, endPoint y: 141, distance: 165.0
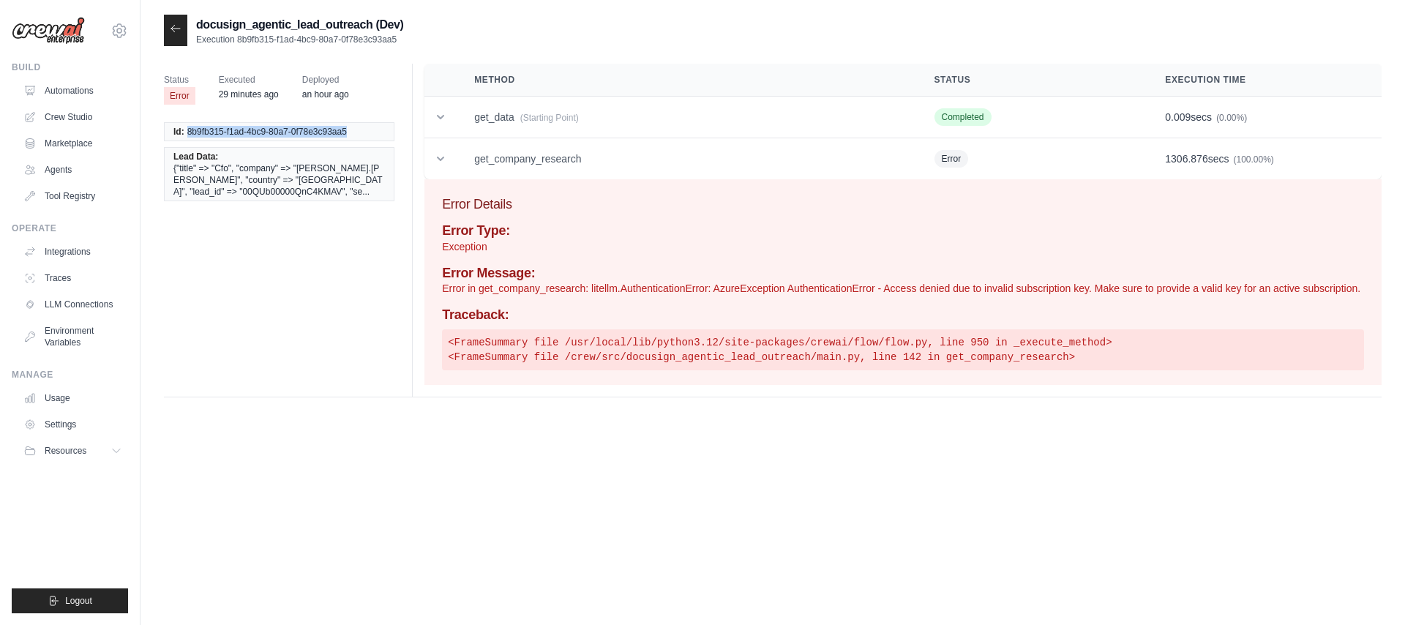
click at [187, 133] on li "Id: 8b9fb315-f1ad-4bc9-80a7-0f78e3c93aa5" at bounding box center [279, 131] width 231 height 19
copy span "8b9fb315-f1ad-4bc9-80a7-0f78e3c93aa5"
